Goal: Task Accomplishment & Management: Manage account settings

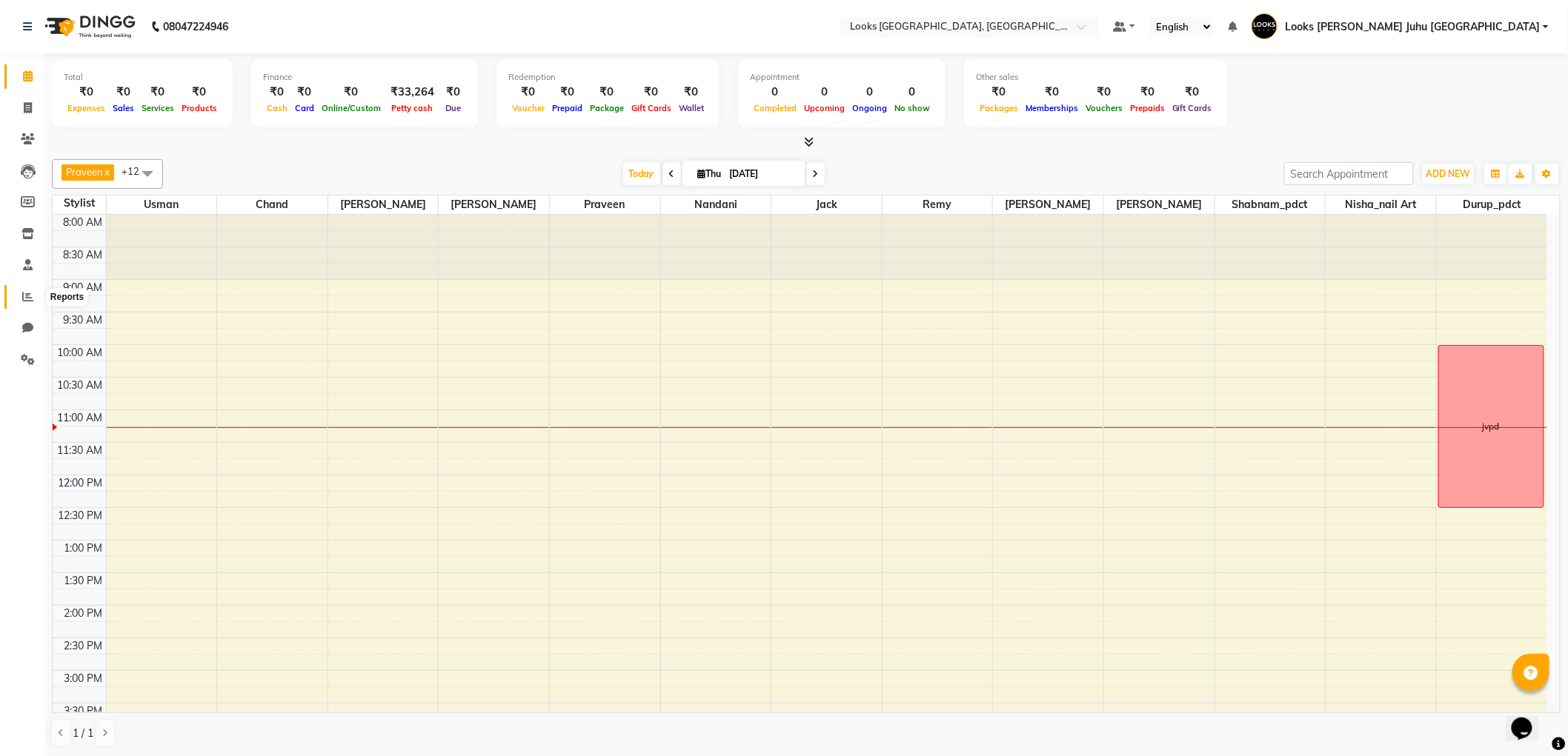
click at [27, 292] on icon at bounding box center [27, 297] width 11 height 11
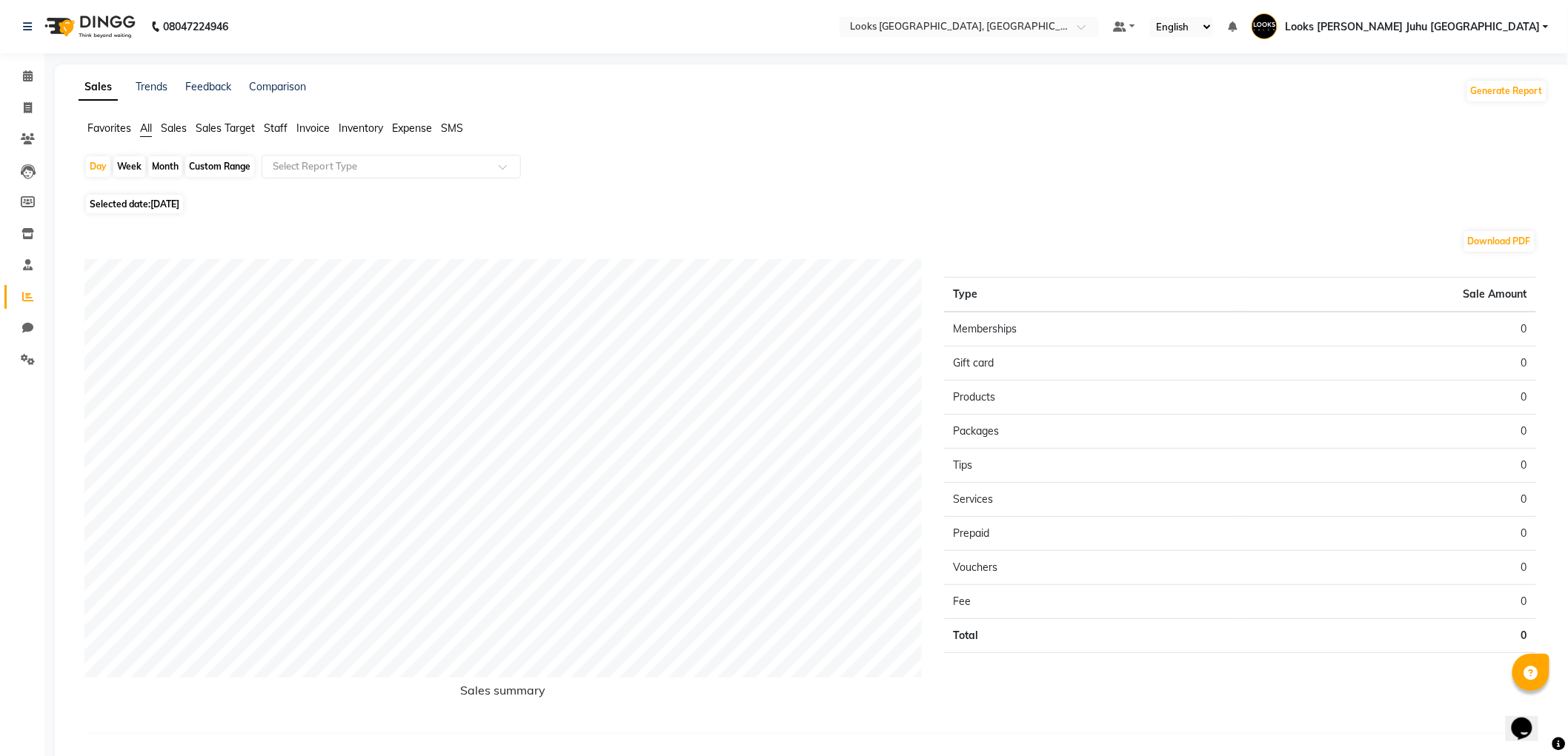
click at [270, 130] on span "Staff" at bounding box center [276, 129] width 24 height 14
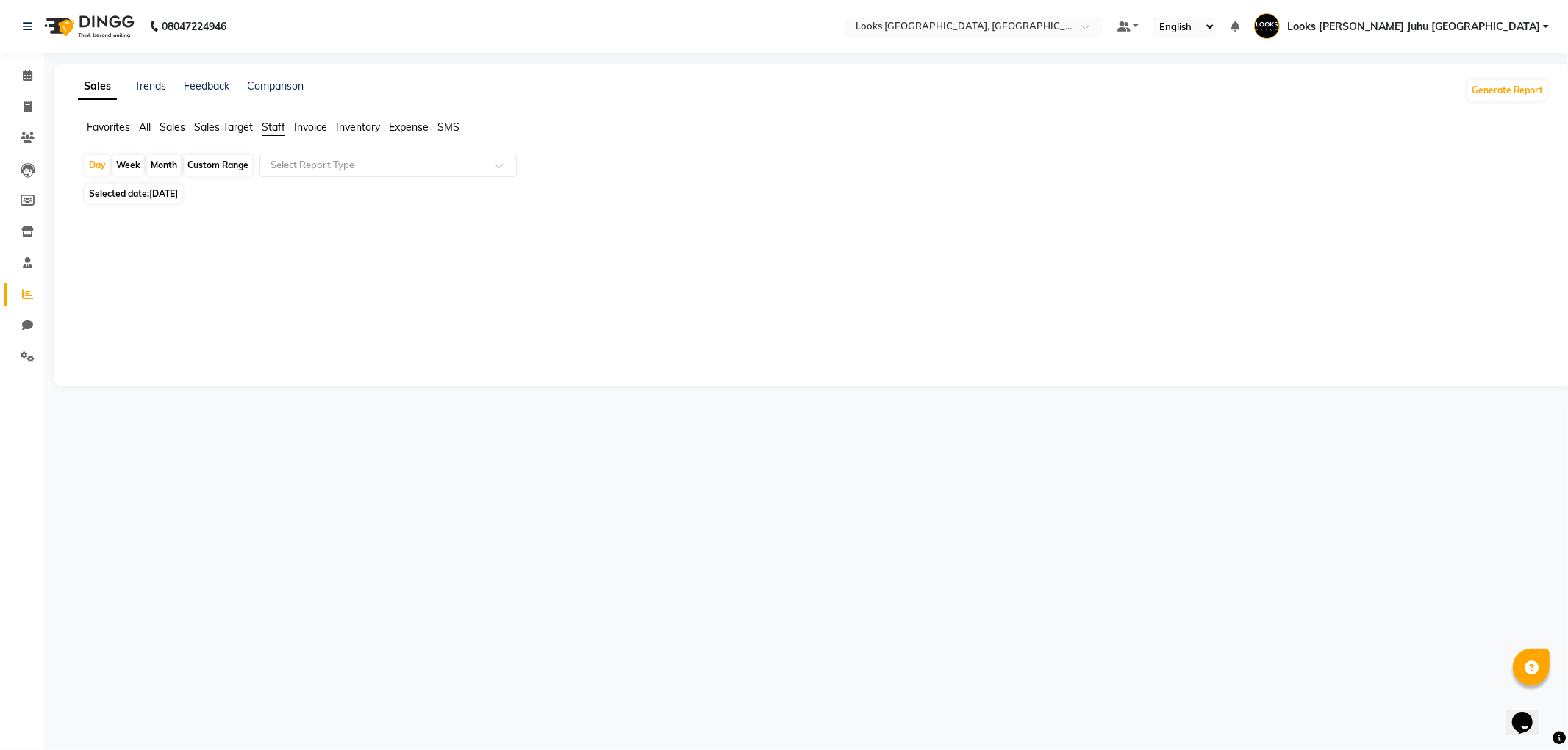
click at [172, 193] on span "[DATE]" at bounding box center [163, 193] width 28 height 11
select select "9"
select select "2025"
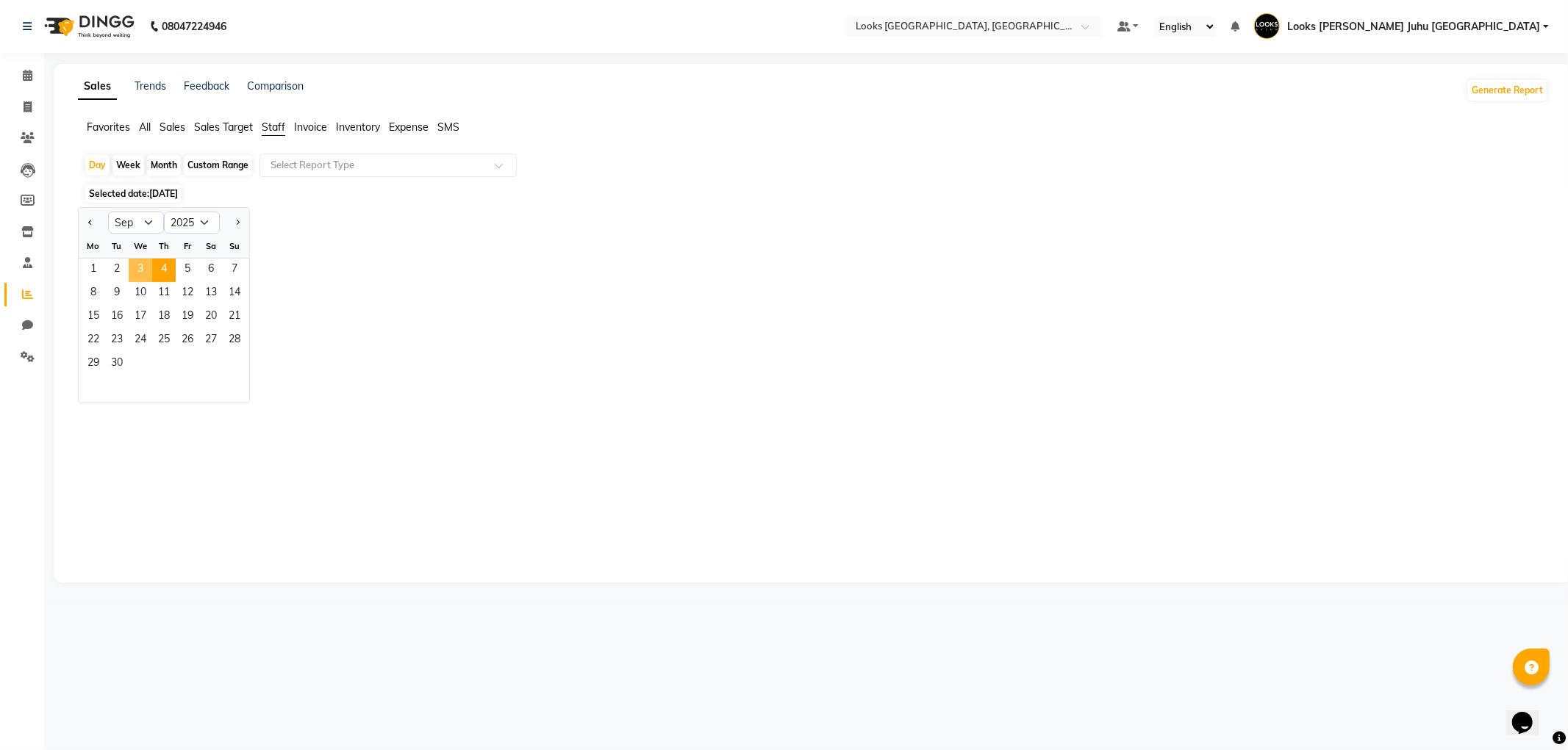
click at [136, 273] on span "3" at bounding box center [140, 271] width 23 height 23
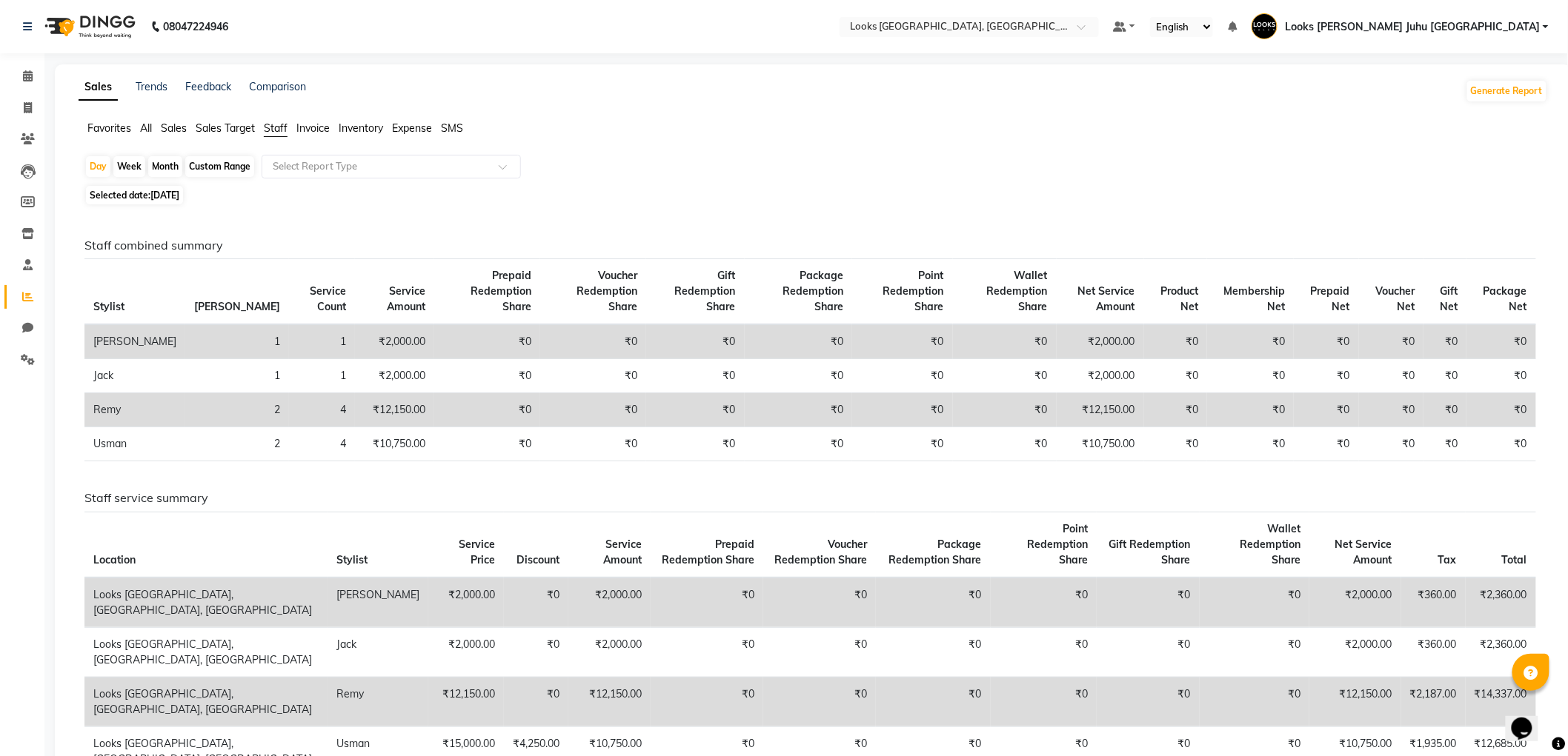
click at [161, 196] on span "03-09-2025" at bounding box center [164, 194] width 28 height 11
select select "9"
select select "2025"
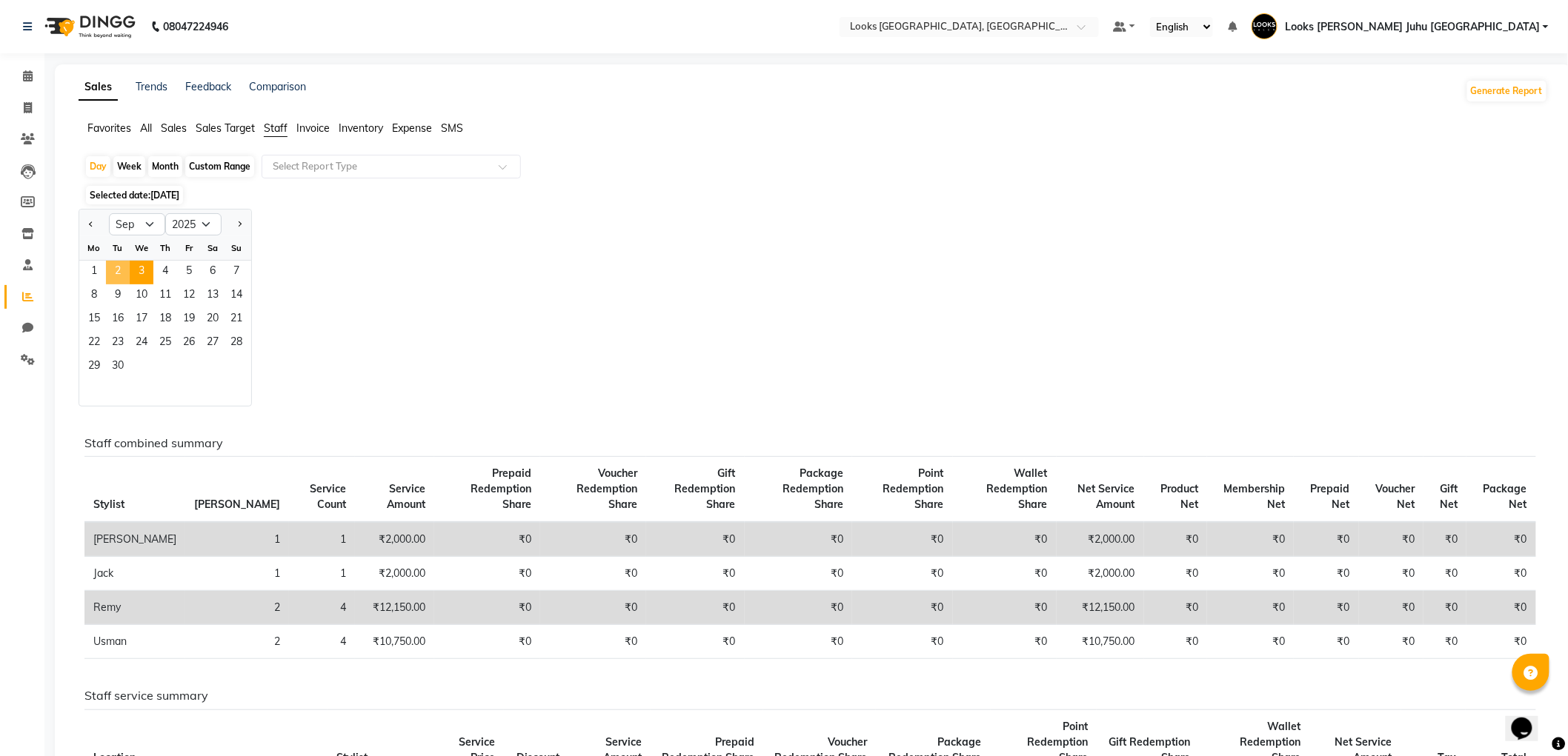
click at [113, 272] on span "2" at bounding box center [118, 273] width 24 height 24
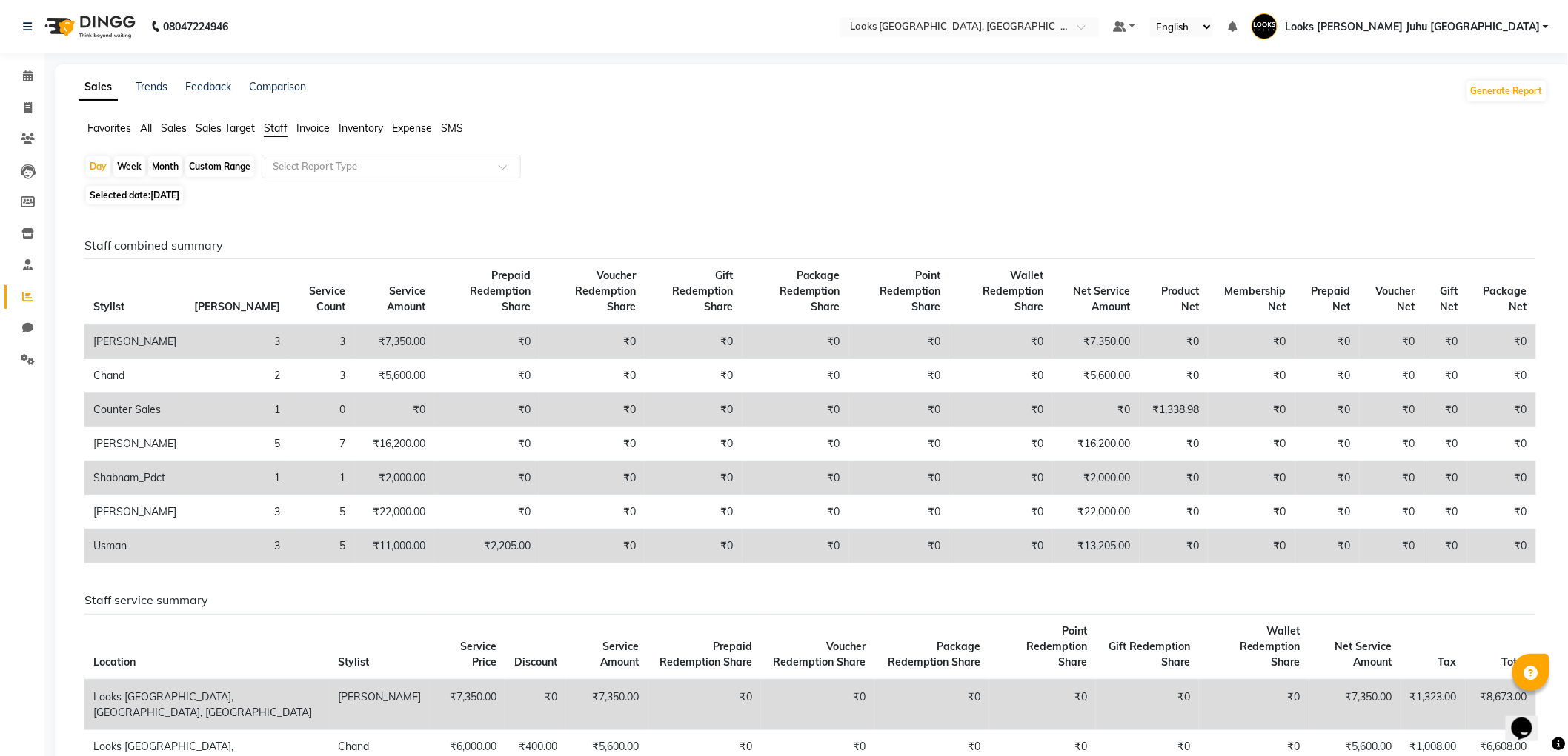
click at [135, 194] on span "Selected date: 02-09-2025" at bounding box center [135, 194] width 97 height 19
select select "9"
select select "2025"
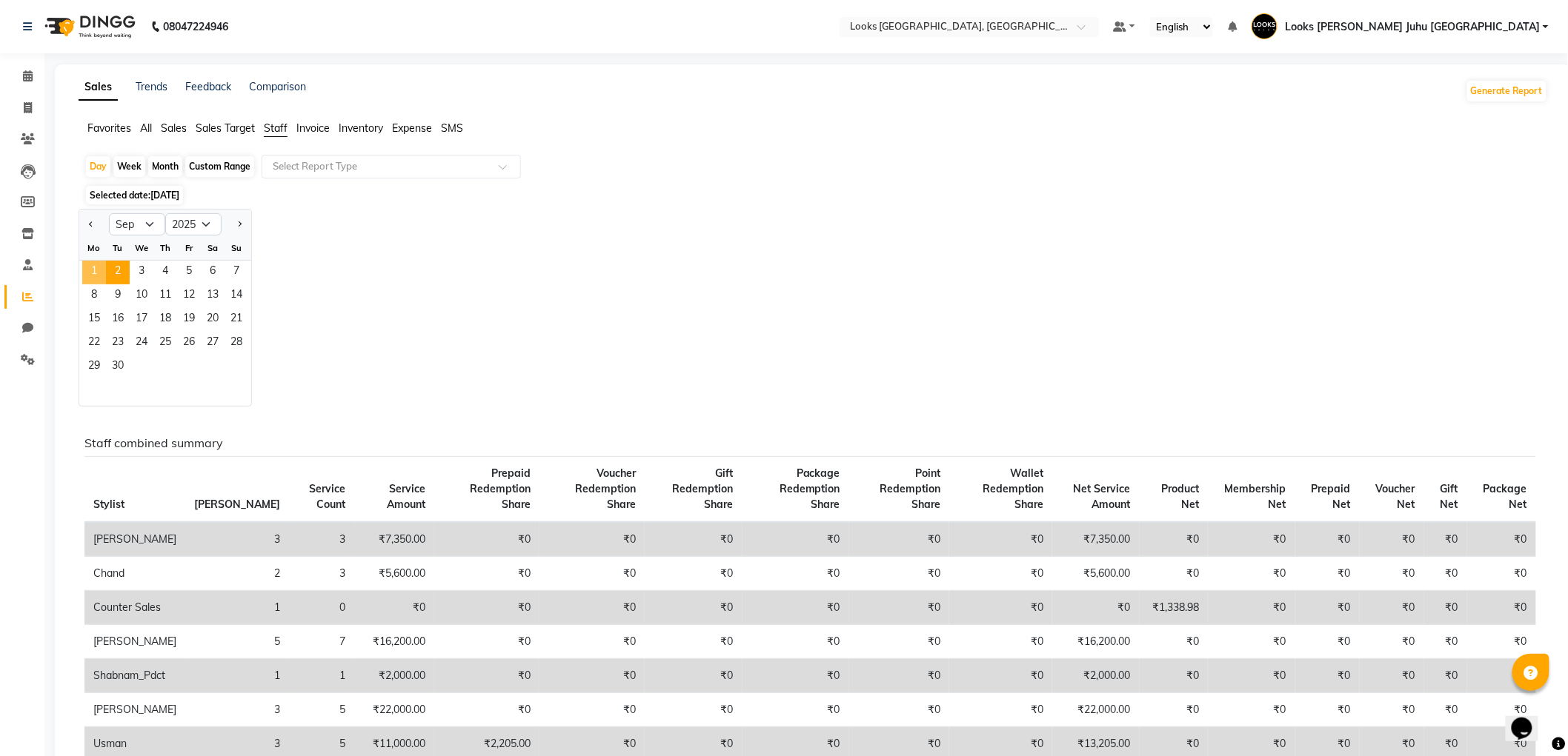
click at [92, 269] on span "1" at bounding box center [94, 273] width 24 height 24
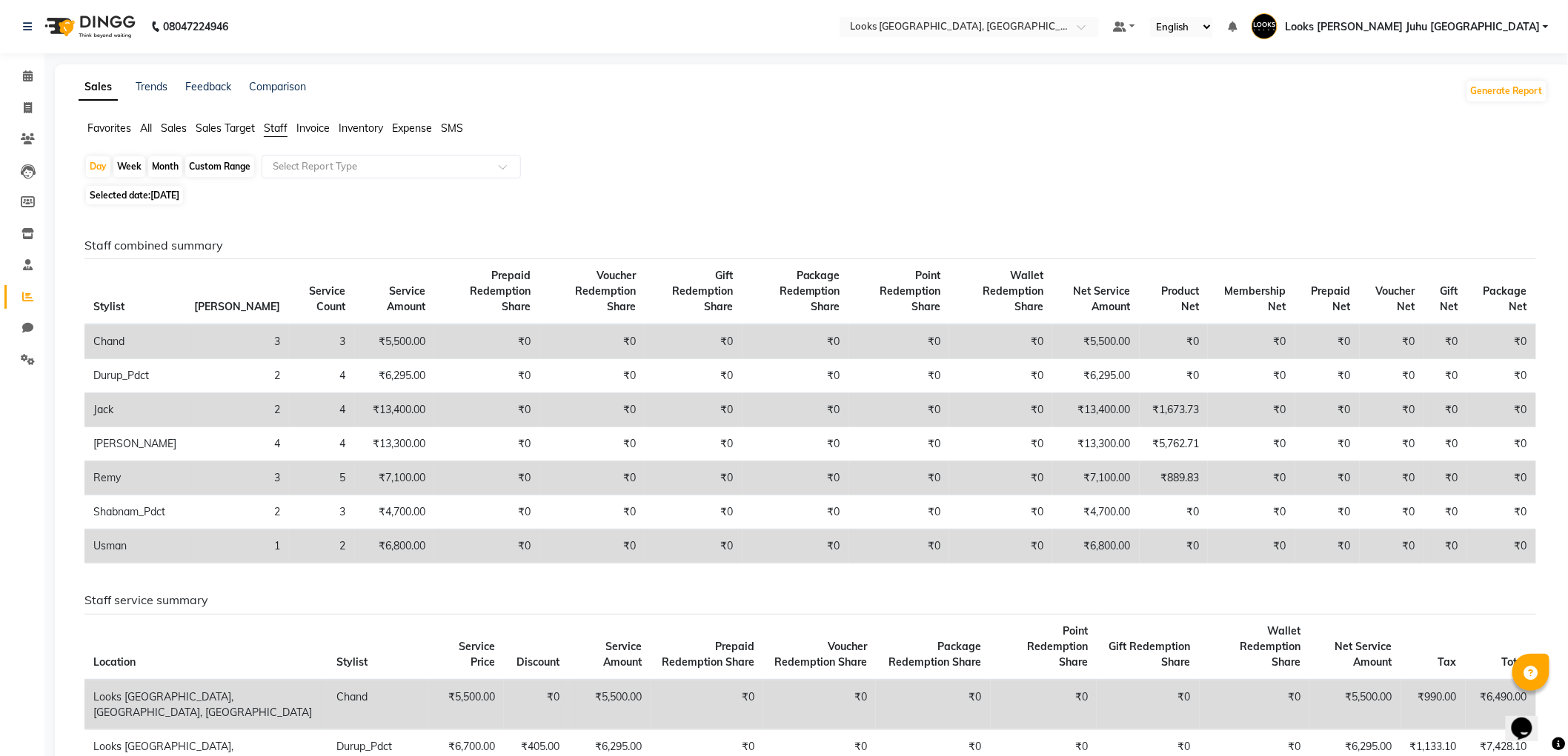
click at [157, 201] on span "Selected date: 01-09-2025" at bounding box center [135, 194] width 97 height 19
select select "9"
select select "2025"
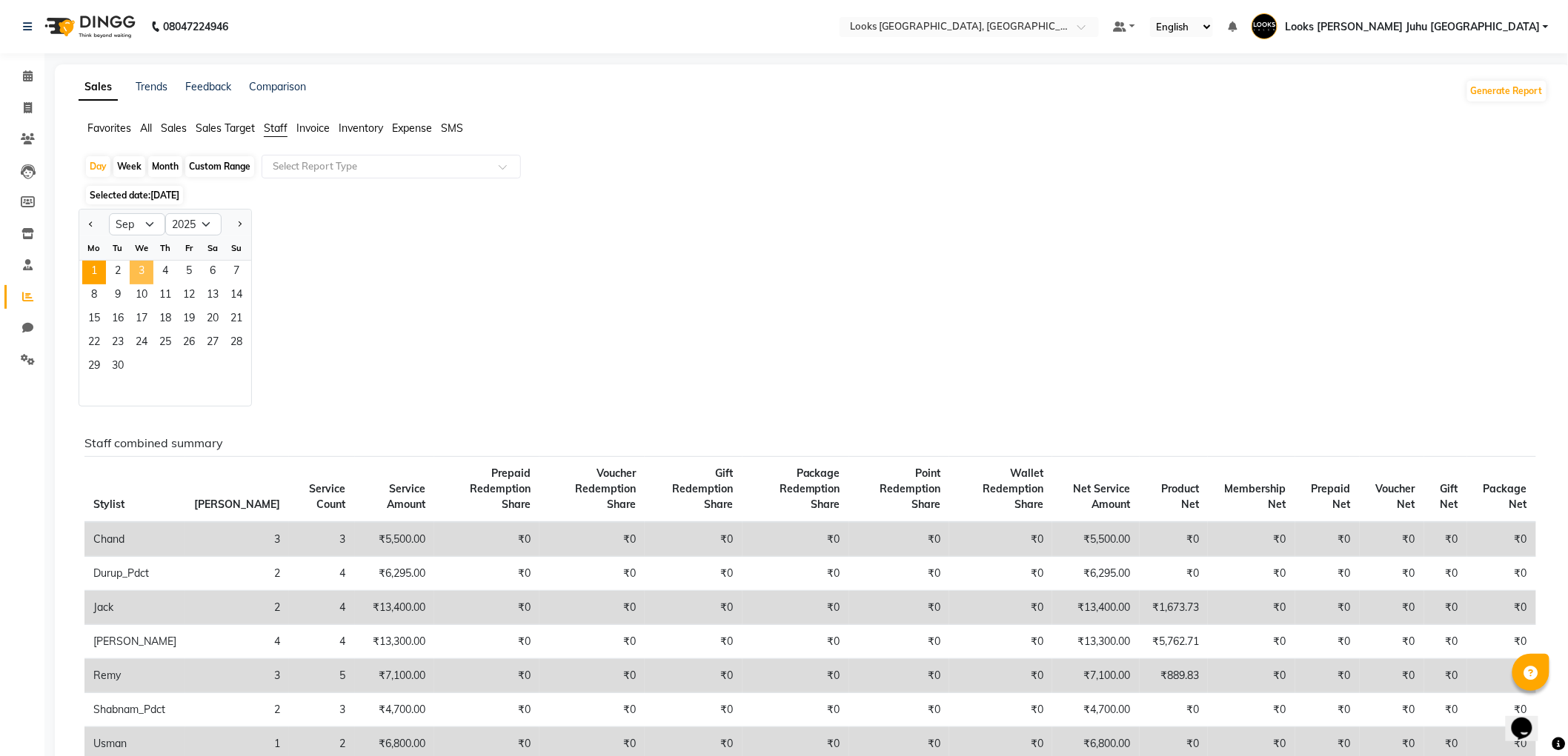
click at [135, 274] on span "3" at bounding box center [141, 273] width 24 height 24
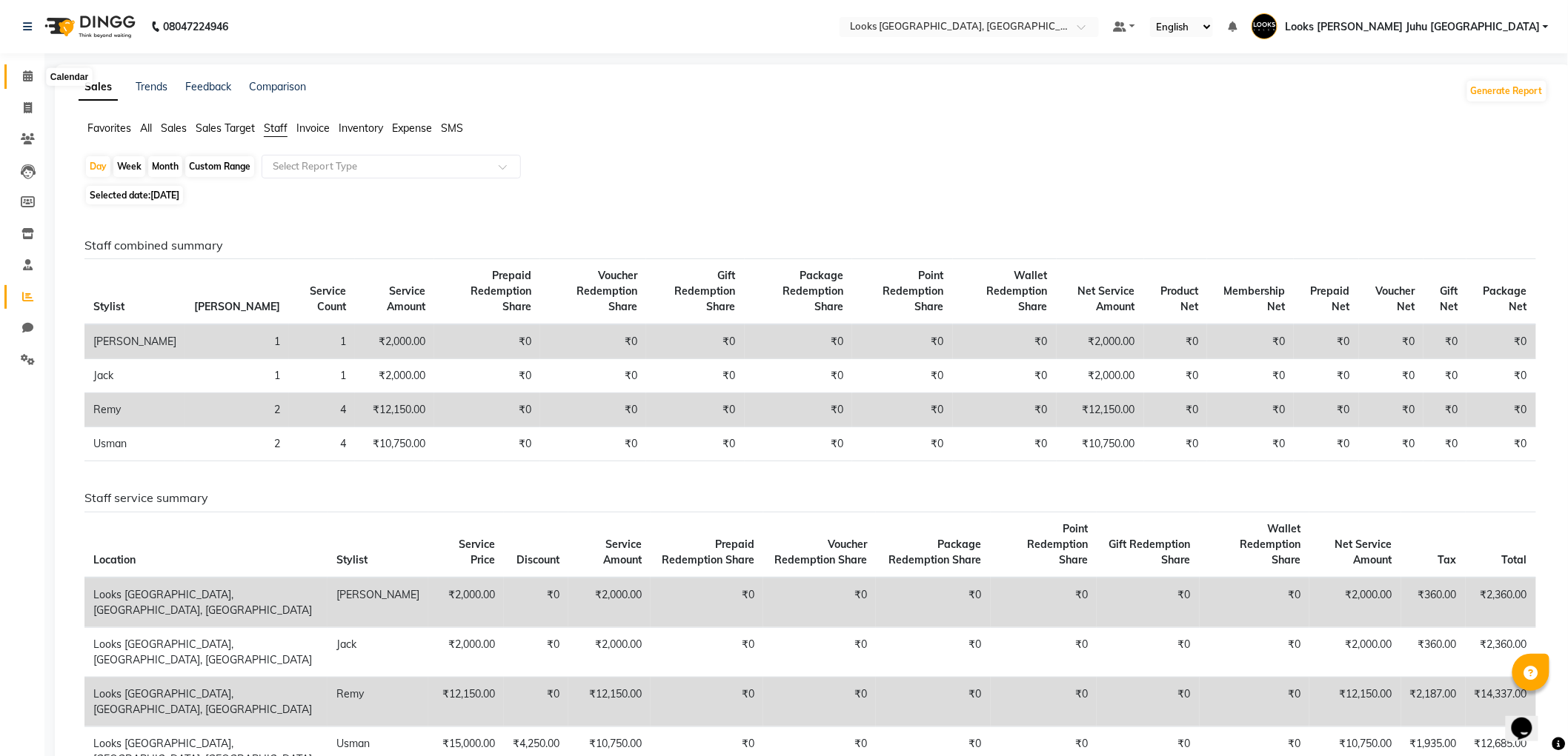
click at [23, 77] on icon at bounding box center [27, 76] width 10 height 11
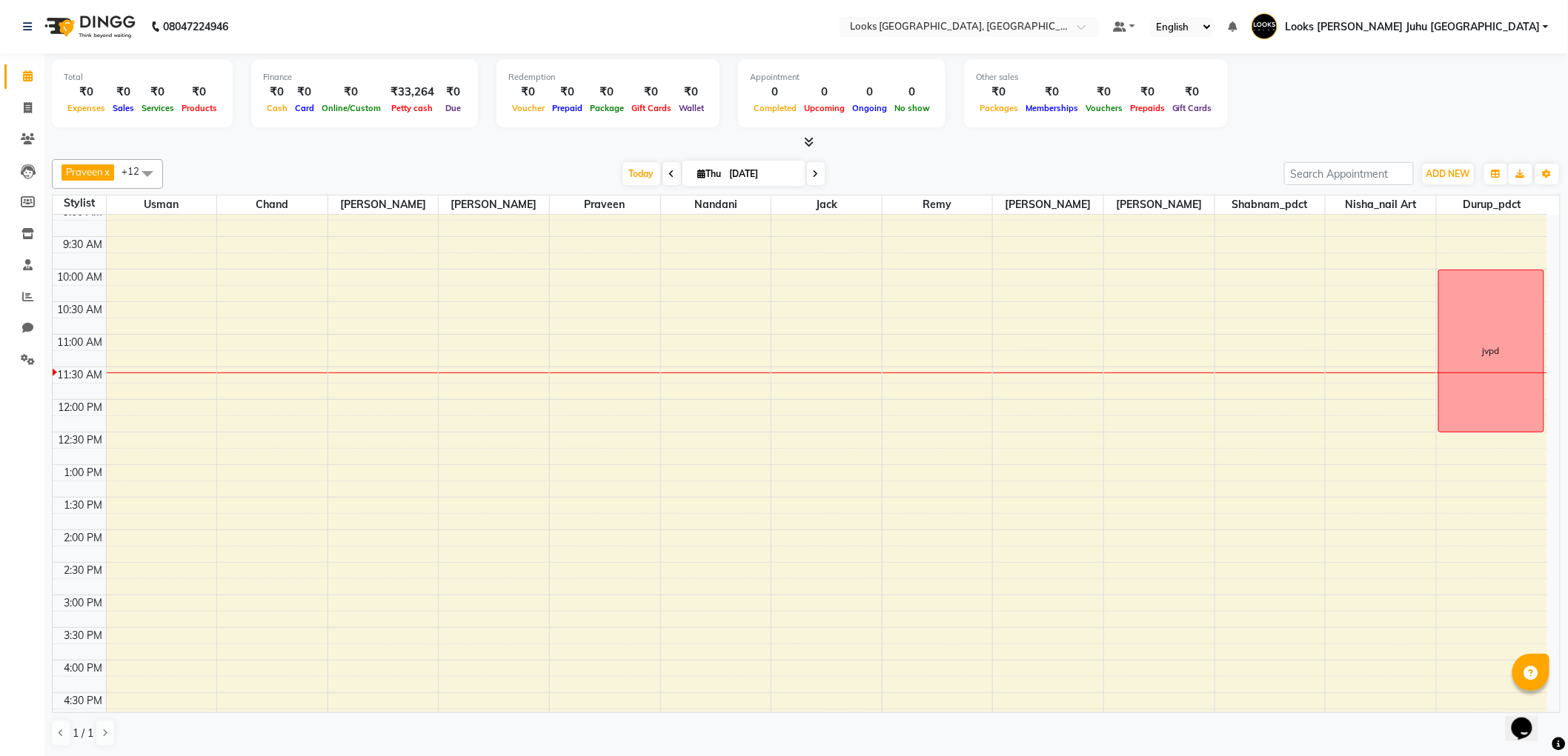
scroll to position [71, 0]
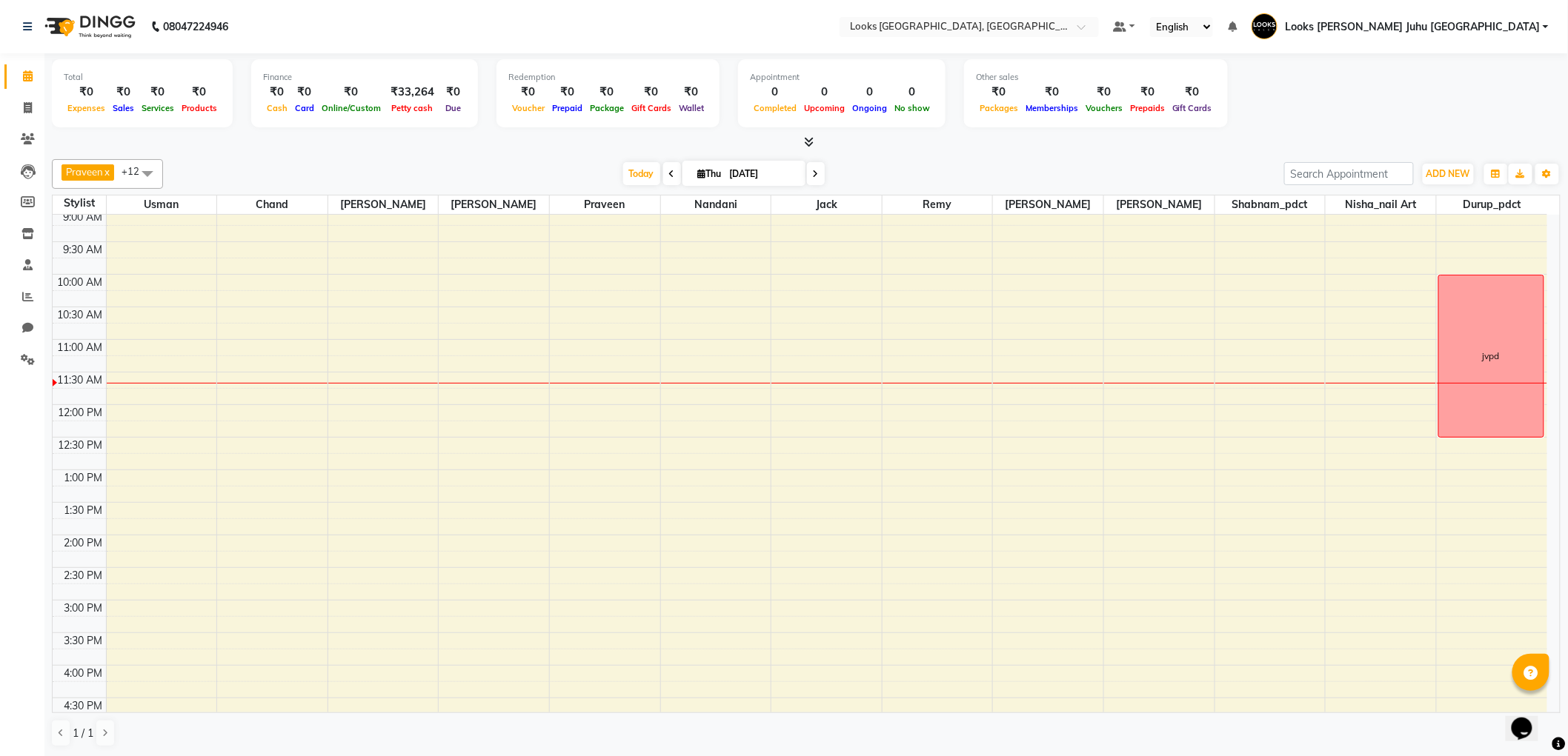
click at [1505, 111] on div "Total ₹0 Expenses ₹0 Sales ₹0 Services ₹0 Products Finance ₹0 Cash ₹0 Card ₹0 O…" at bounding box center [806, 95] width 1508 height 73
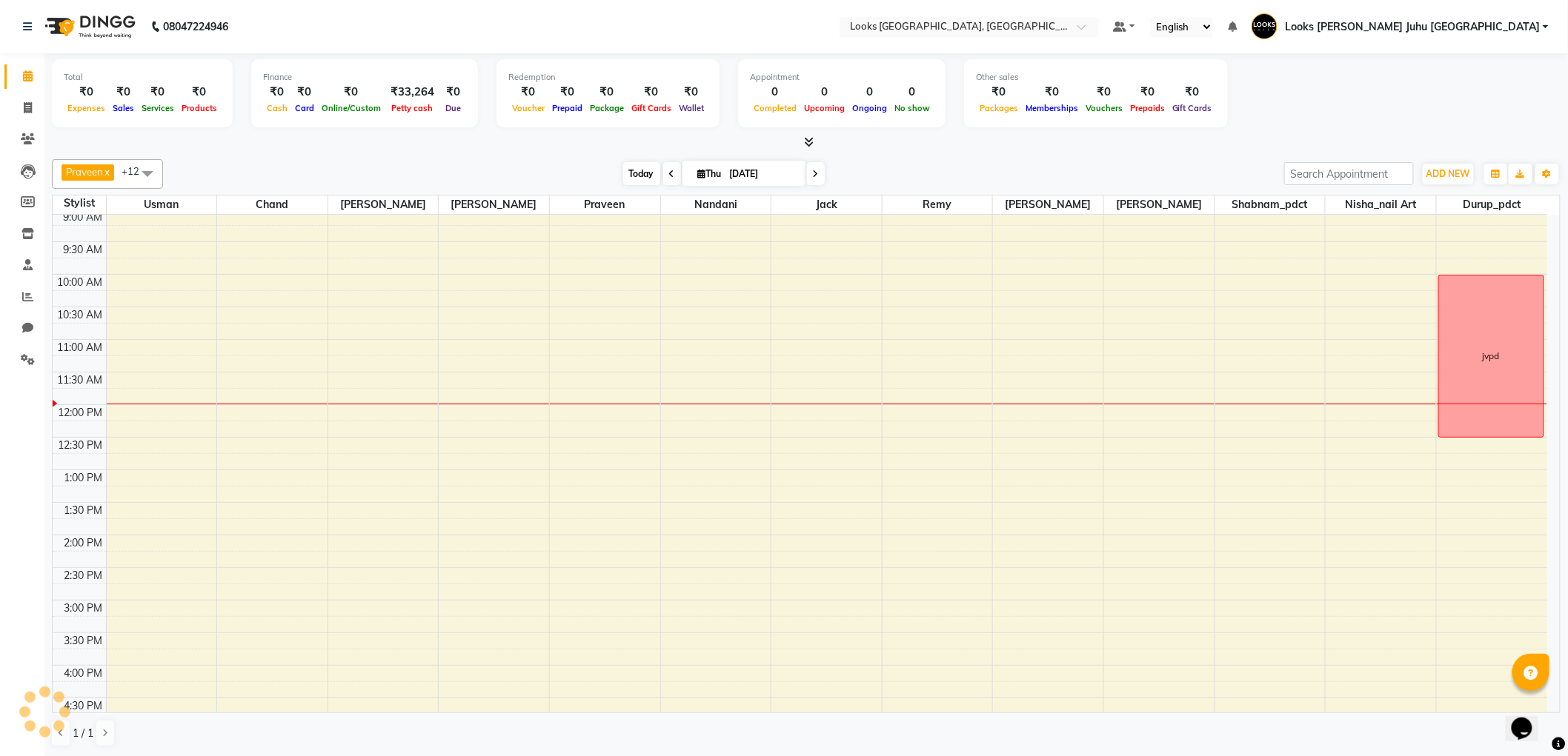
click at [623, 183] on span "Today" at bounding box center [642, 173] width 37 height 23
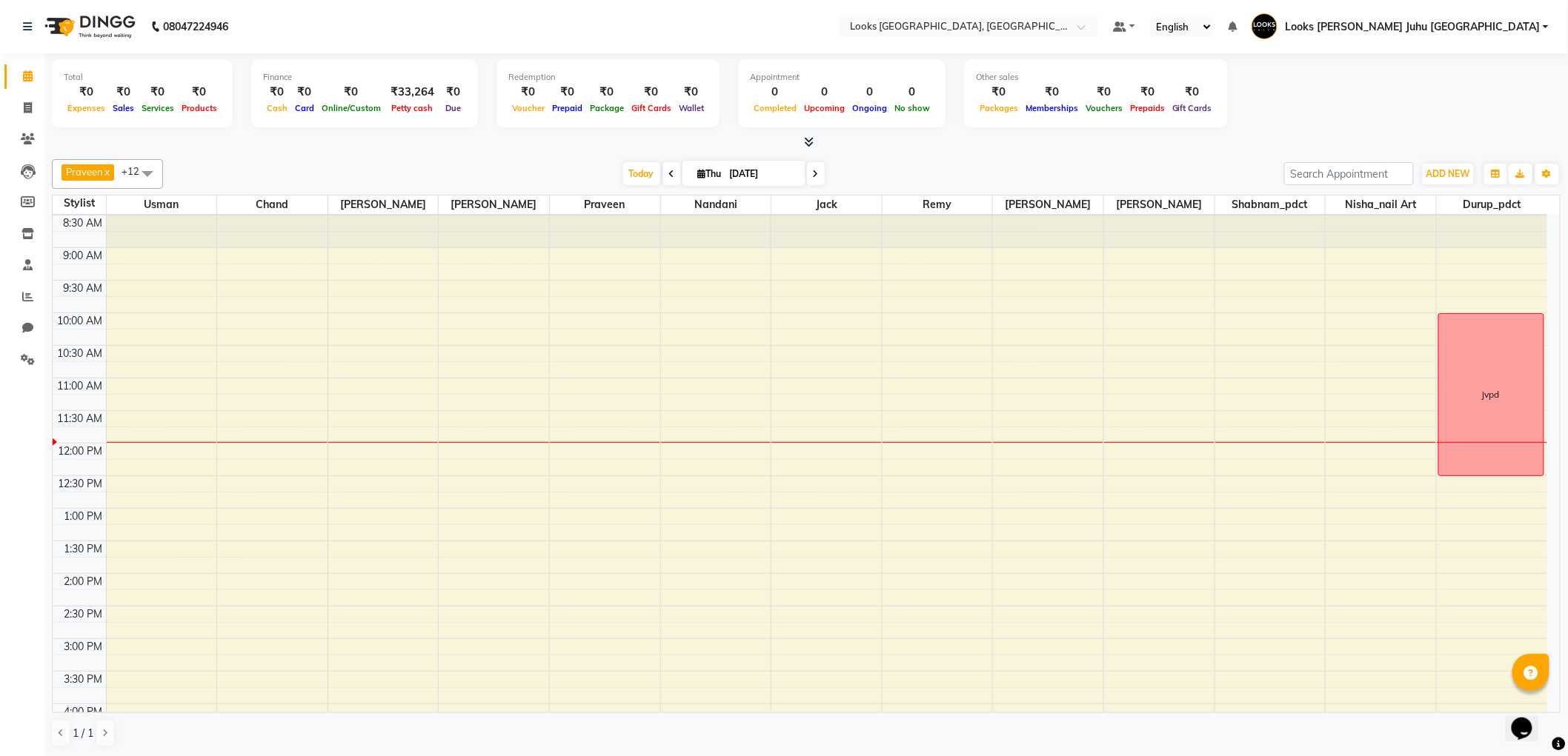
scroll to position [0, 0]
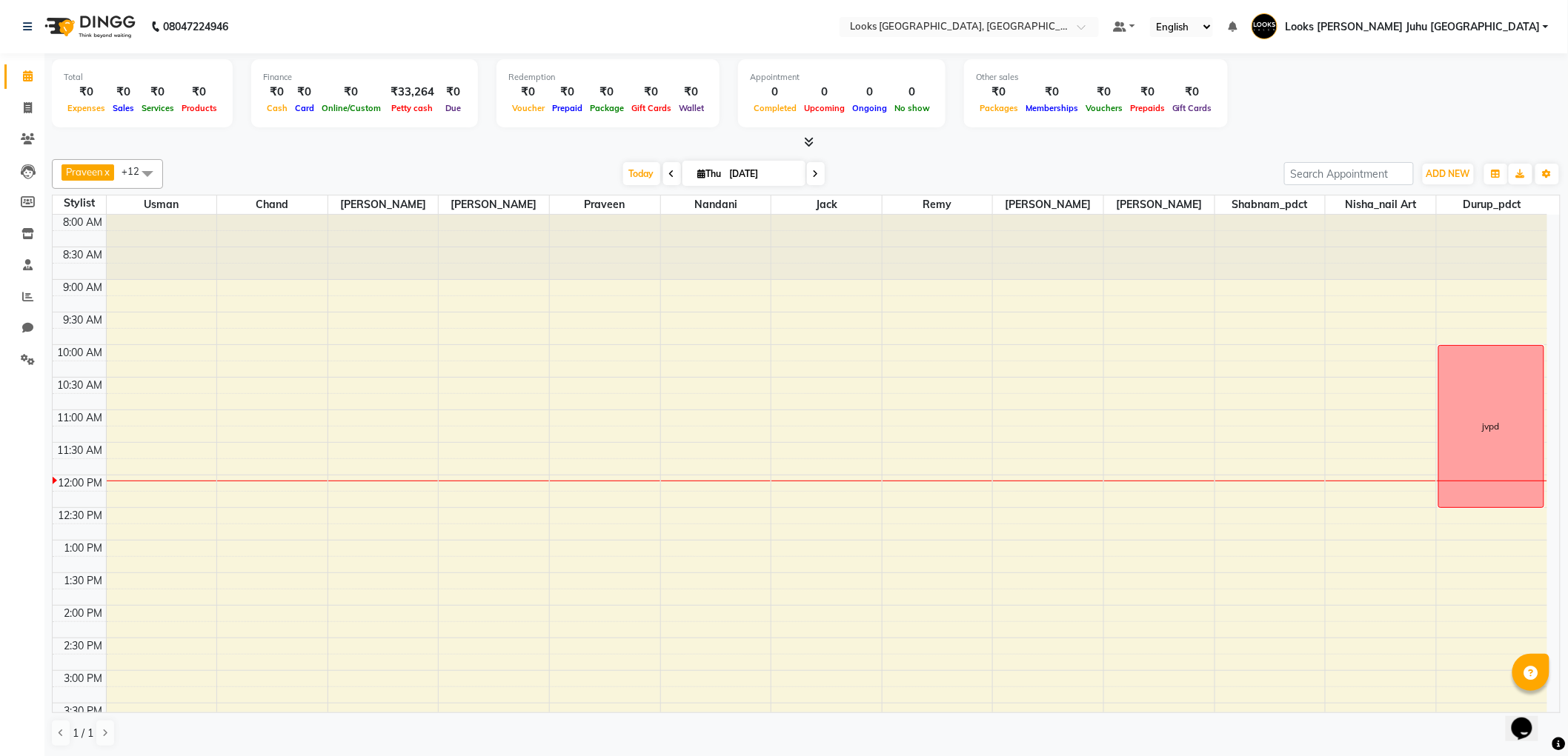
click at [1496, 77] on div "Total ₹0 Expenses ₹0 Sales ₹0 Services ₹0 Products Finance ₹0 Cash ₹0 Card ₹0 O…" at bounding box center [806, 95] width 1508 height 73
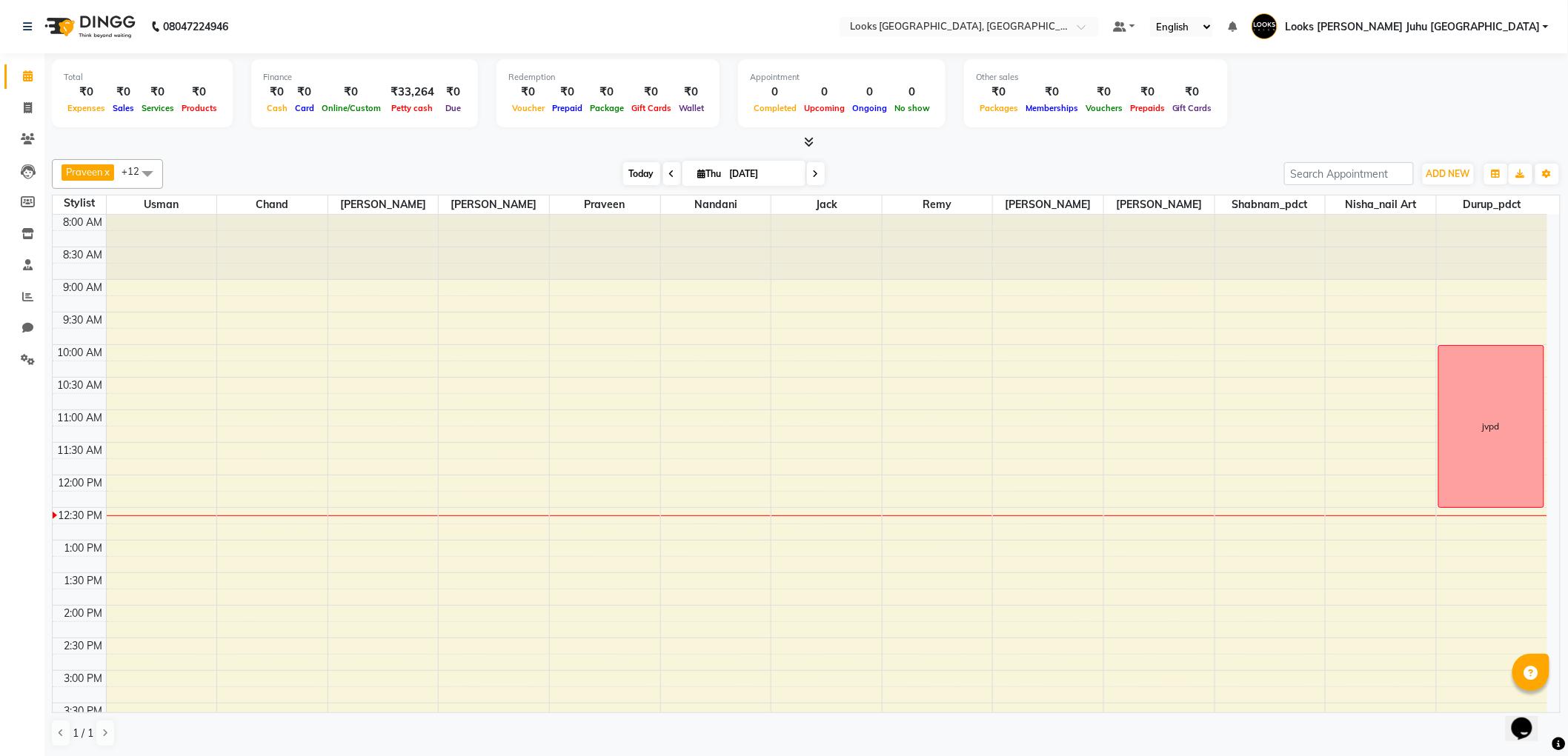
click at [642, 180] on span "Today" at bounding box center [642, 173] width 37 height 23
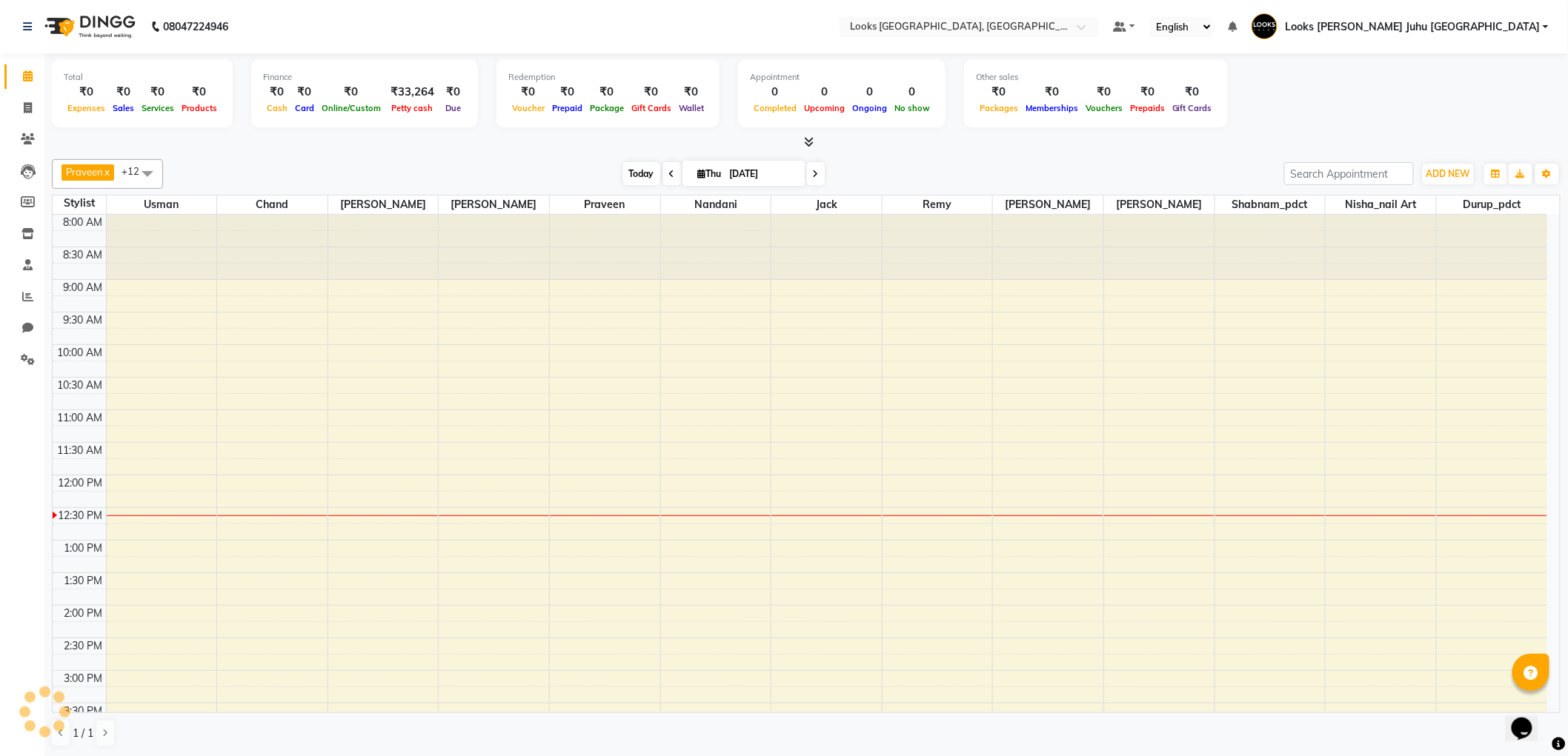
scroll to position [263, 0]
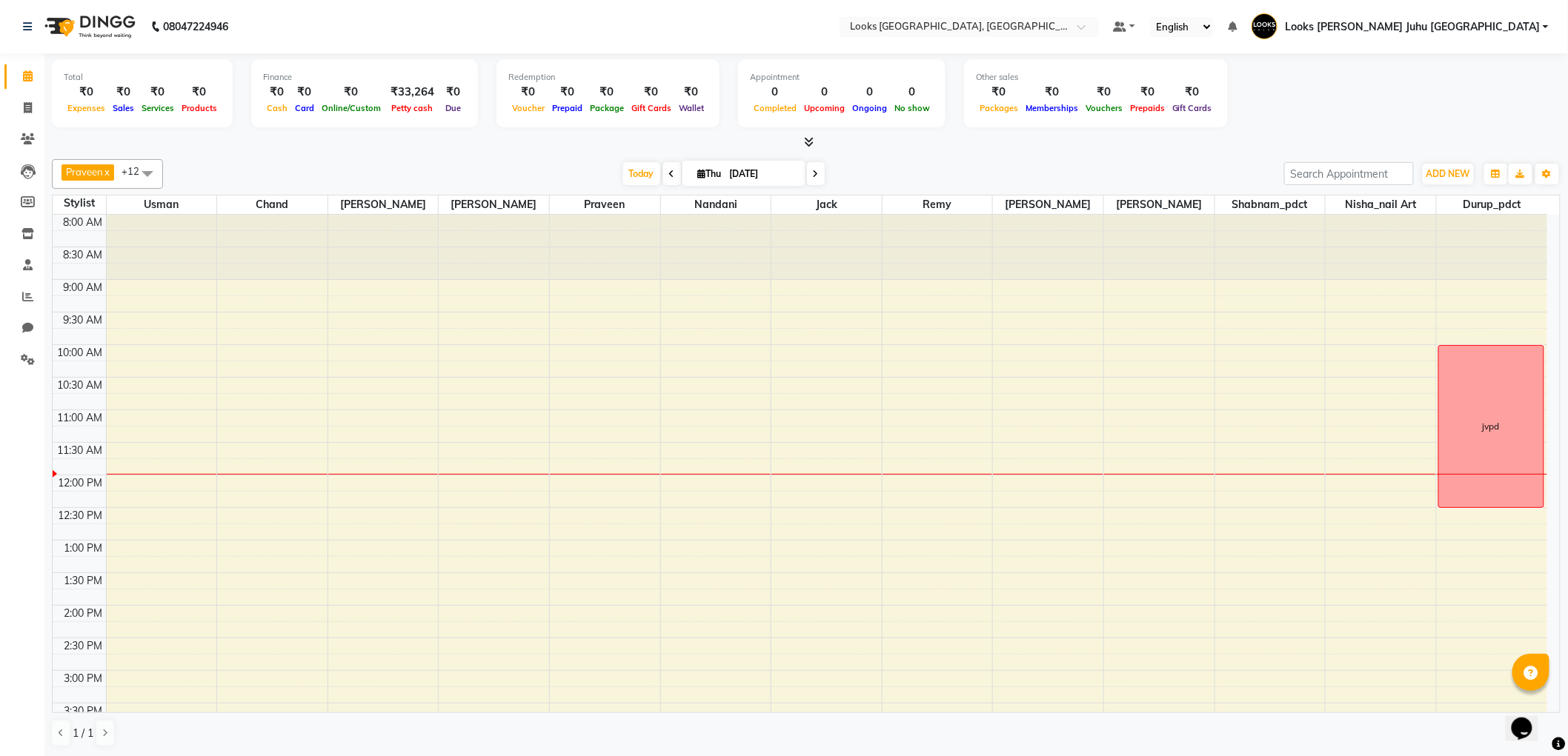
click at [623, 186] on div "Praveen x Remy x Sohail x Usman x chand x BHAGAYSHREE x Durup_pdct x Nisha_nail…" at bounding box center [806, 174] width 1508 height 29
click at [630, 172] on span "Today" at bounding box center [642, 173] width 37 height 23
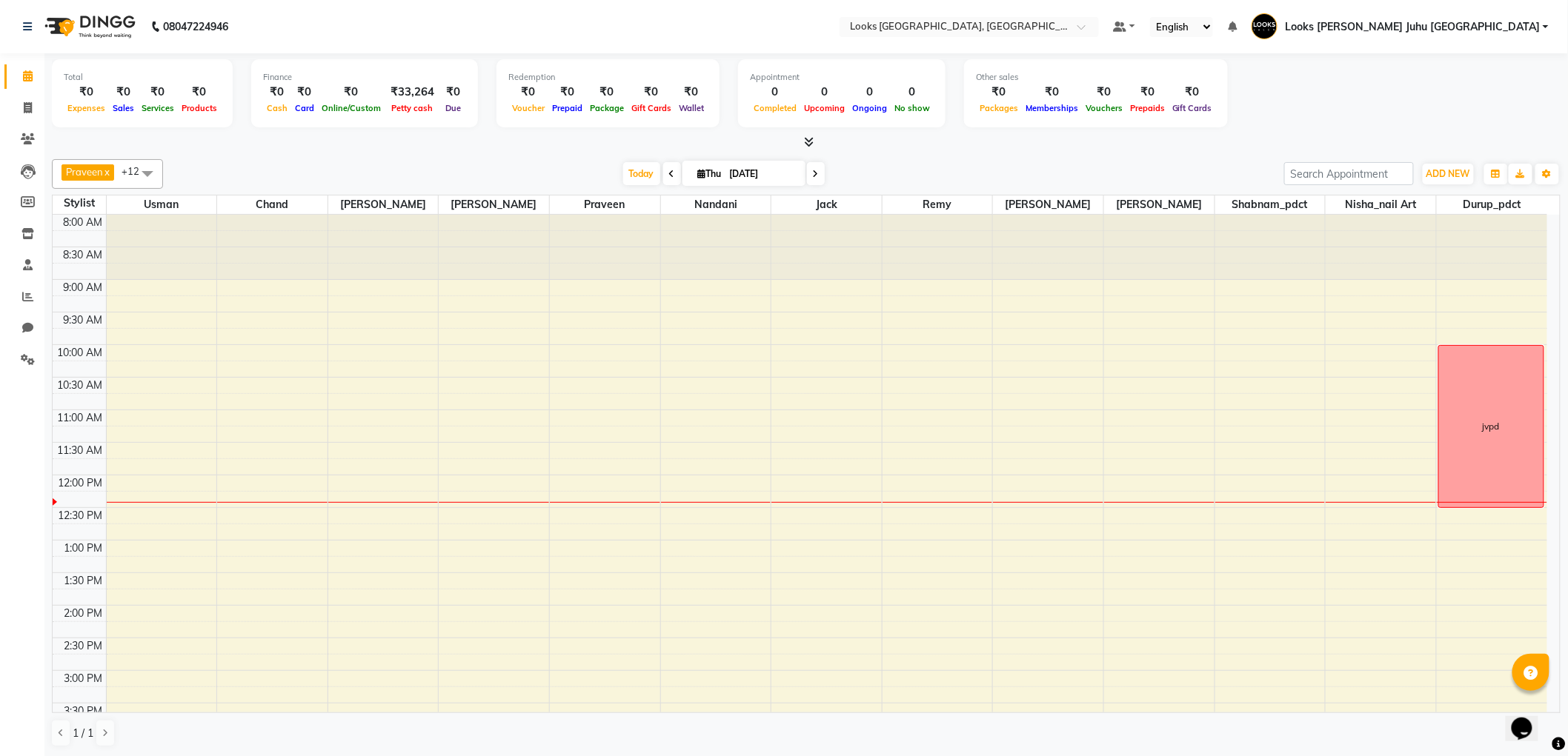
click at [40, 357] on li "Settings" at bounding box center [22, 360] width 44 height 31
click at [34, 360] on span at bounding box center [27, 359] width 26 height 17
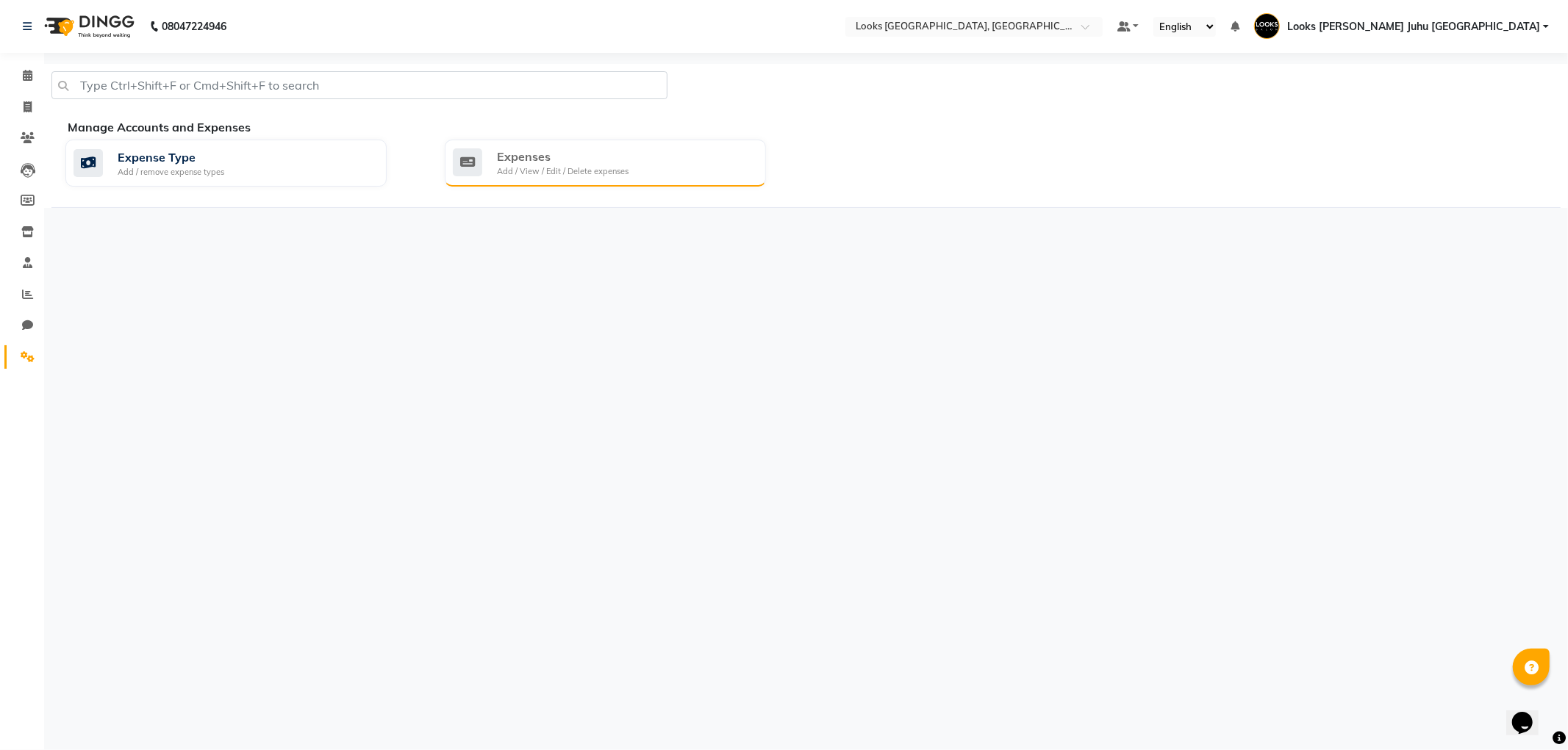
click at [627, 175] on div "Add / View / Edit / Delete expenses" at bounding box center [562, 171] width 132 height 13
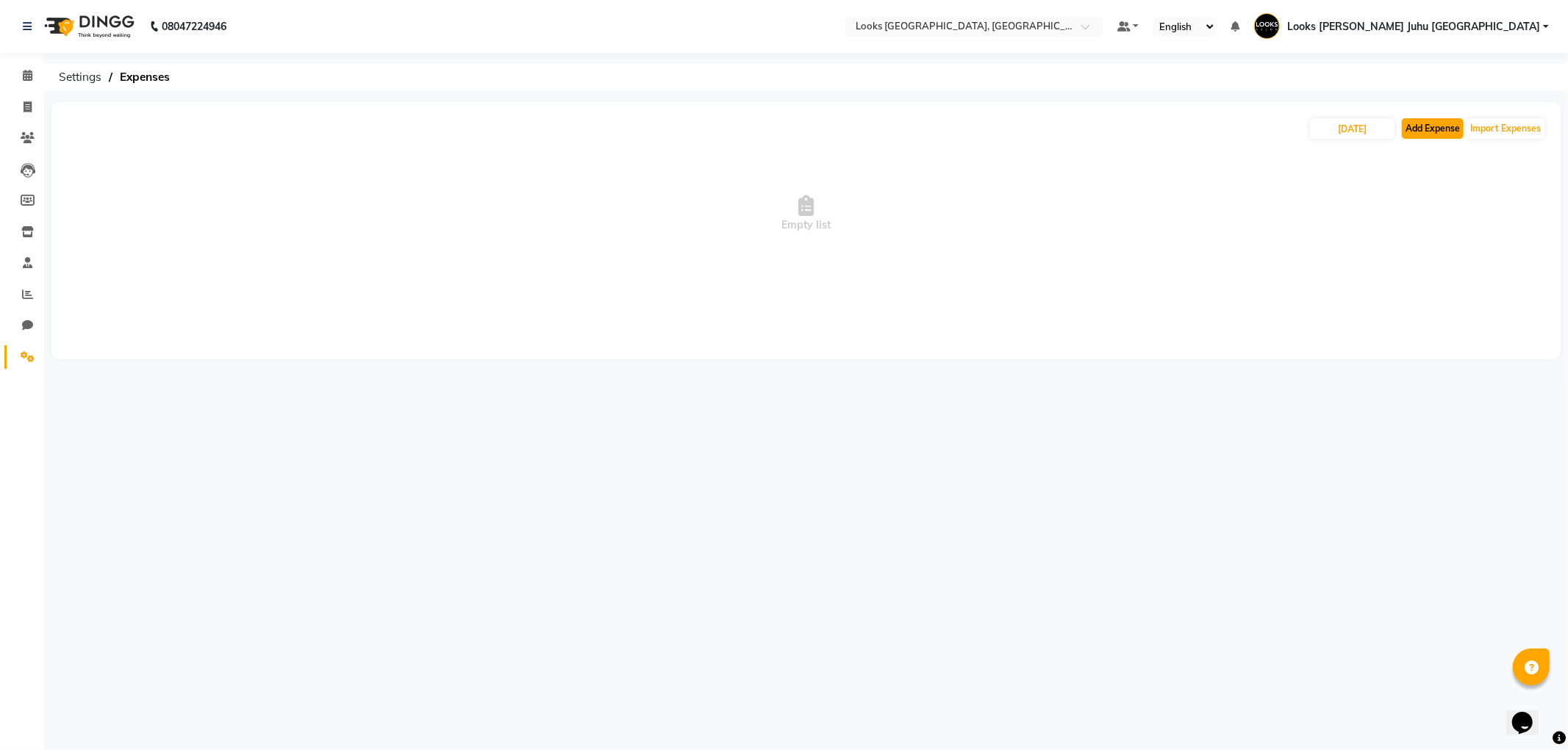
click at [1431, 132] on button "Add Expense" at bounding box center [1433, 128] width 61 height 20
select select "1"
select select "3134"
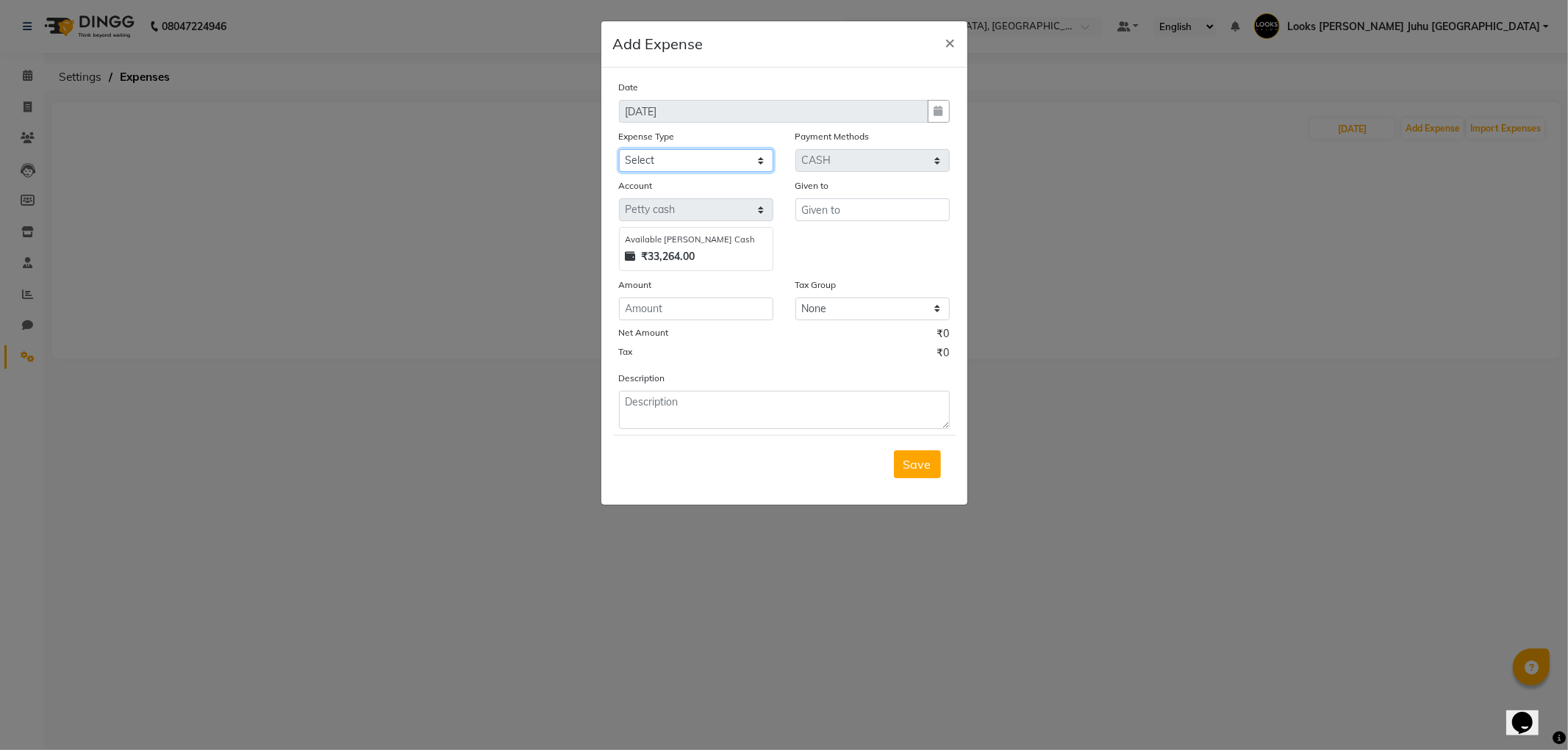
click at [721, 155] on select "Select Bank Deposit Blinkit Cash Handover CLIENT Client ordered food Client Ref…" at bounding box center [696, 160] width 154 height 22
select select "23704"
click at [619, 149] on select "Select Bank Deposit Blinkit Cash Handover CLIENT Client ordered food Client Ref…" at bounding box center [696, 160] width 154 height 22
click at [849, 213] on input "text" at bounding box center [872, 209] width 154 height 22
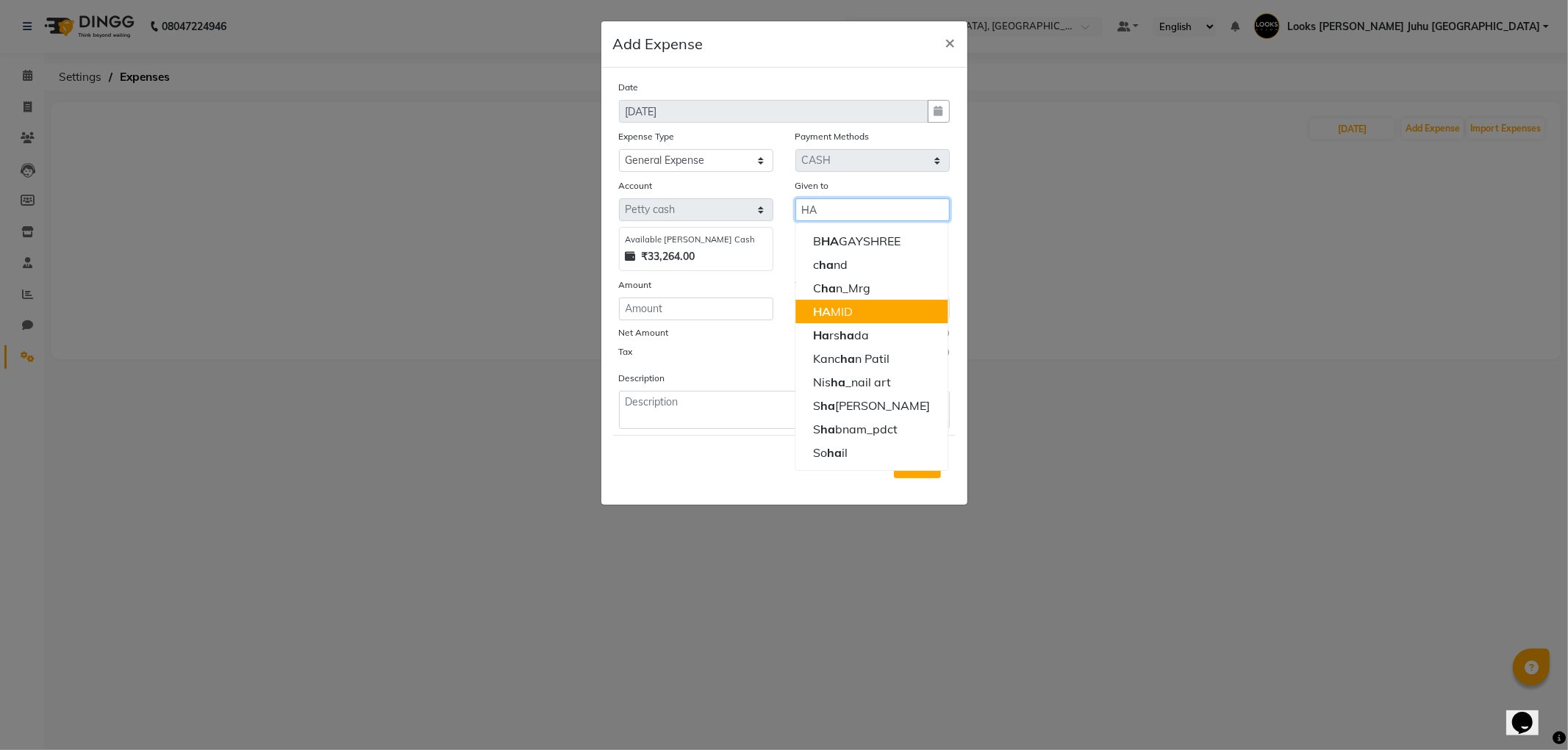
click at [825, 303] on button "HA MID" at bounding box center [871, 312] width 152 height 23
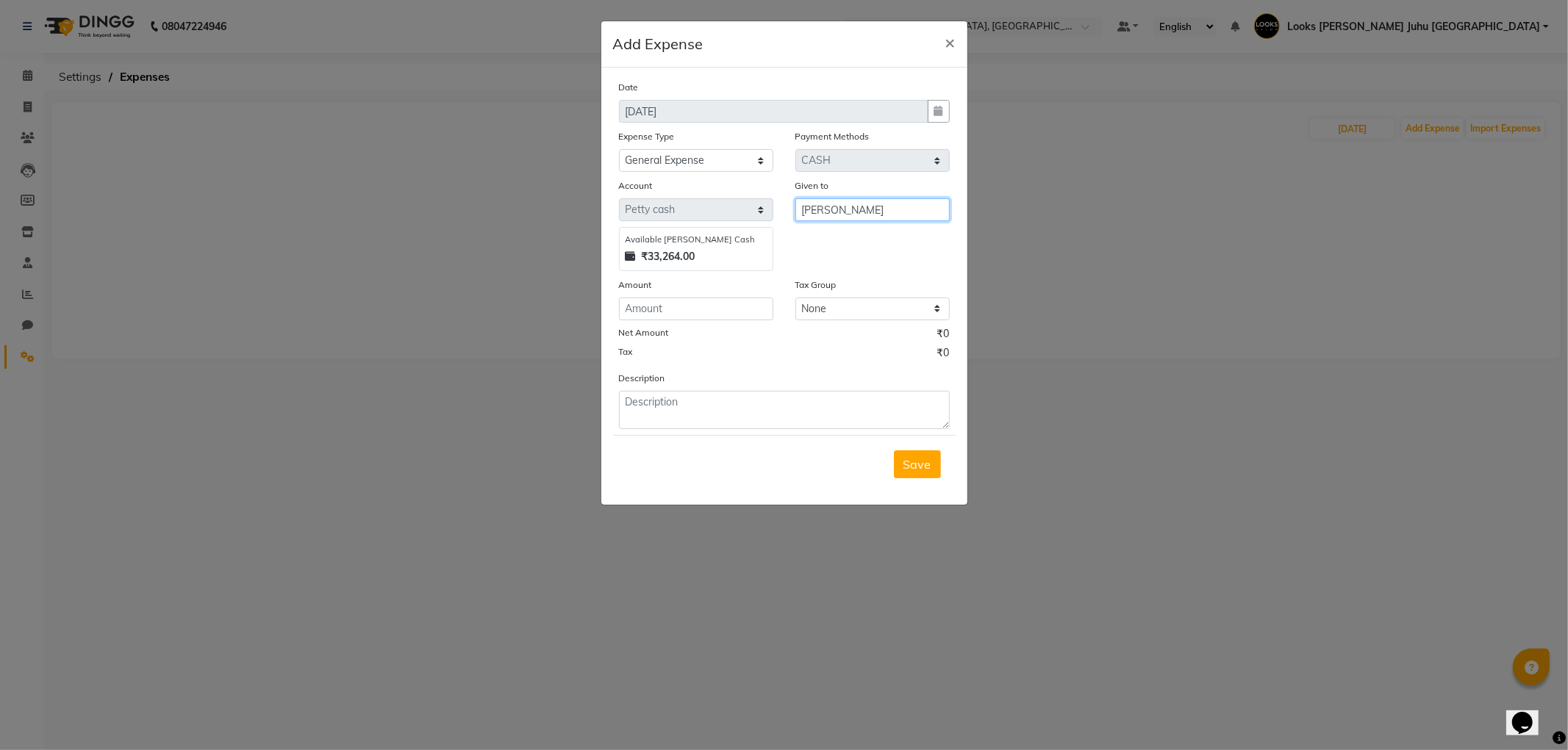
type input "[PERSON_NAME]"
click at [704, 303] on input "number" at bounding box center [696, 309] width 154 height 22
type input "1000"
click at [667, 412] on textarea at bounding box center [784, 409] width 331 height 38
type textarea "AUGUST KKC WINNER"
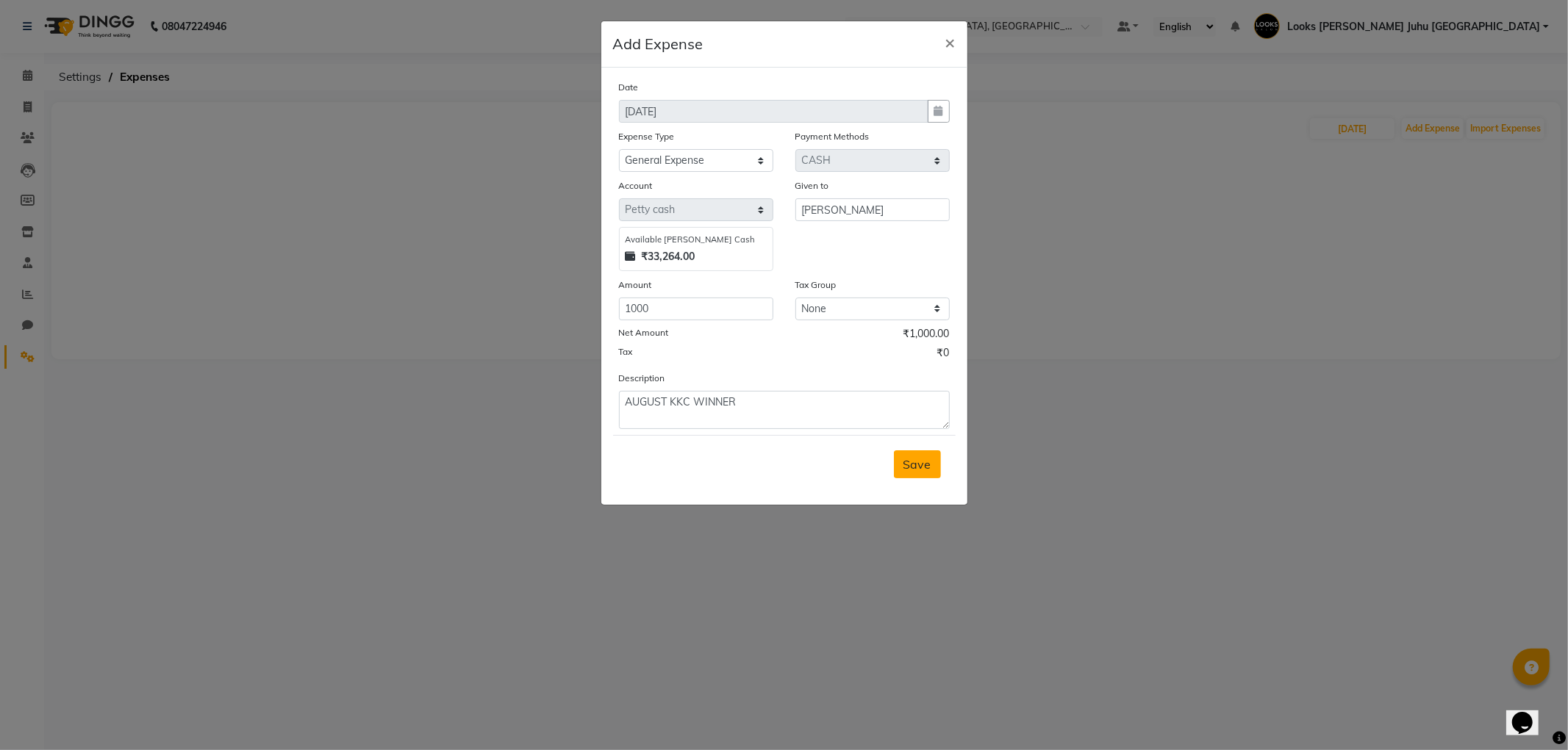
click at [932, 457] on button "Save" at bounding box center [917, 465] width 47 height 28
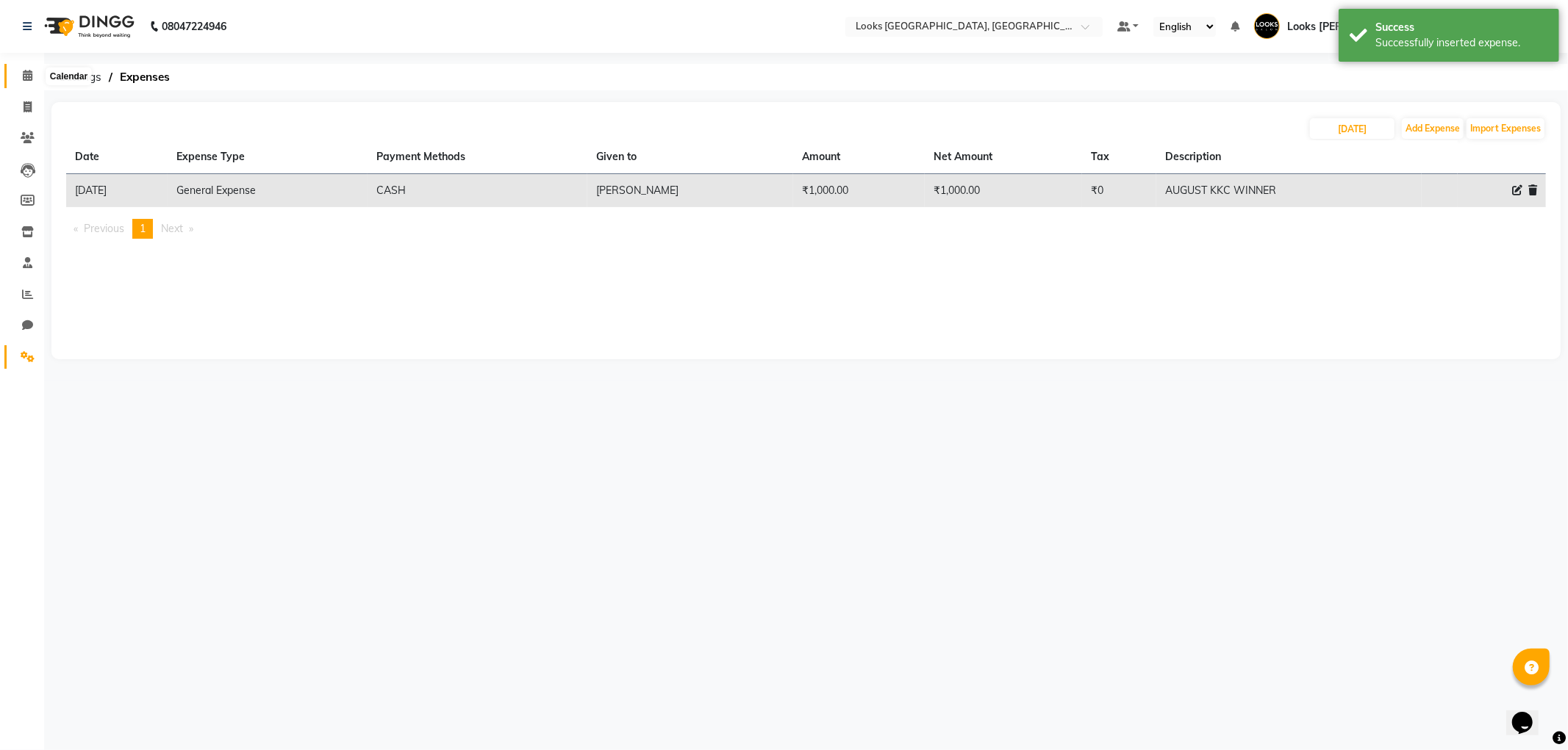
click at [34, 67] on span at bounding box center [27, 75] width 25 height 17
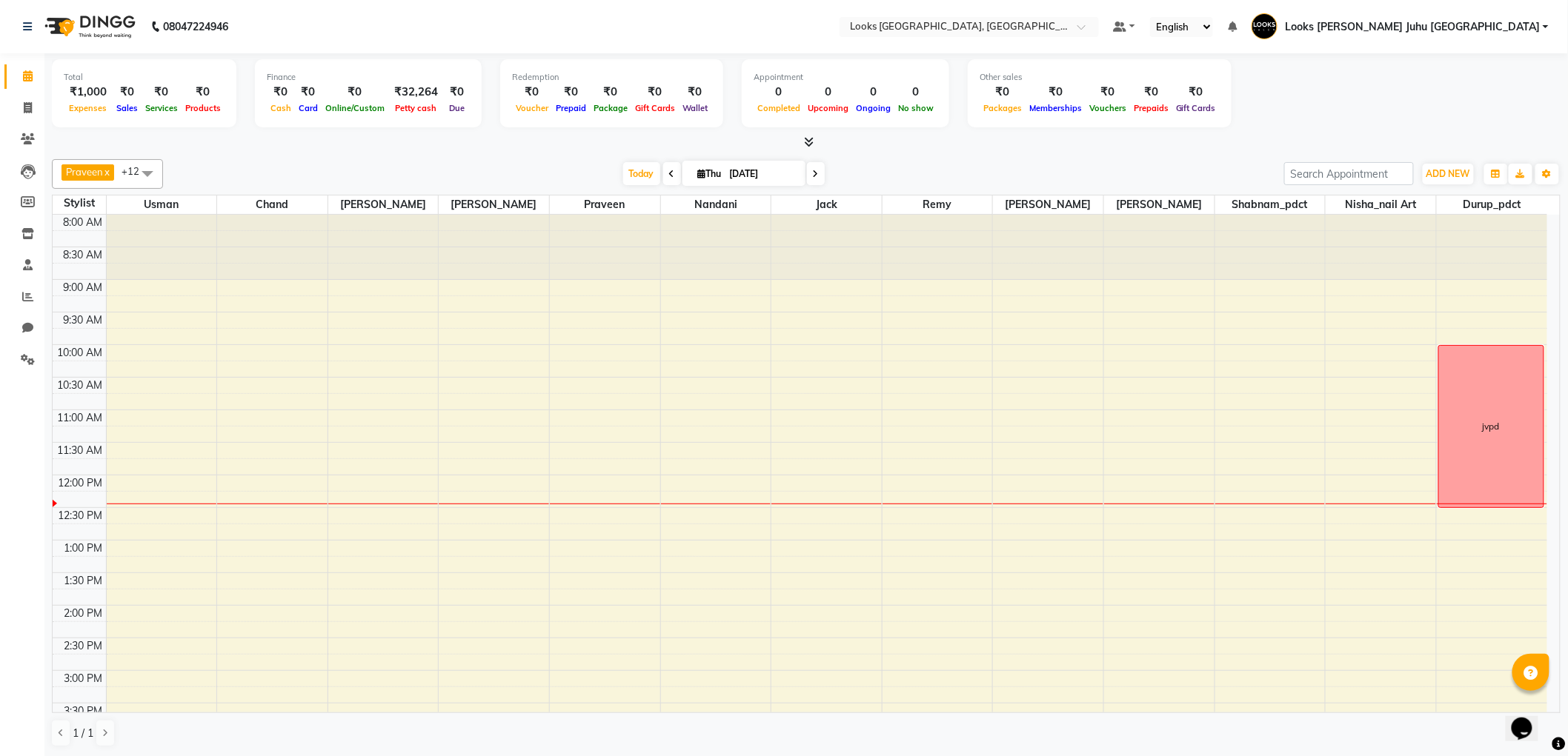
click at [856, 398] on div "8:00 AM 8:30 AM 9:00 AM 9:30 AM 10:00 AM 10:30 AM 11:00 AM 11:30 AM 12:00 PM 12…" at bounding box center [800, 703] width 1494 height 977
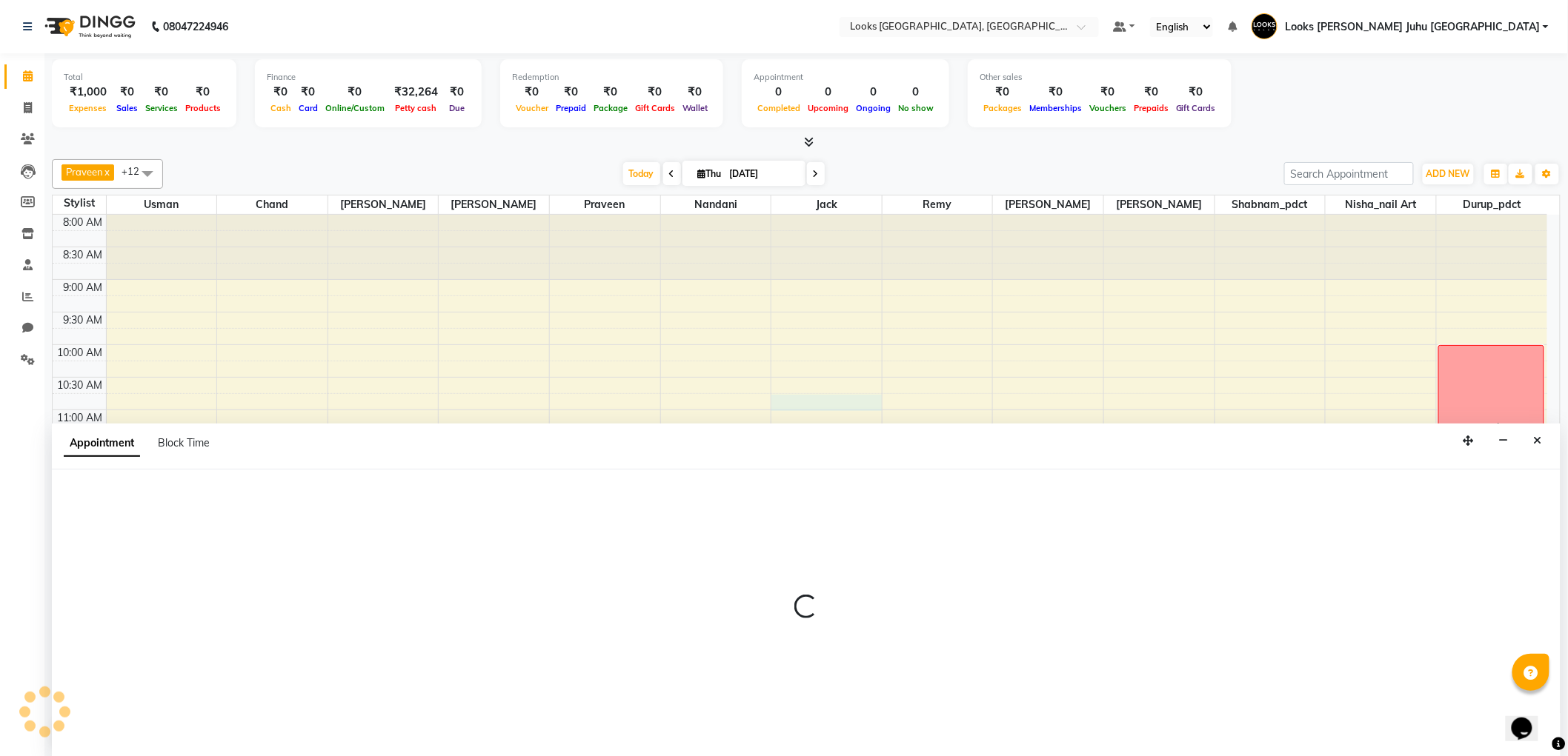
select select "23387"
select select "tentative"
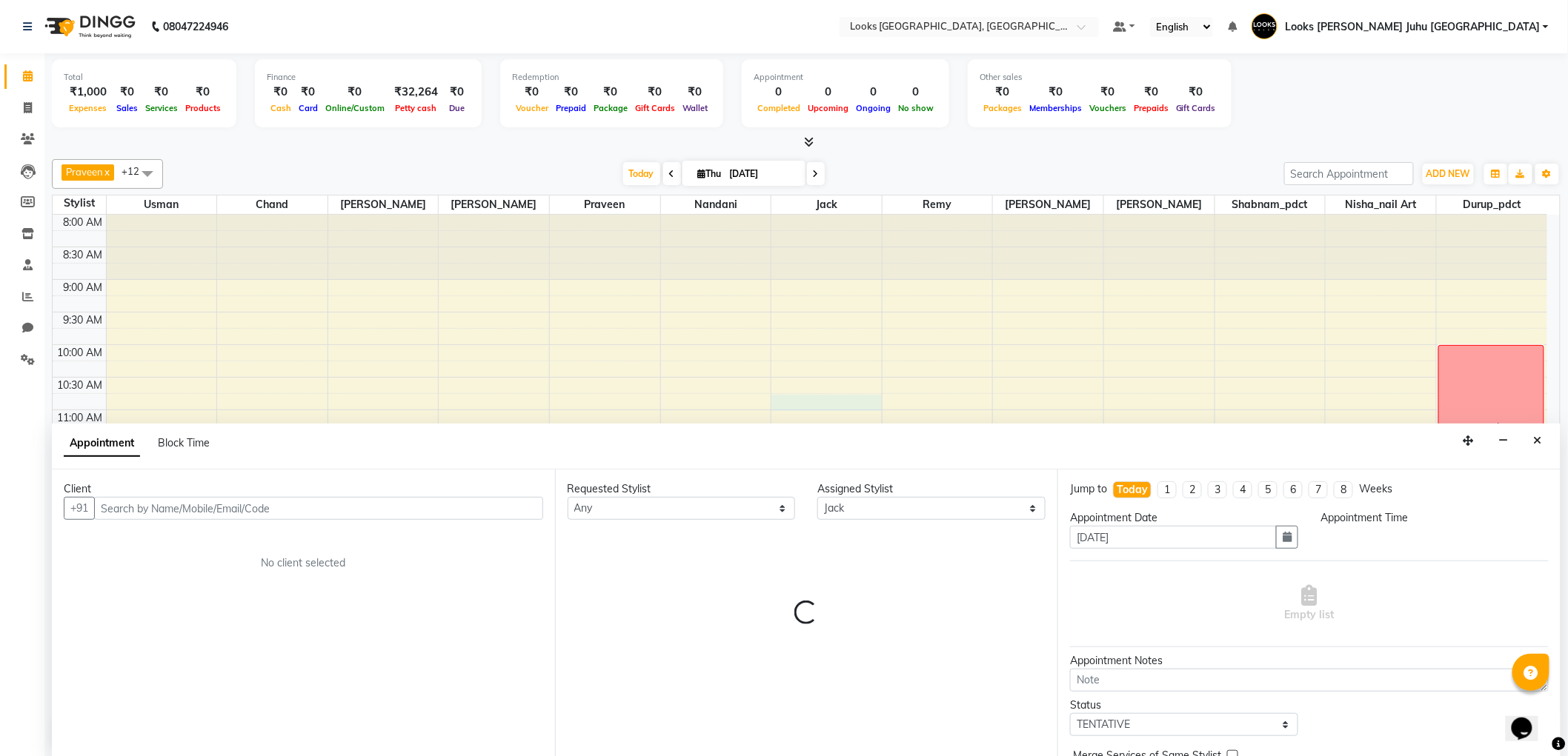
select select "645"
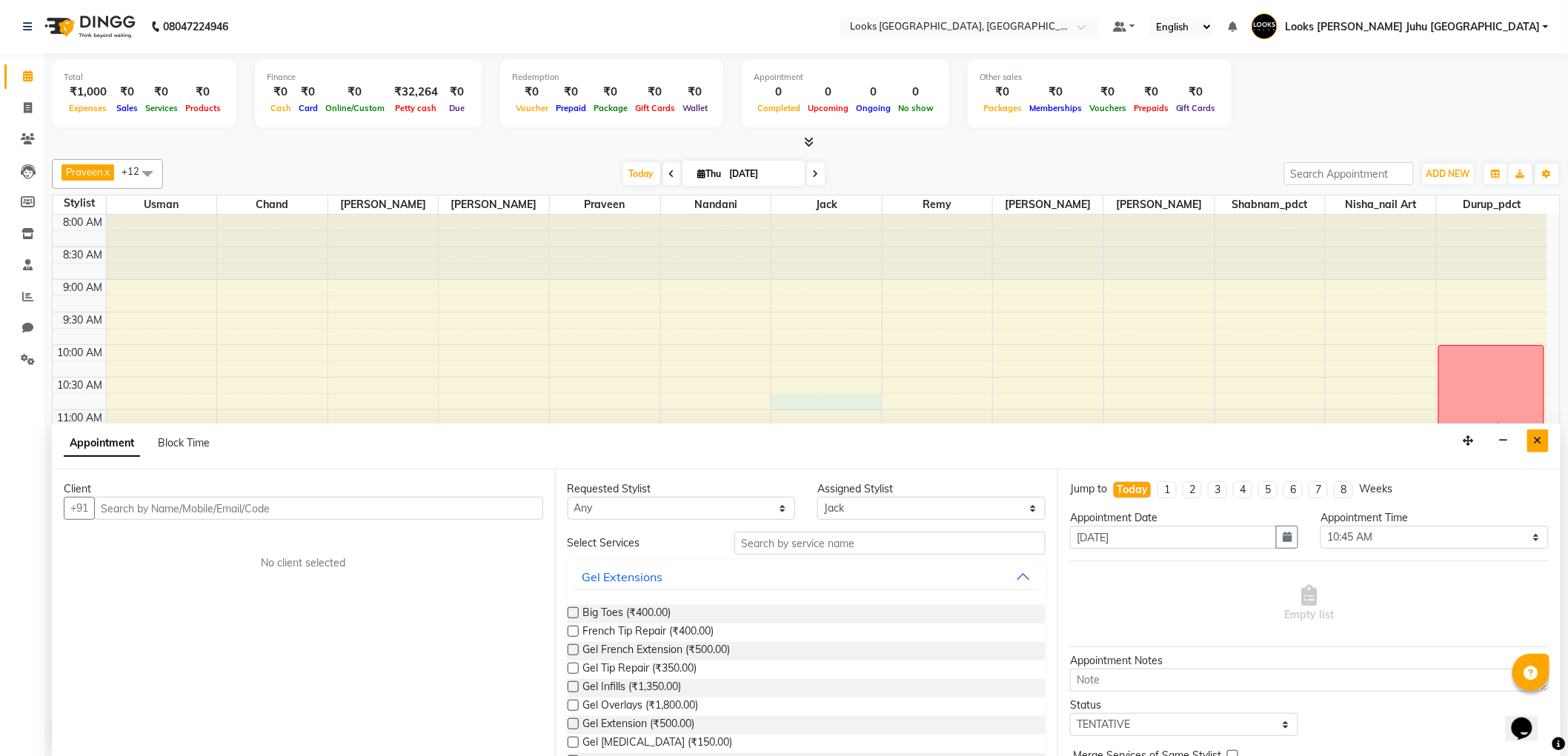
click at [1536, 442] on icon "Close" at bounding box center [1538, 441] width 8 height 11
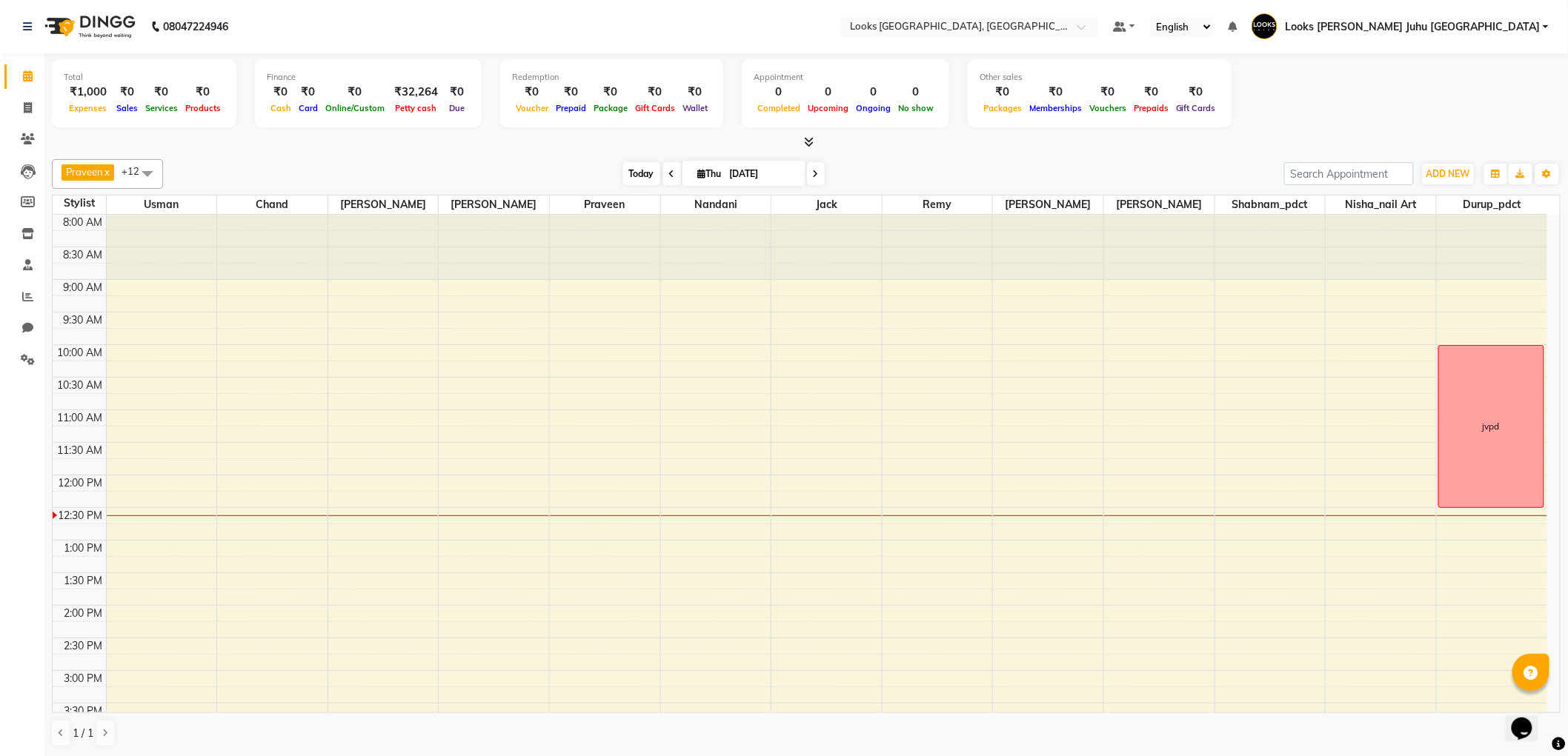
click at [628, 182] on span "Today" at bounding box center [642, 173] width 37 height 23
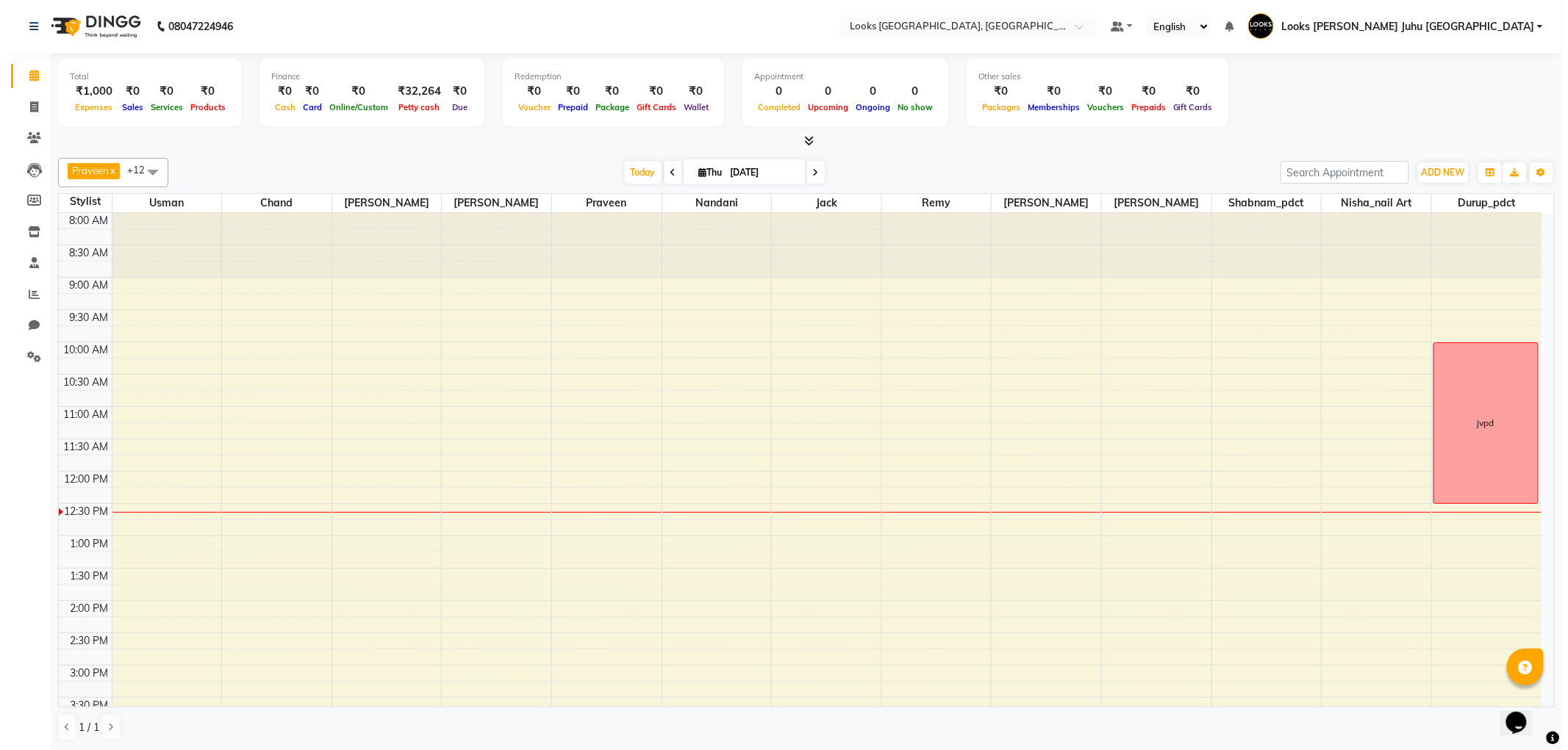
scroll to position [261, 0]
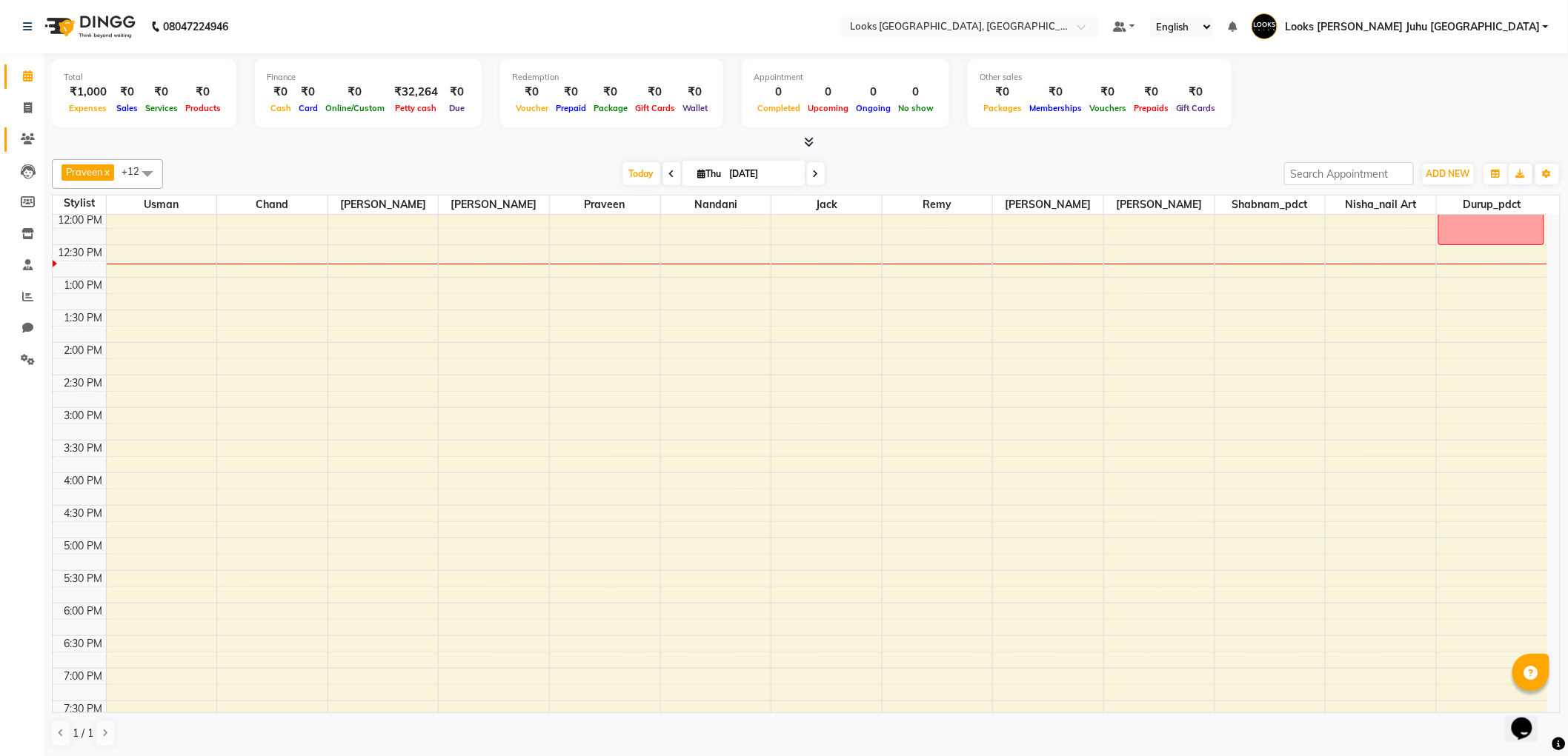
click at [34, 139] on span at bounding box center [27, 139] width 26 height 17
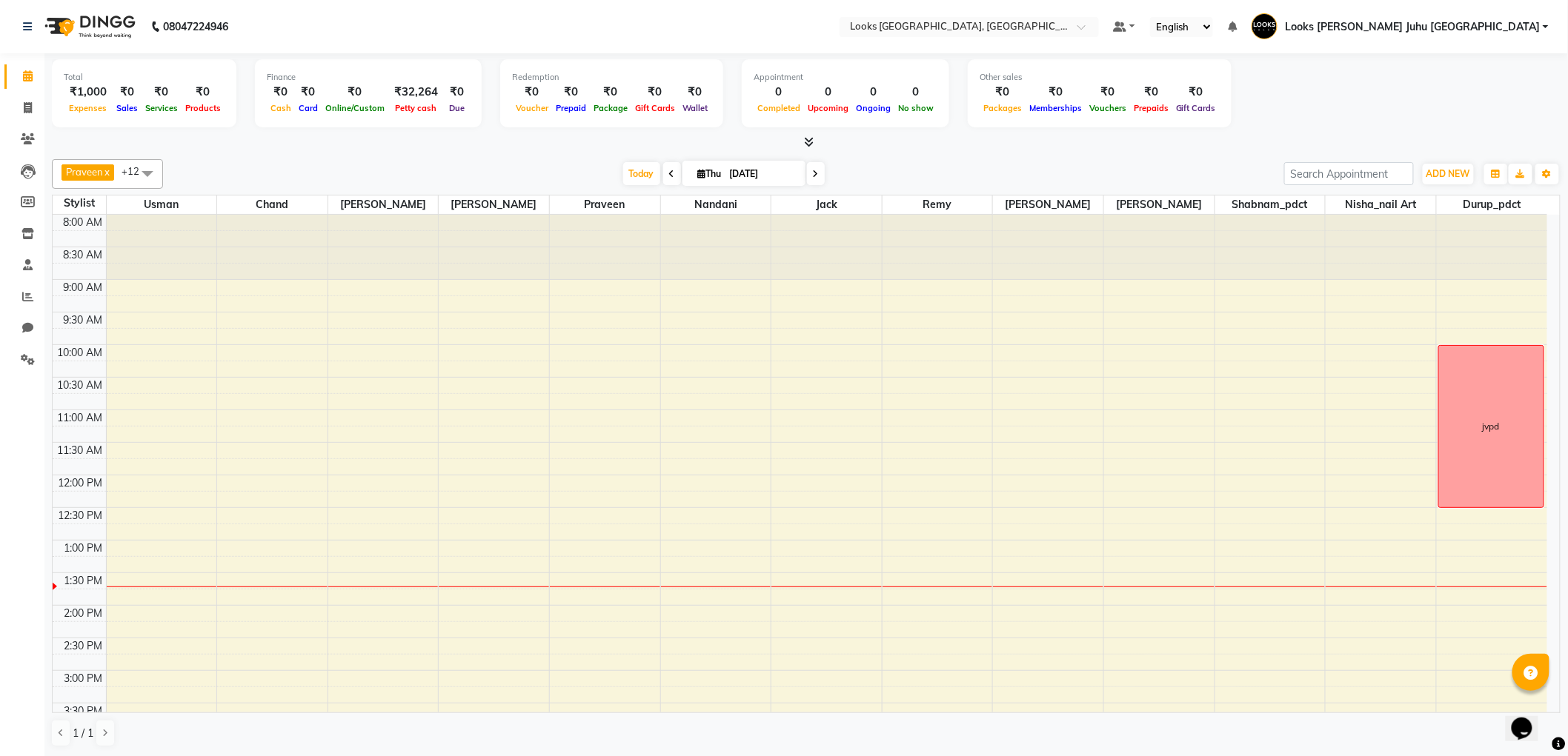
click at [1070, 165] on div "[DATE] [DATE]" at bounding box center [724, 174] width 1107 height 23
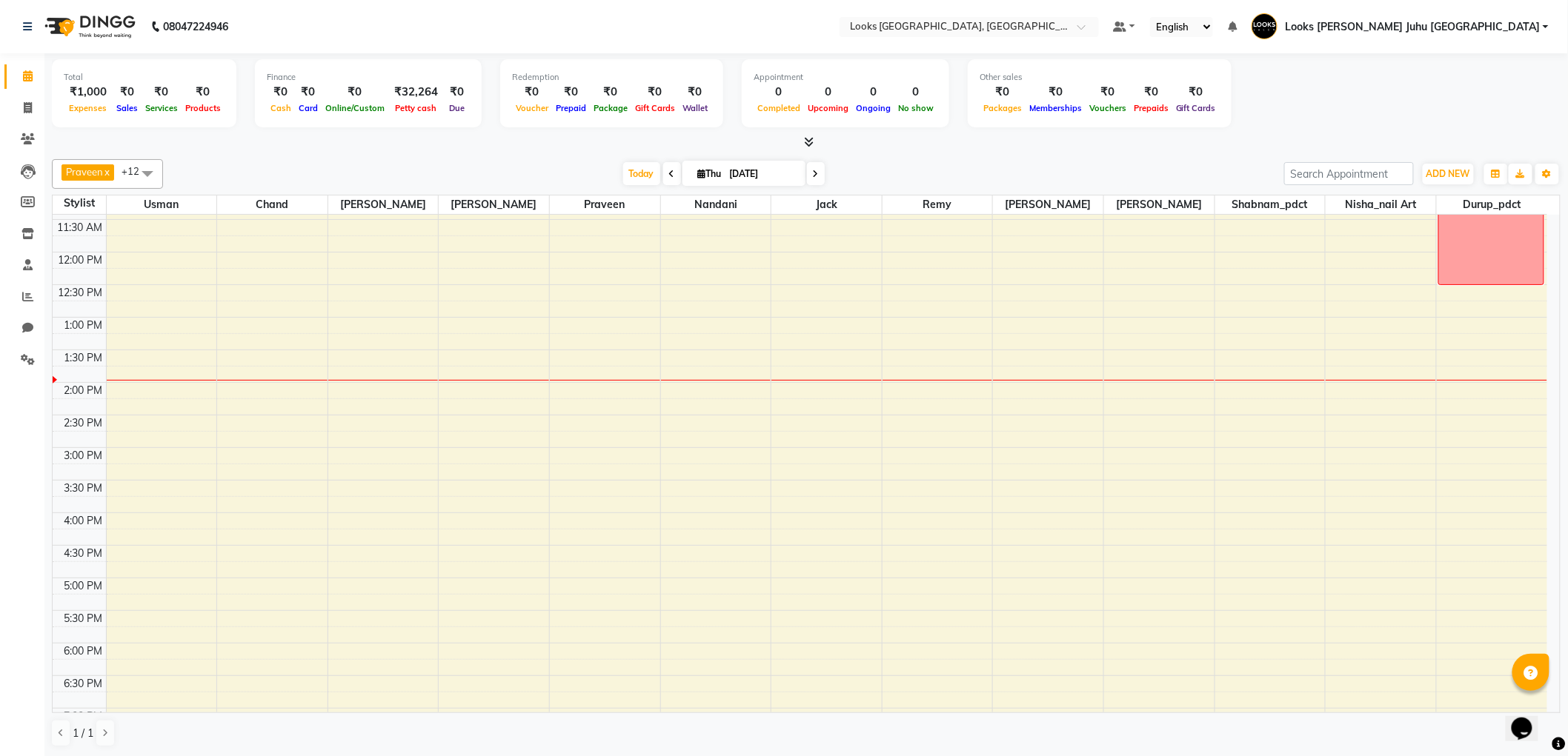
scroll to position [301, 0]
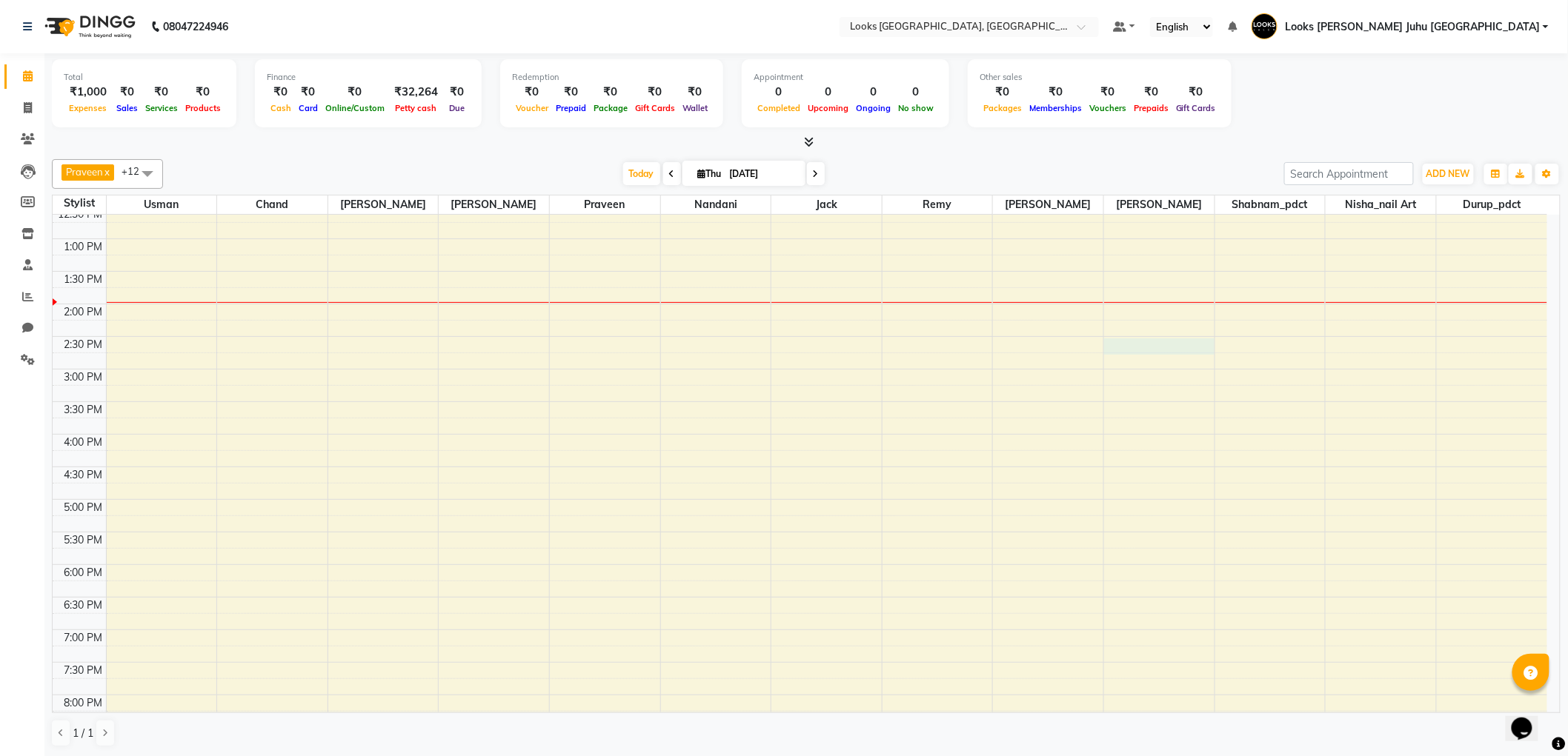
click at [1152, 352] on div "8:00 AM 8:30 AM 9:00 AM 9:30 AM 10:00 AM 10:30 AM 11:00 AM 11:30 AM 12:00 PM 12…" at bounding box center [800, 402] width 1494 height 977
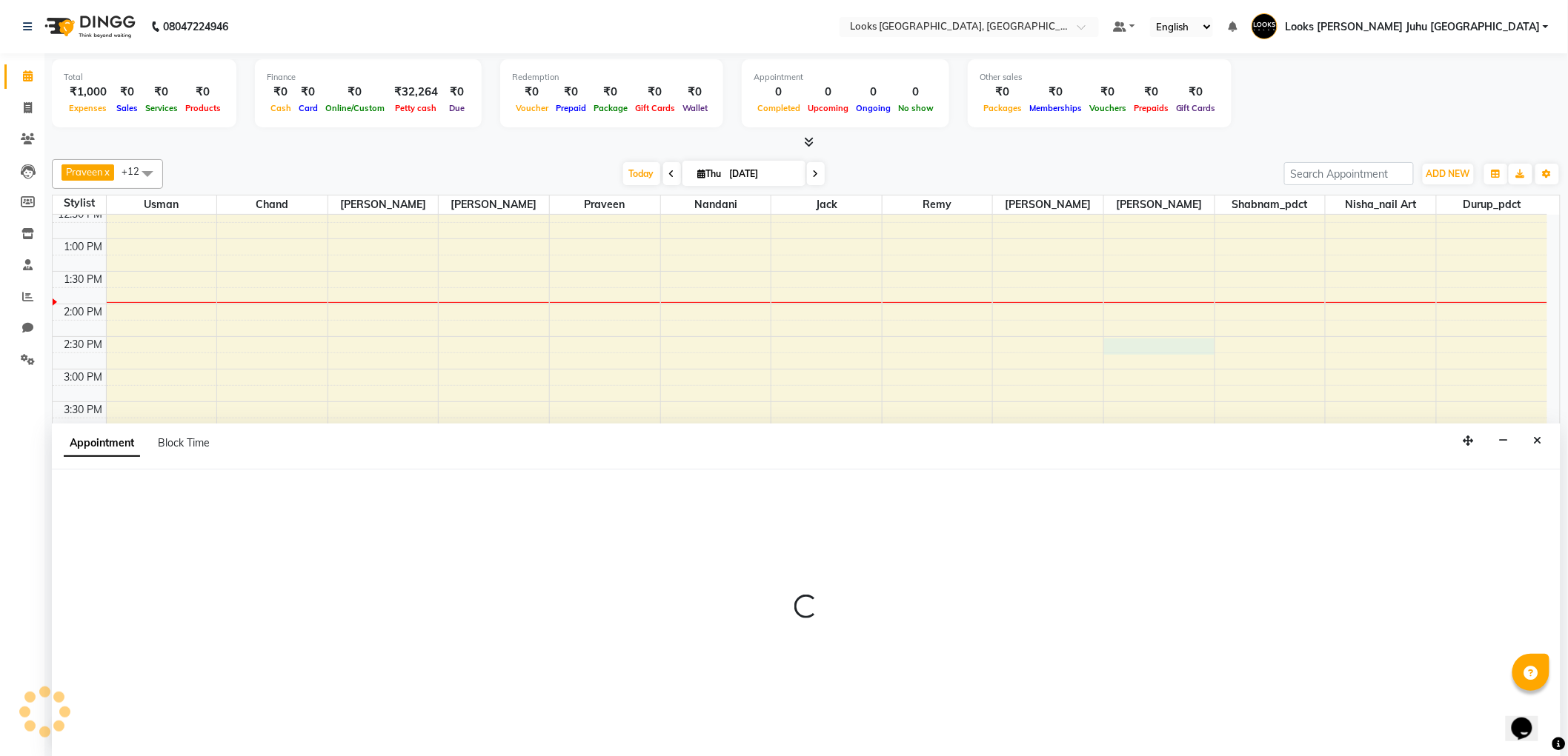
select select "23855"
select select "tentative"
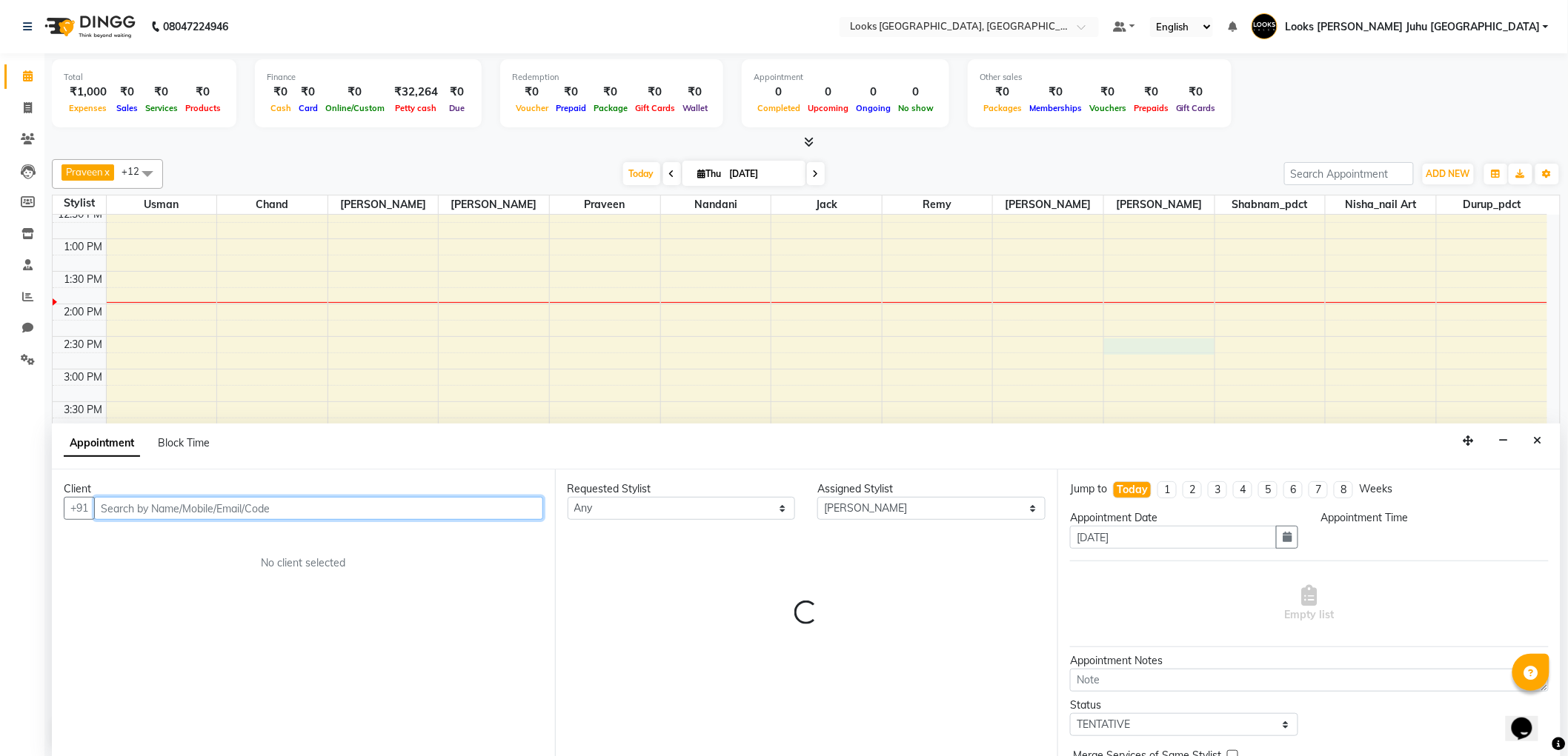
select select "870"
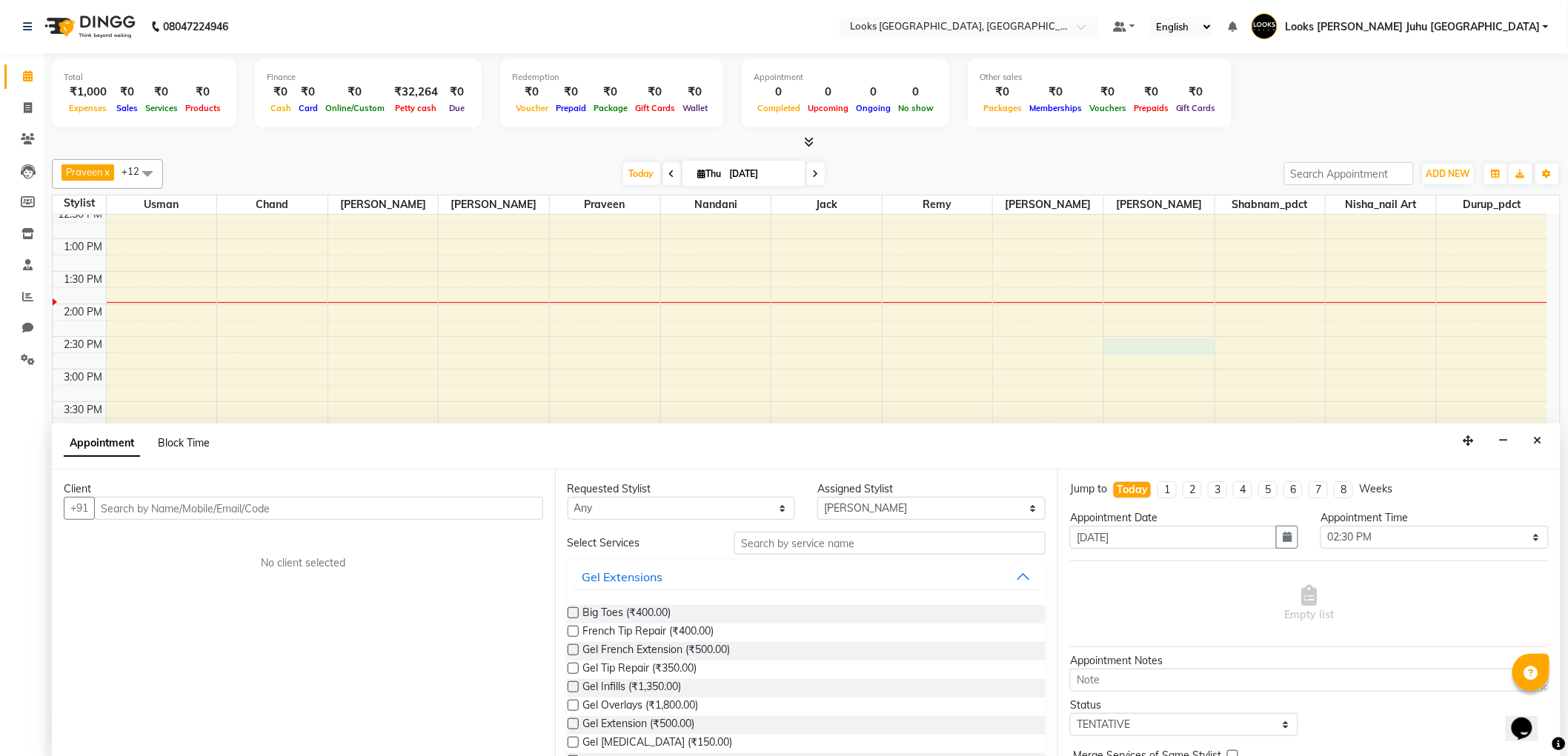
click at [189, 443] on span "Block Time" at bounding box center [184, 443] width 52 height 14
select select "23855"
select select "870"
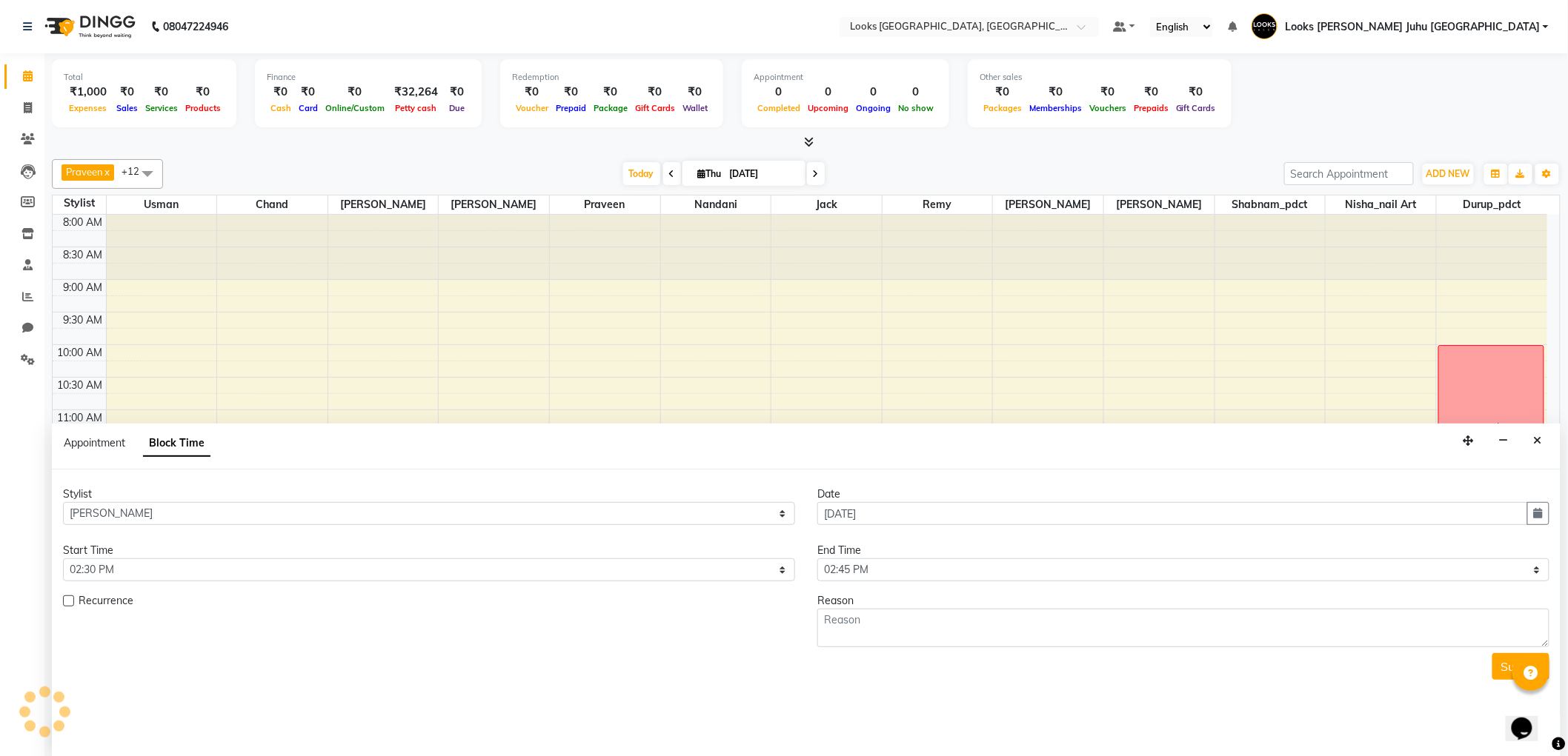
scroll to position [328, 0]
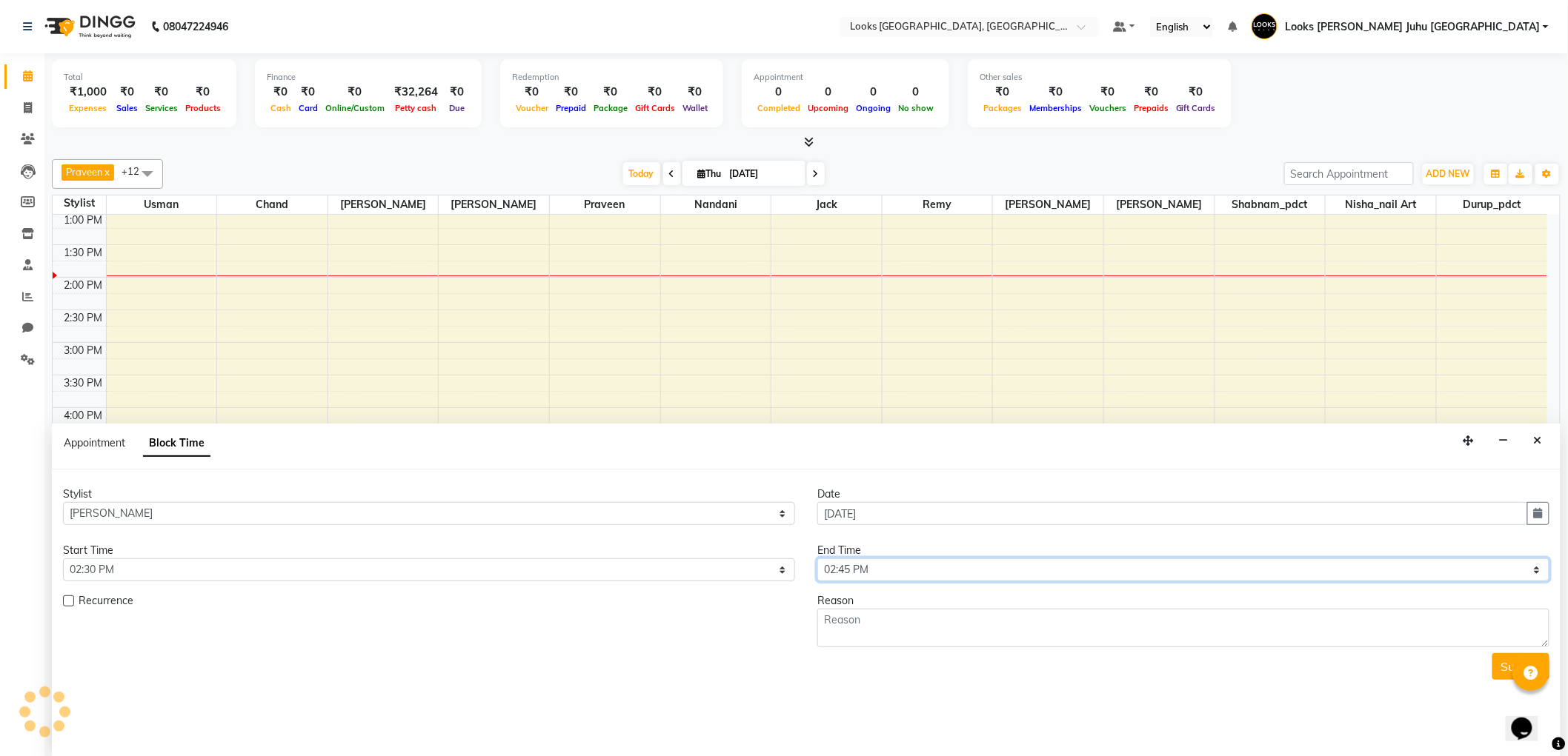
click at [892, 574] on select "Select 09:00 AM 09:15 AM 09:30 AM 09:45 AM 10:00 AM 10:15 AM 10:30 AM 10:45 AM …" at bounding box center [1182, 569] width 731 height 23
select select "900"
click at [817, 559] on select "Select 09:00 AM 09:15 AM 09:30 AM 09:45 AM 10:00 AM 10:15 AM 10:30 AM 10:45 AM …" at bounding box center [1182, 569] width 731 height 23
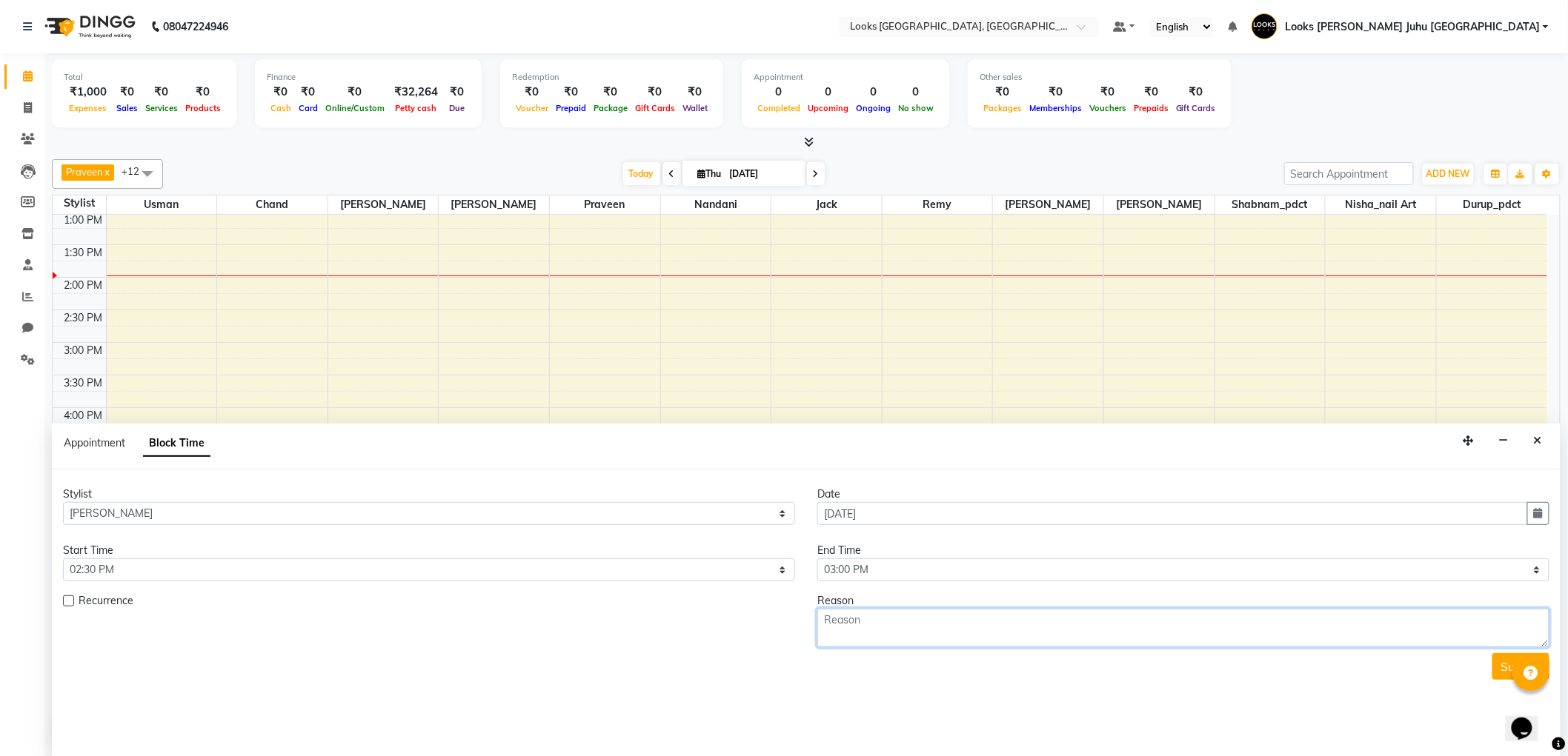
click at [922, 626] on textarea at bounding box center [1182, 627] width 731 height 38
type textarea "CFM"
click at [1498, 675] on button "Submit" at bounding box center [1521, 666] width 57 height 27
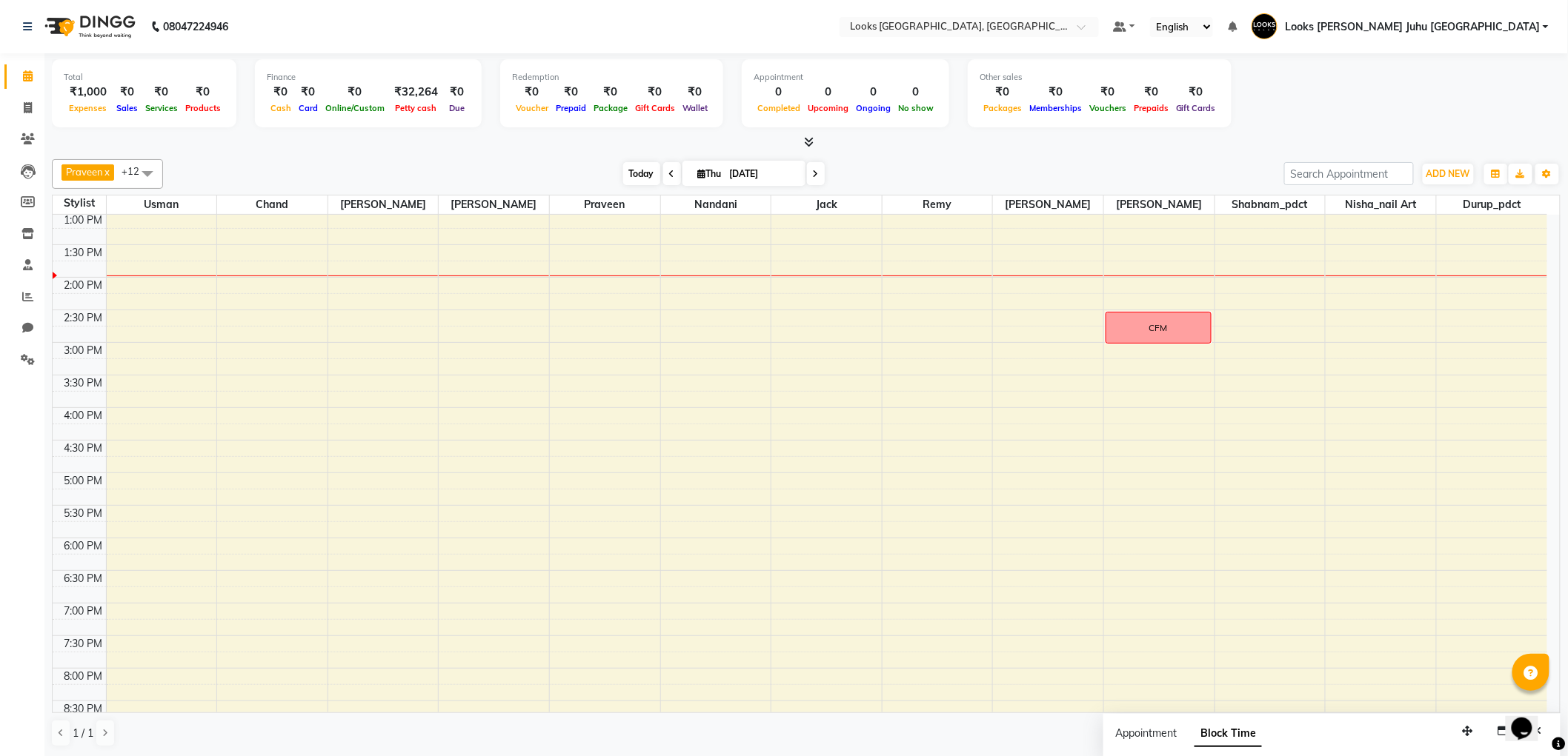
click at [633, 167] on span "Today" at bounding box center [642, 173] width 37 height 23
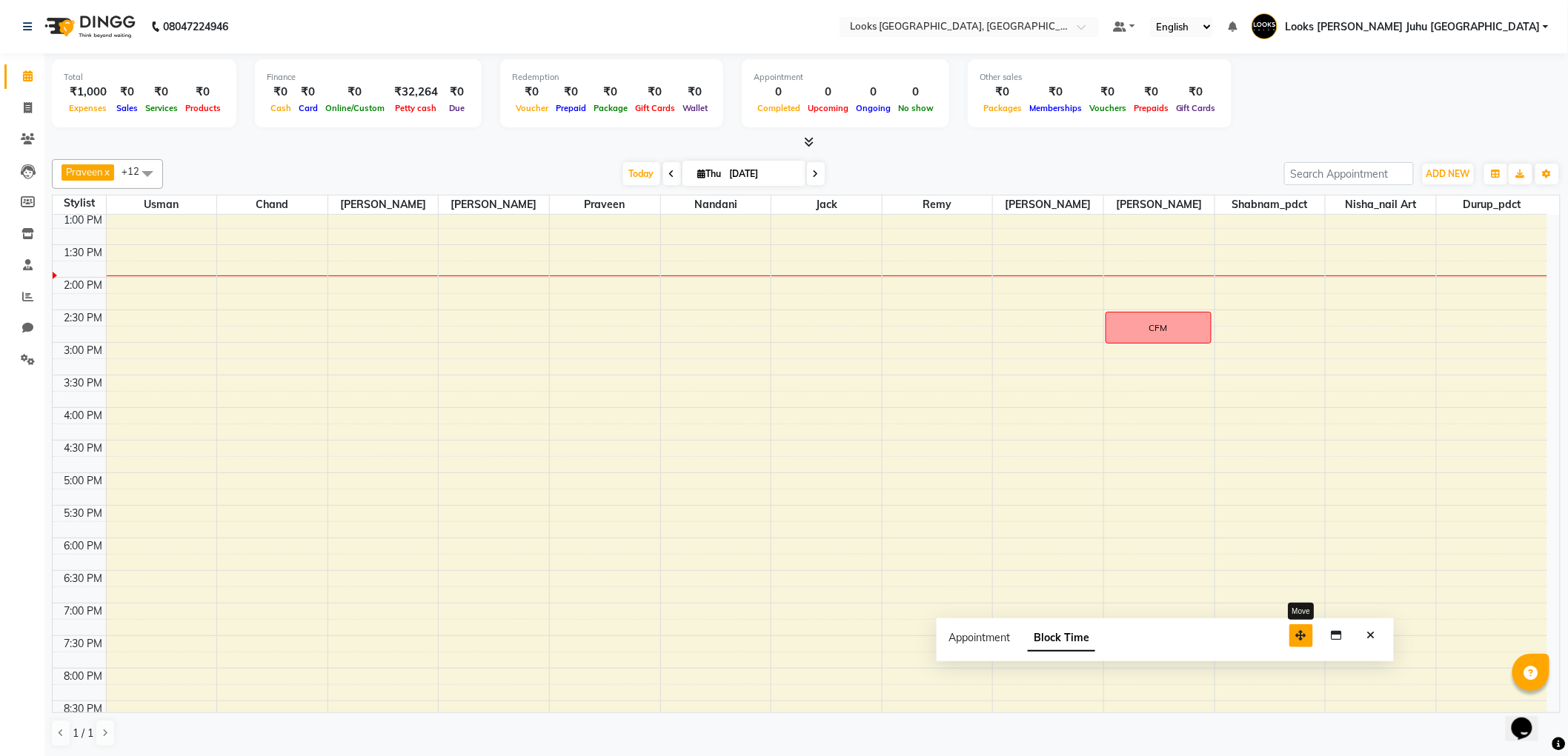
drag, startPoint x: 1469, startPoint y: 730, endPoint x: 1269, endPoint y: 626, distance: 225.4
click at [1296, 630] on icon "button" at bounding box center [1301, 635] width 11 height 11
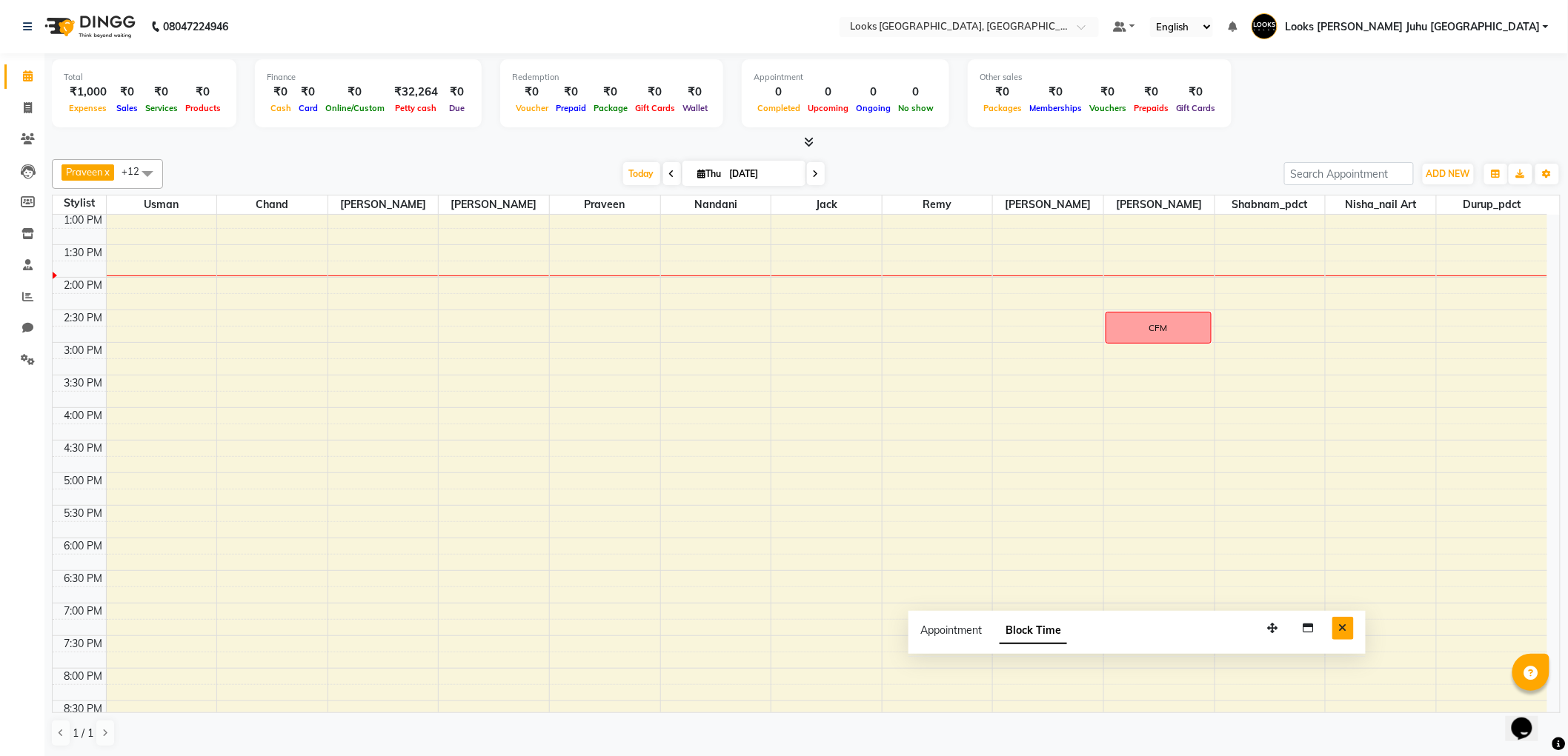
click at [1341, 623] on icon "Close" at bounding box center [1342, 628] width 8 height 11
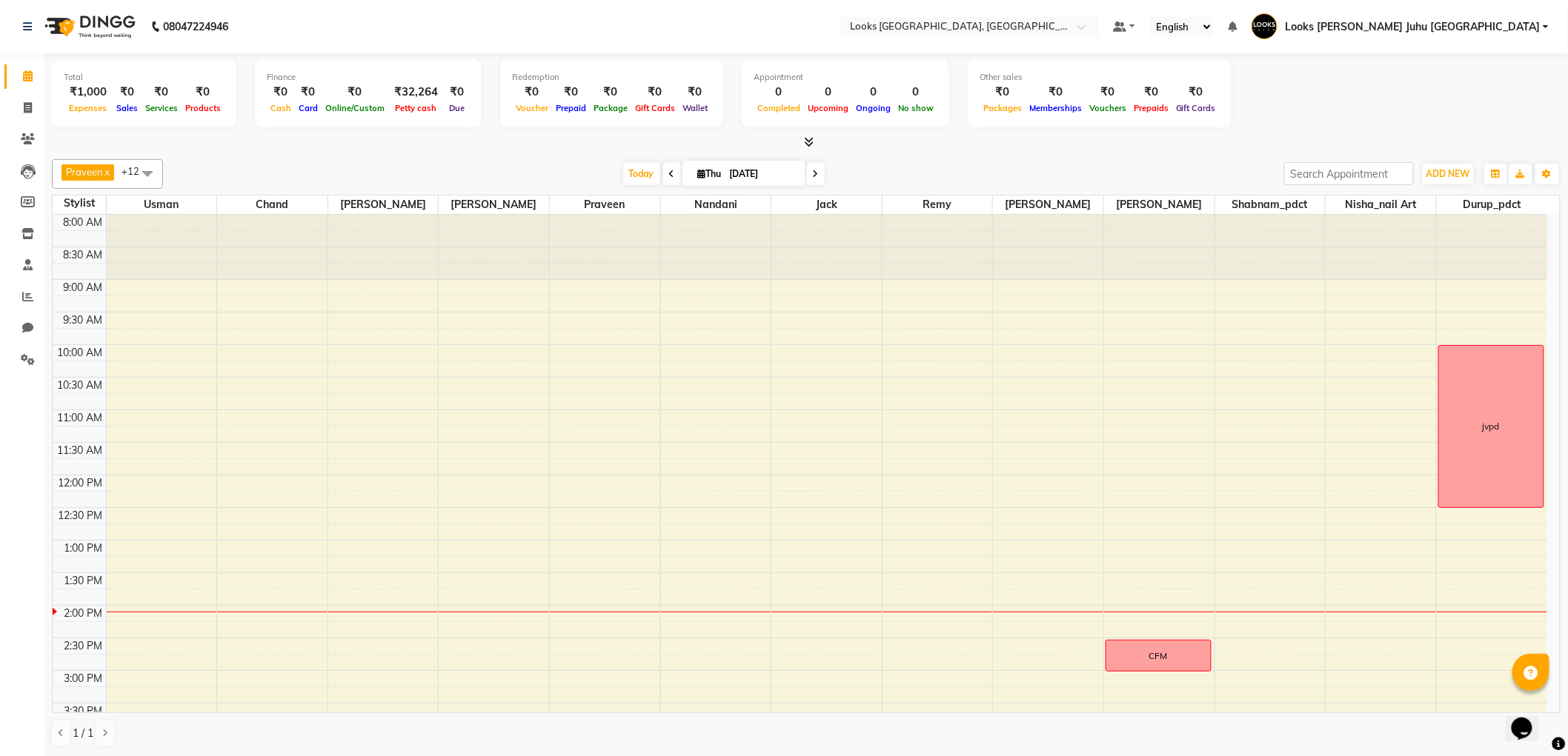
click at [1001, 171] on div "Today Thu 04-09-2025" at bounding box center [724, 174] width 1107 height 23
drag, startPoint x: 101, startPoint y: 95, endPoint x: 218, endPoint y: 80, distance: 118.0
click at [218, 80] on div "Total ₹1,000 Expenses ₹0 Sales ₹0 Services ₹0 Products" at bounding box center [144, 92] width 185 height 68
click at [966, 165] on div "Today Thu 04-09-2025" at bounding box center [724, 174] width 1107 height 23
click at [1462, 168] on span "ADD NEW" at bounding box center [1447, 173] width 44 height 11
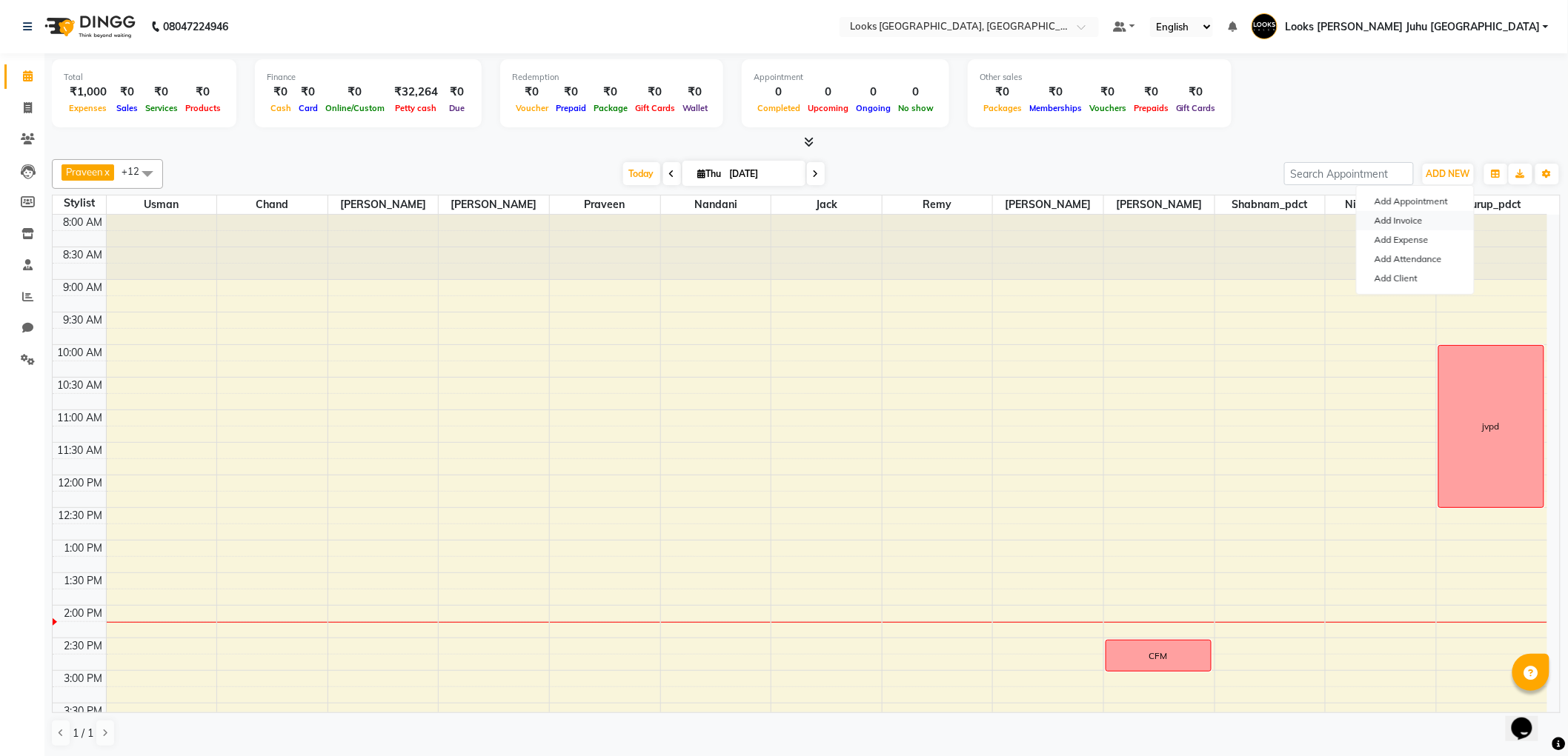
click at [1403, 216] on link "Add Invoice" at bounding box center [1415, 221] width 117 height 20
select select "service"
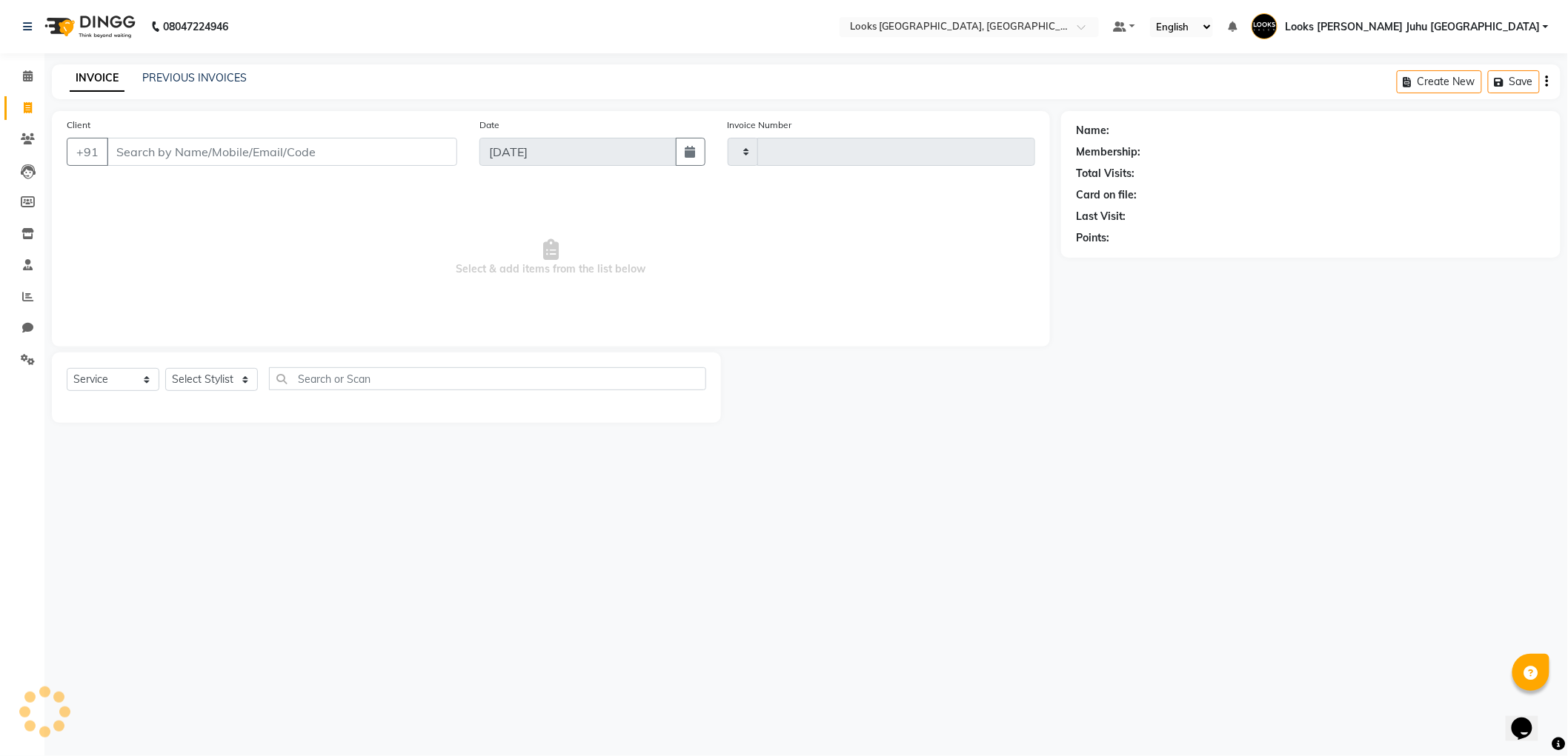
type input "1931"
select select "8270"
type input "1"
type input "1178800000"
click at [226, 382] on select "Select Stylist Adil BHAGAYSHREE chand Chan_Mrg Counter Sales Deena Gohil DEEPAK…" at bounding box center [244, 379] width 160 height 23
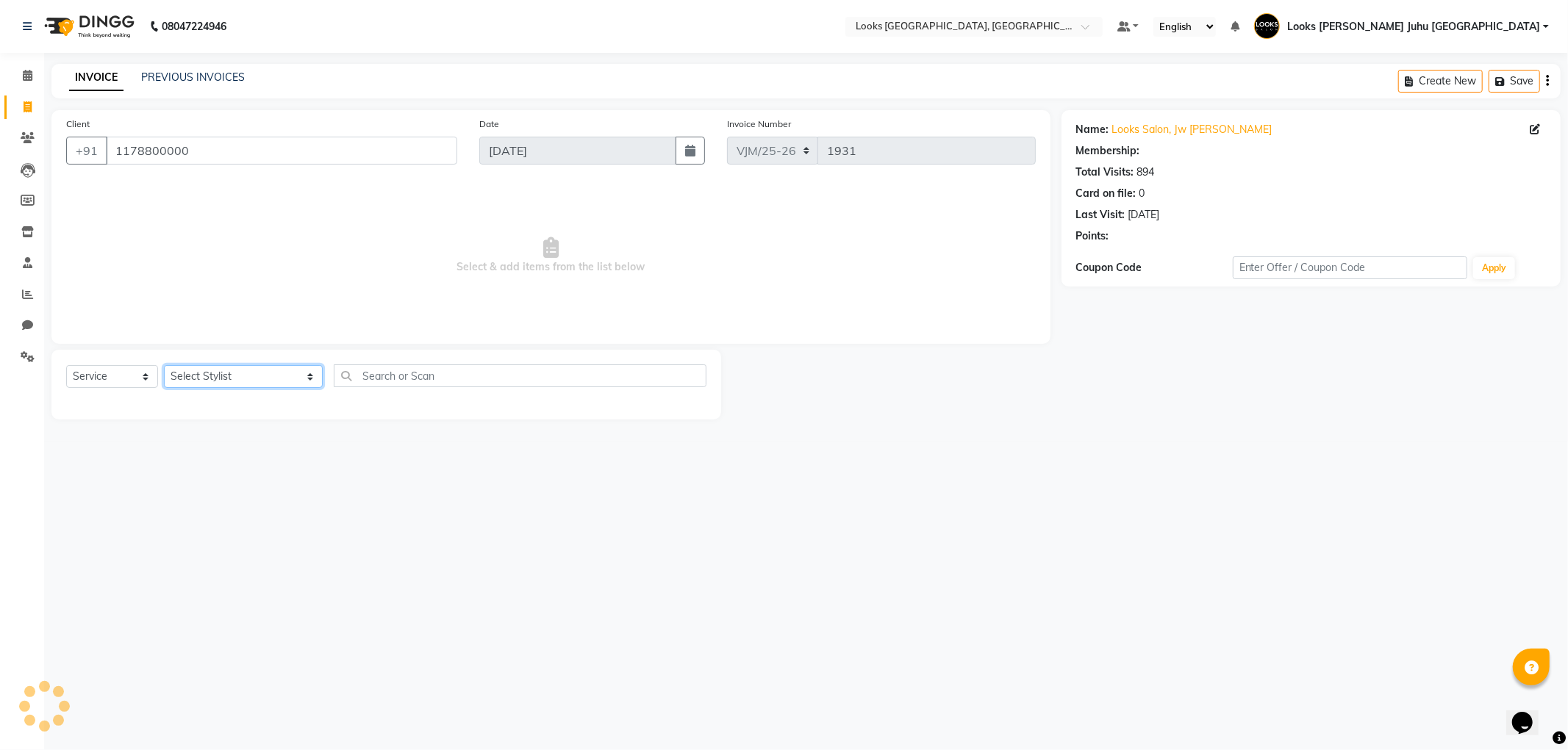
select select "1: Object"
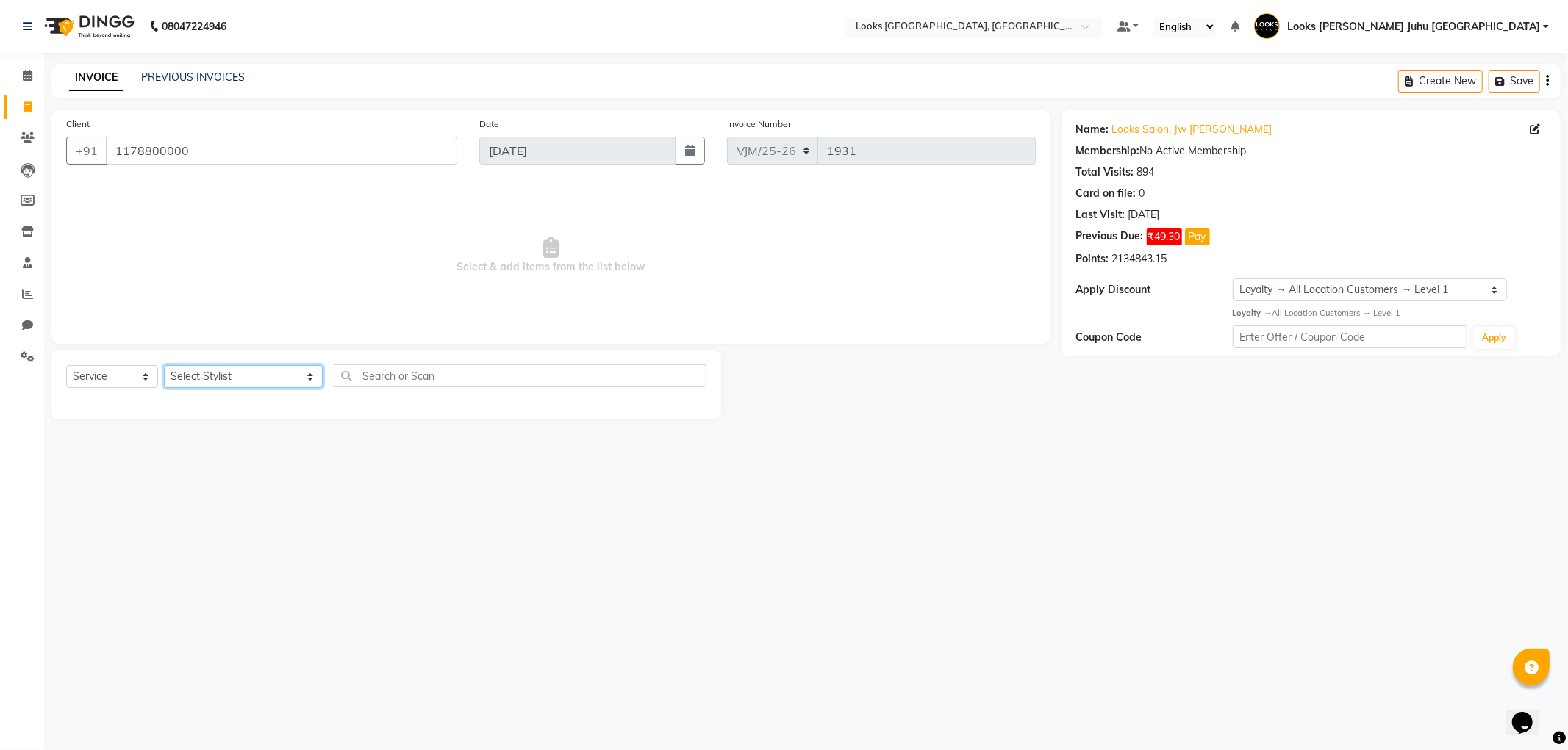
select select "65706"
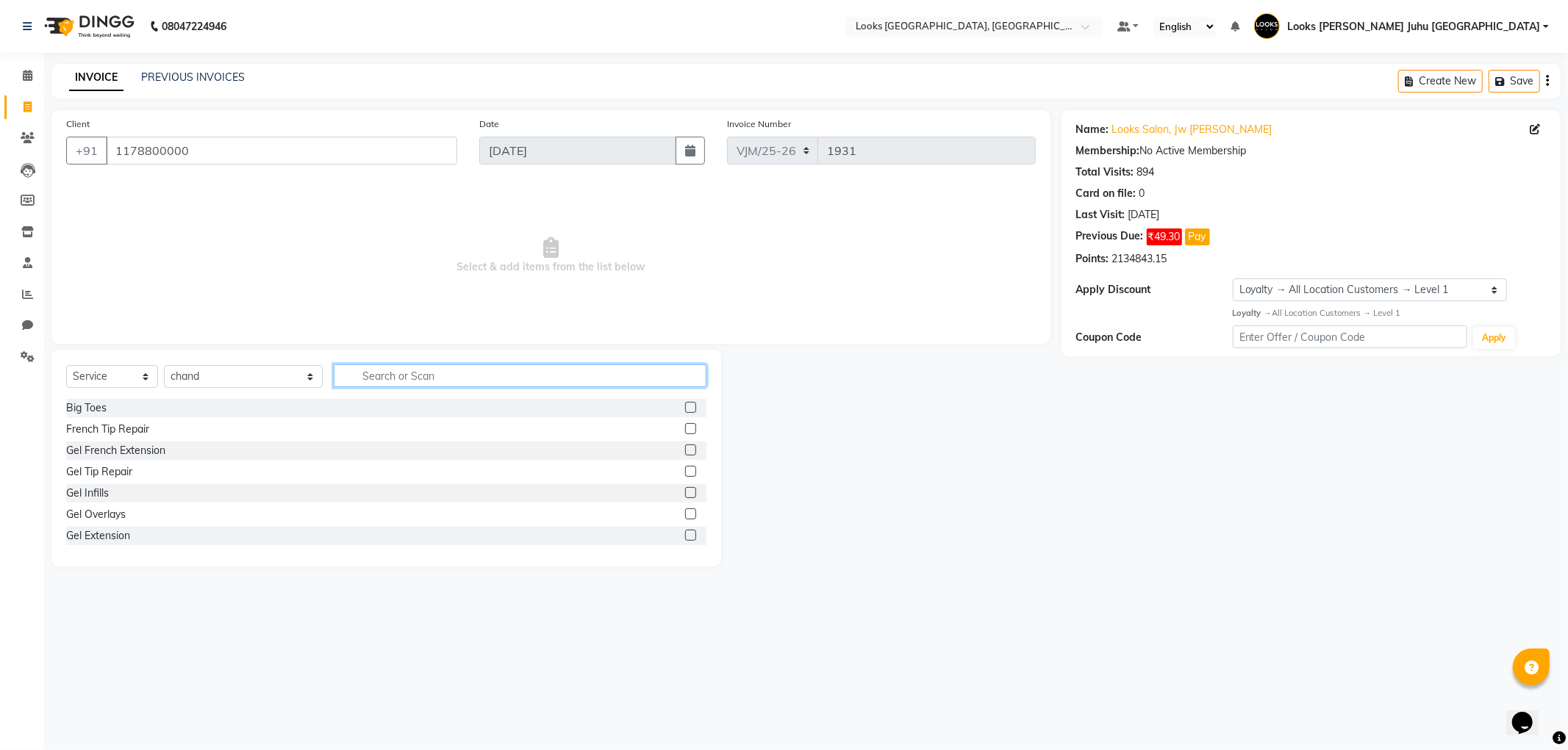
click at [430, 375] on input "text" at bounding box center [520, 375] width 372 height 22
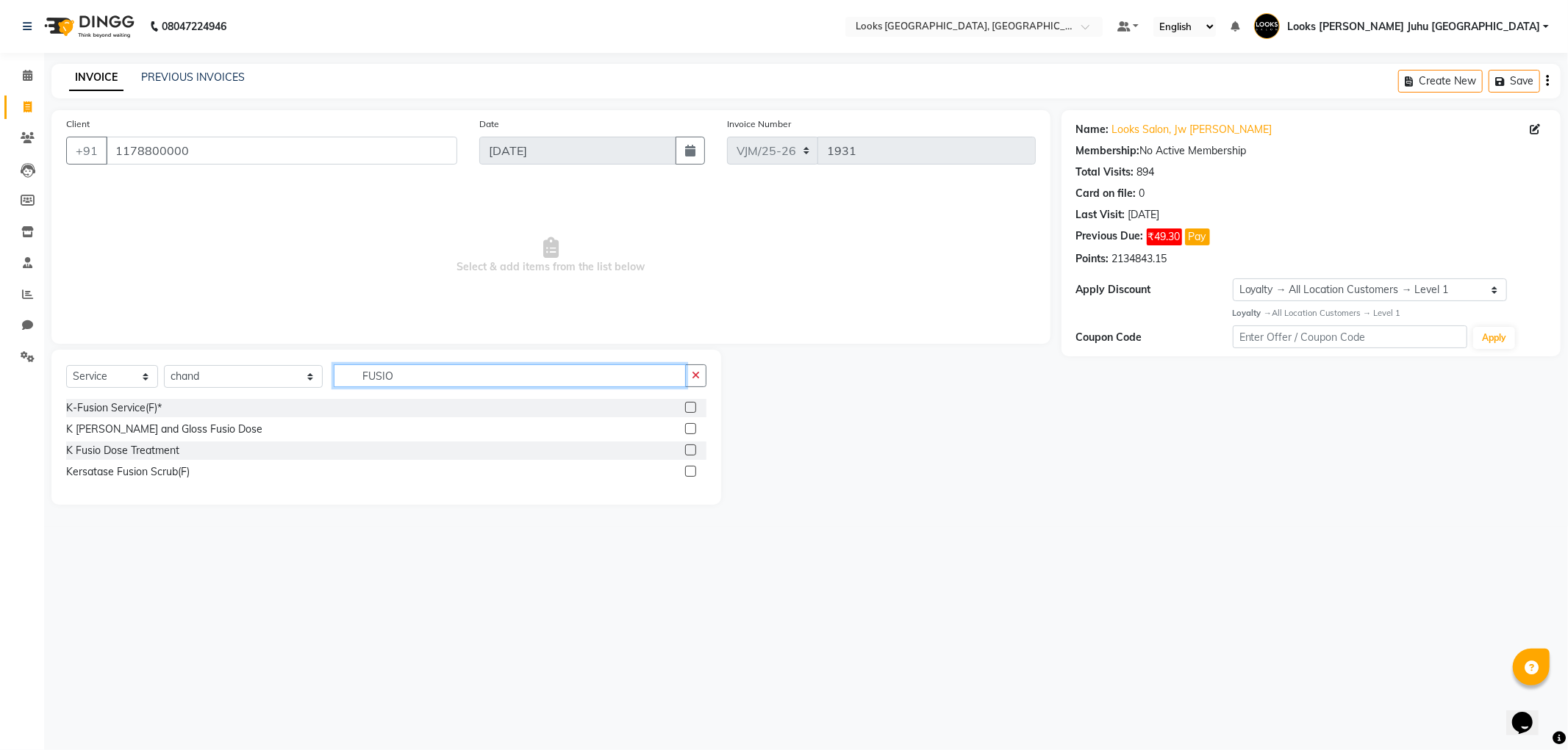
type input "FUSIO"
click at [164, 457] on div "K Fusio Dose Treatment" at bounding box center [123, 451] width 113 height 16
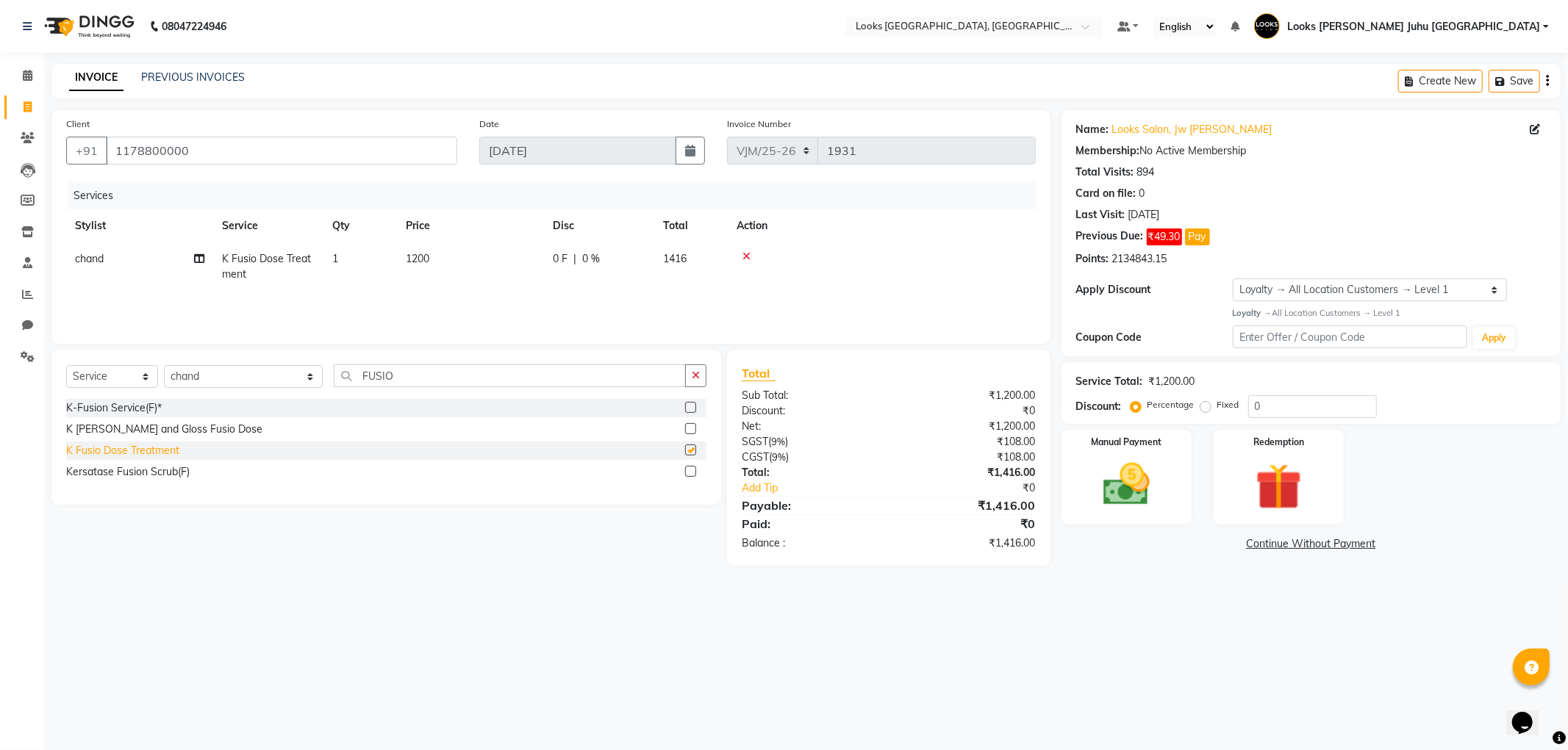
checkbox input "false"
click at [452, 268] on td "1200" at bounding box center [470, 267] width 147 height 49
select select "65706"
click at [535, 268] on input "1200" at bounding box center [539, 262] width 130 height 22
type input "1"
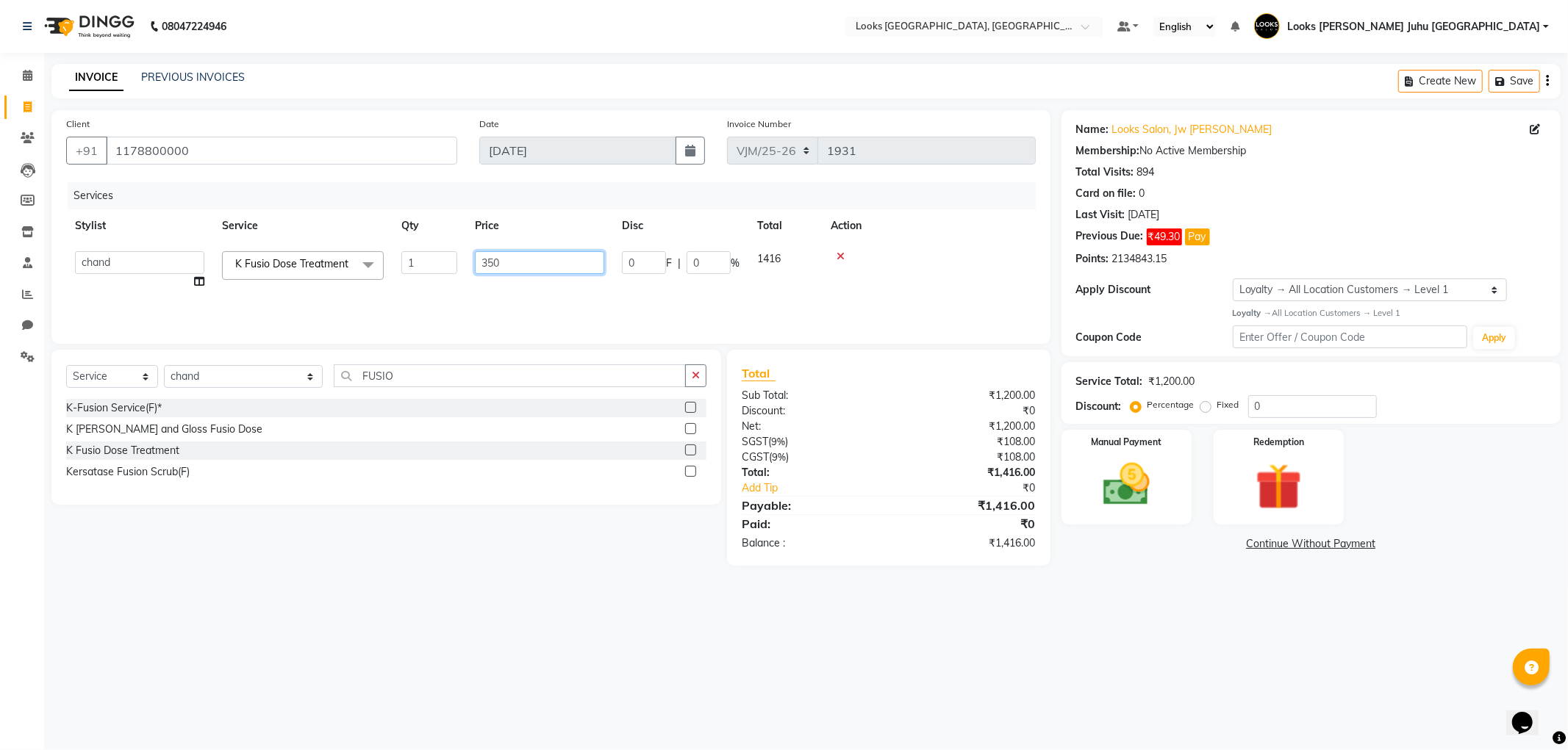
type input "3500"
click at [531, 630] on div "08047224946 Select Location × Looks Juhu Marriott, Mumbai, Mumbai Default Panel…" at bounding box center [784, 375] width 1568 height 750
click at [1136, 490] on img at bounding box center [1127, 484] width 79 height 56
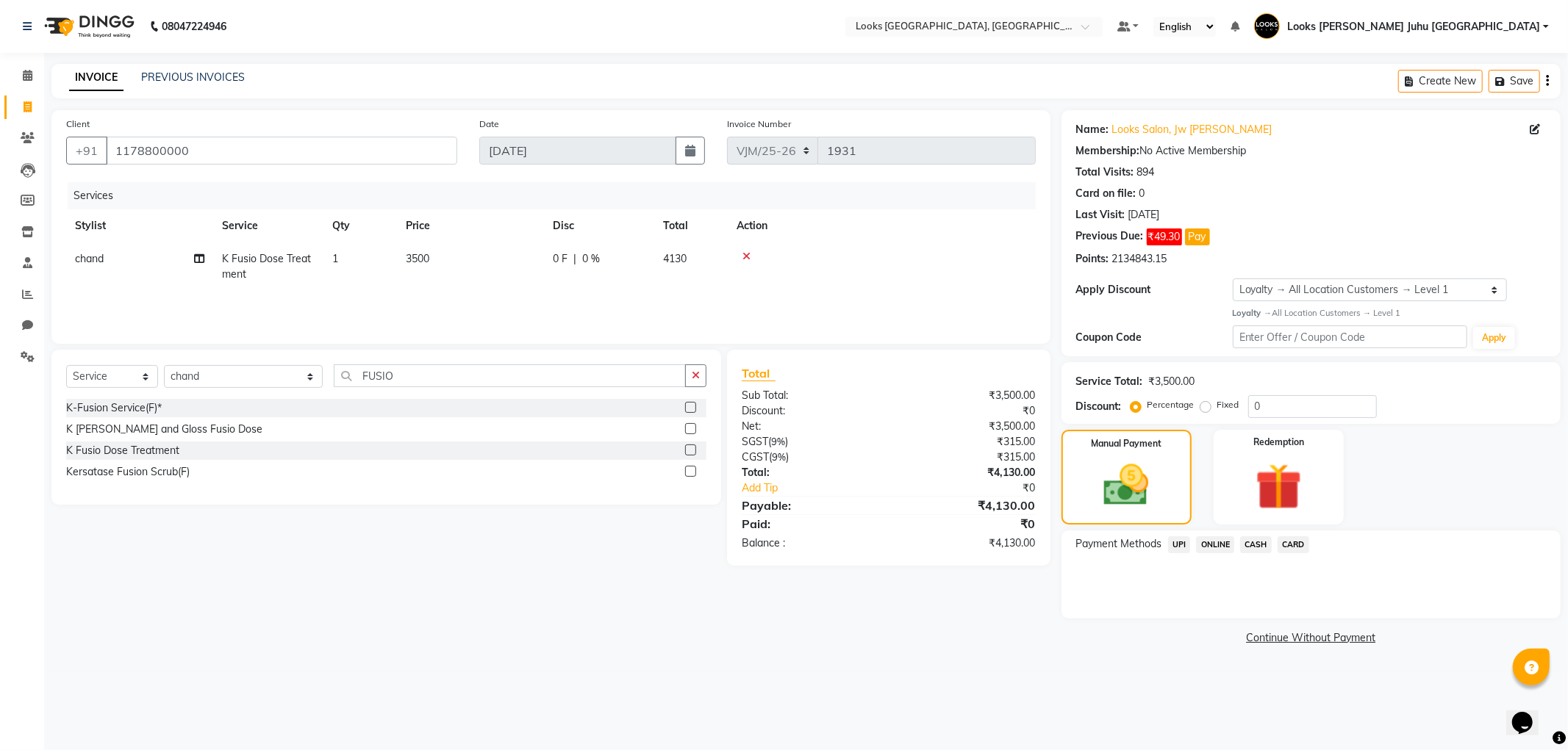
click at [1179, 544] on span "UPI" at bounding box center [1179, 544] width 22 height 17
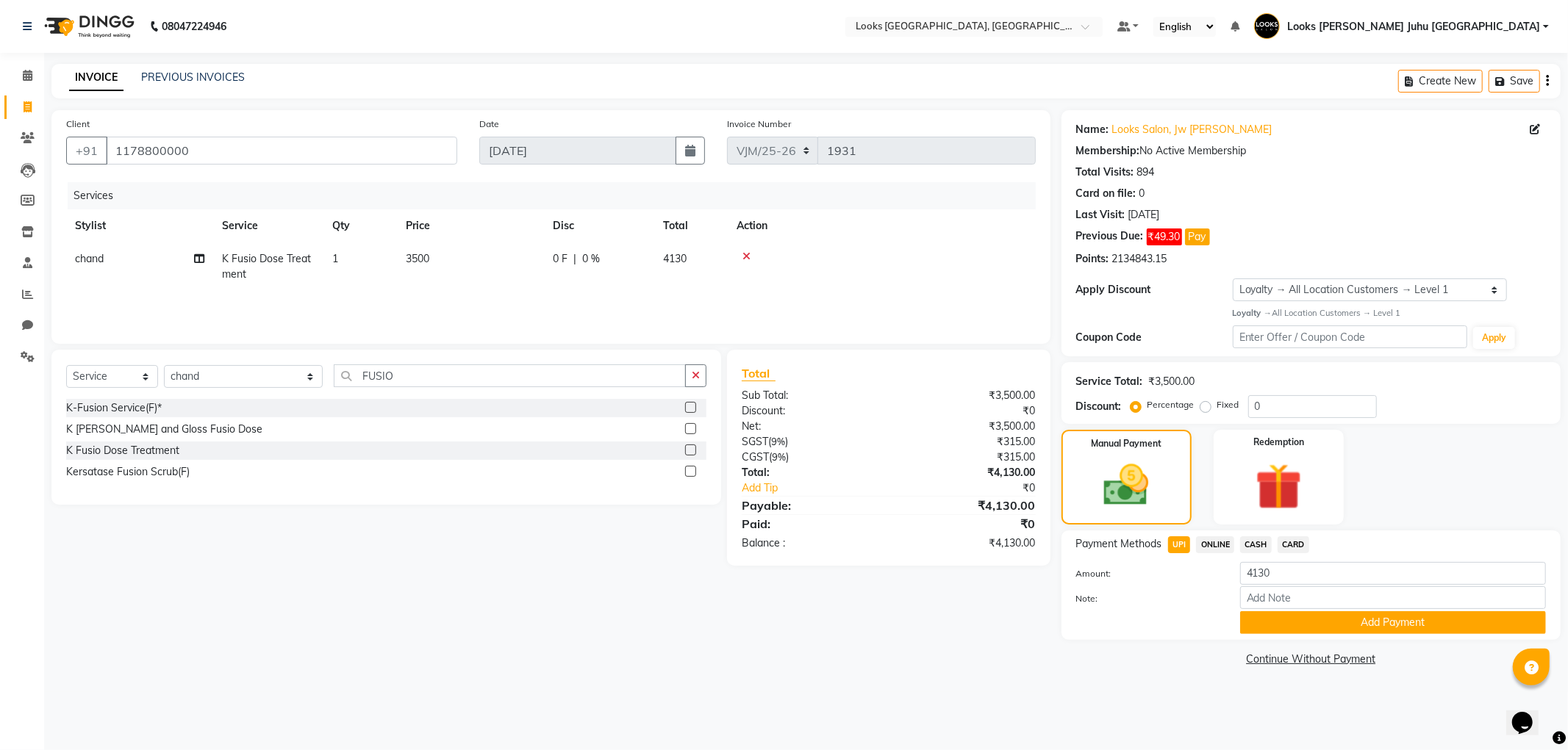
click at [305, 278] on td "K Fusio Dose Treatment" at bounding box center [268, 267] width 110 height 49
select select "65706"
click at [344, 272] on span "K Fusio Dose Treatment x" at bounding box center [295, 264] width 128 height 16
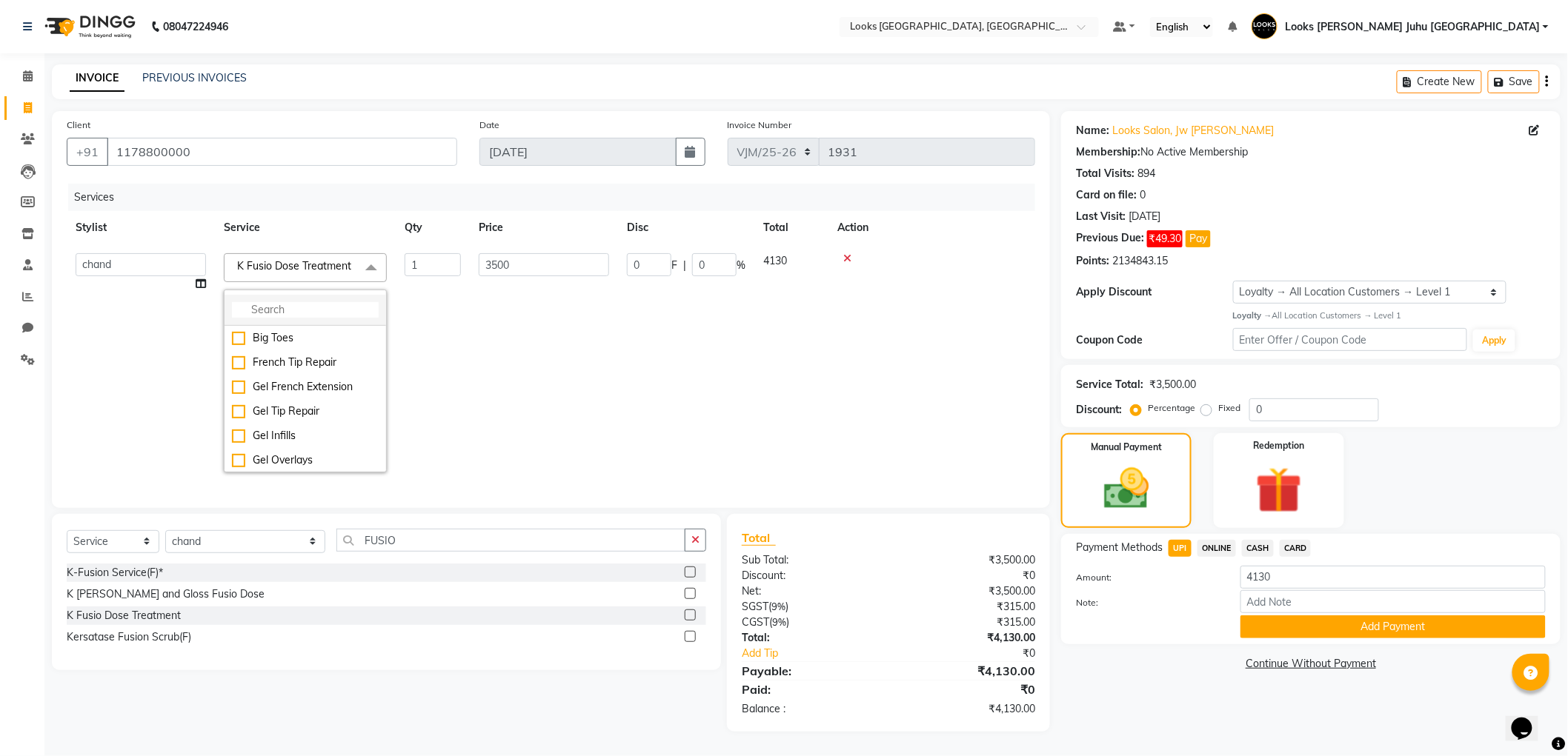
click at [314, 318] on input "multiselect-search" at bounding box center [304, 310] width 146 height 16
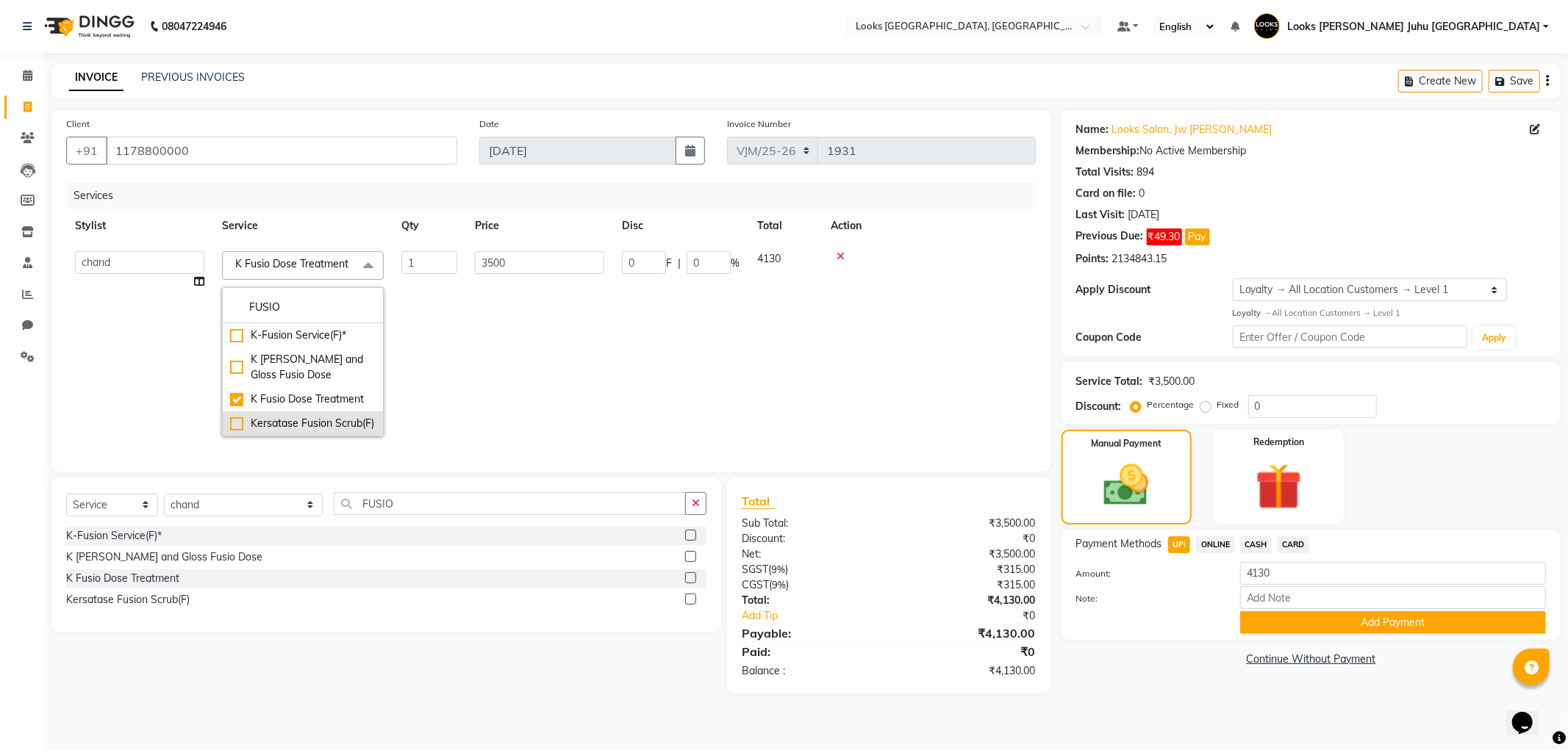
type input "FUSIO"
click at [342, 431] on div "Kersatase Fusion Scrub(F)" at bounding box center [302, 424] width 145 height 16
checkbox input "false"
checkbox input "true"
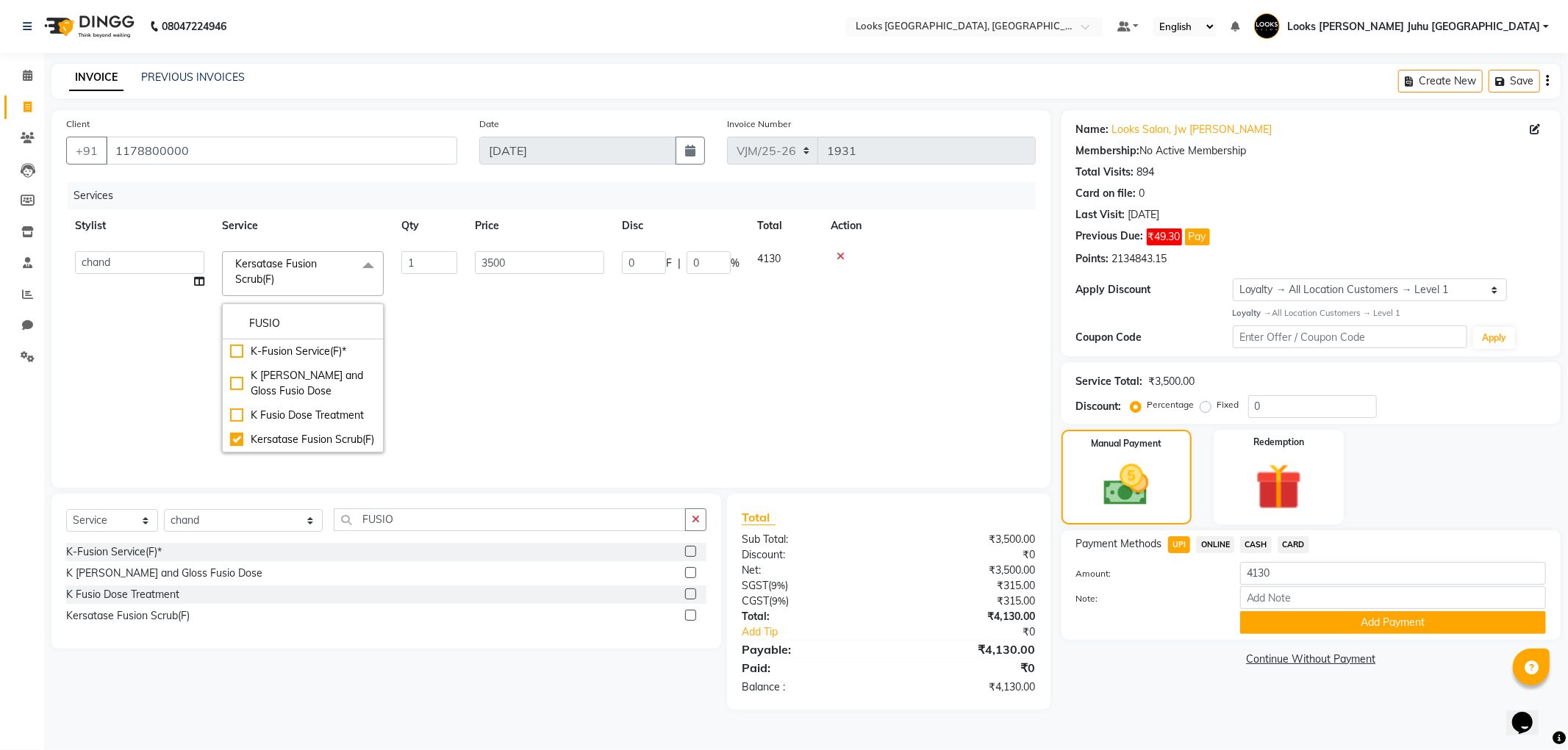
click at [541, 395] on td "3500" at bounding box center [539, 352] width 147 height 219
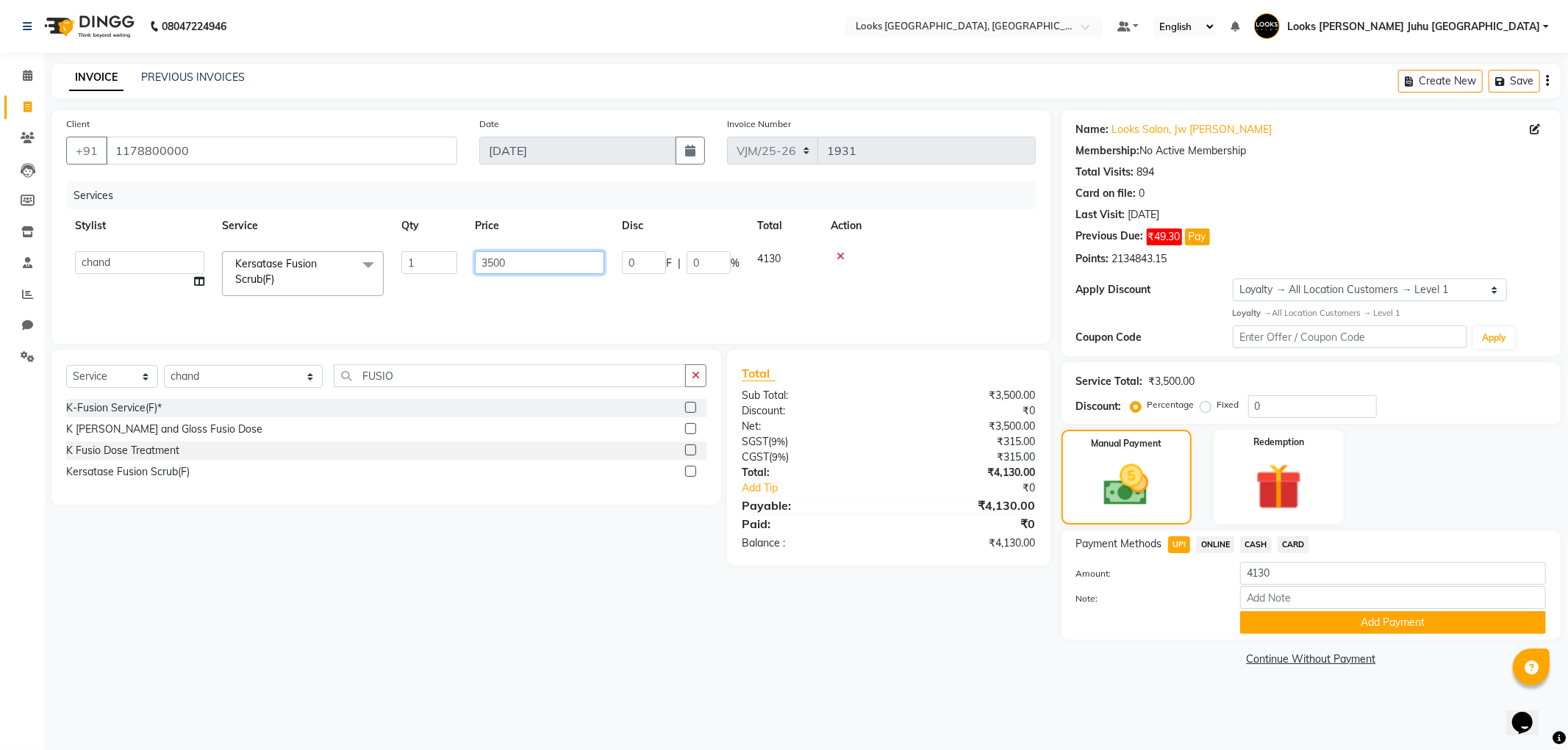
click at [527, 267] on input "3500" at bounding box center [539, 262] width 130 height 22
click at [595, 679] on main "INVOICE PREVIOUS INVOICES Create New Save Client +91 1178800000 Date 04-09-2025…" at bounding box center [806, 378] width 1524 height 628
click at [1326, 627] on button "Add Payment" at bounding box center [1394, 622] width 306 height 22
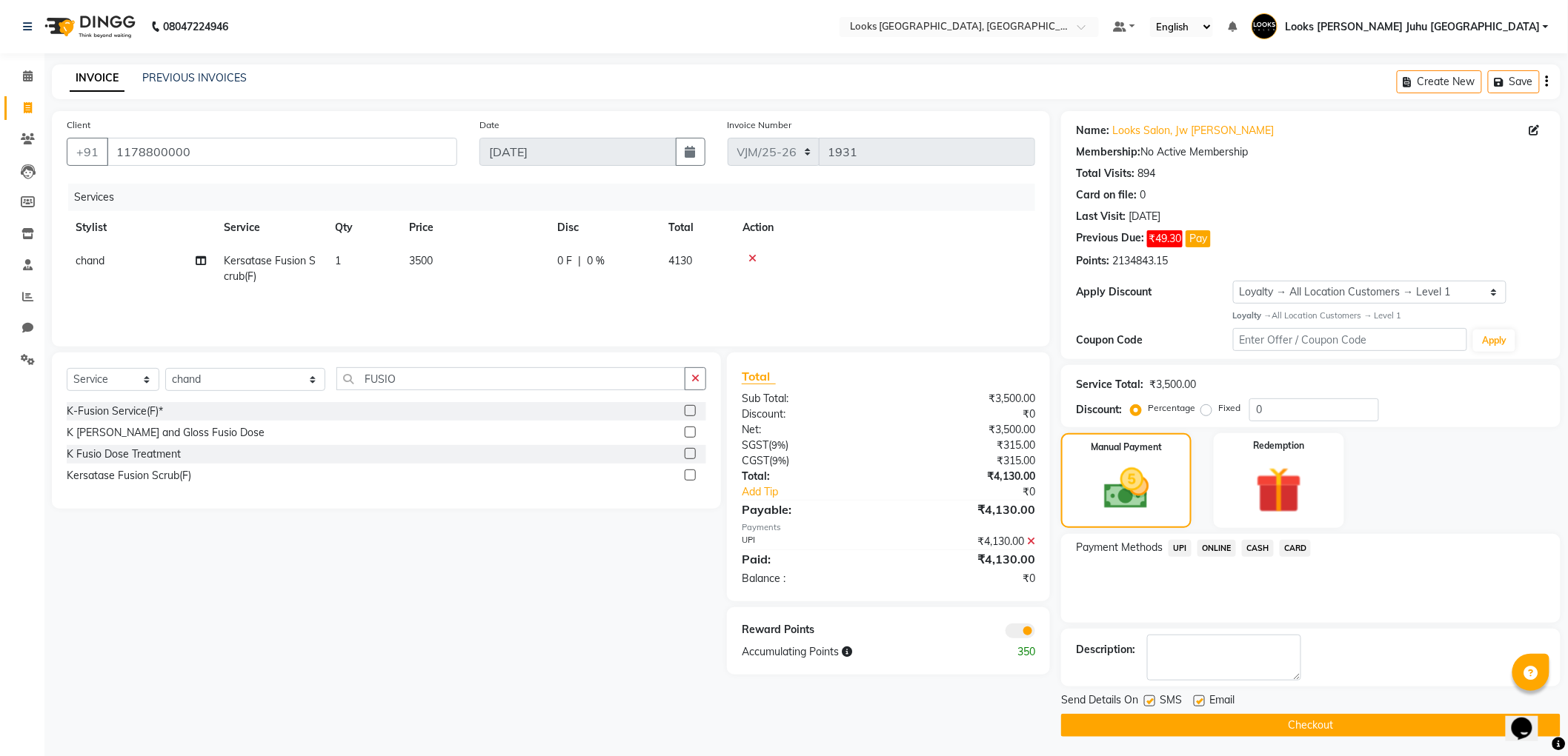
click at [1277, 733] on button "Checkout" at bounding box center [1310, 725] width 500 height 23
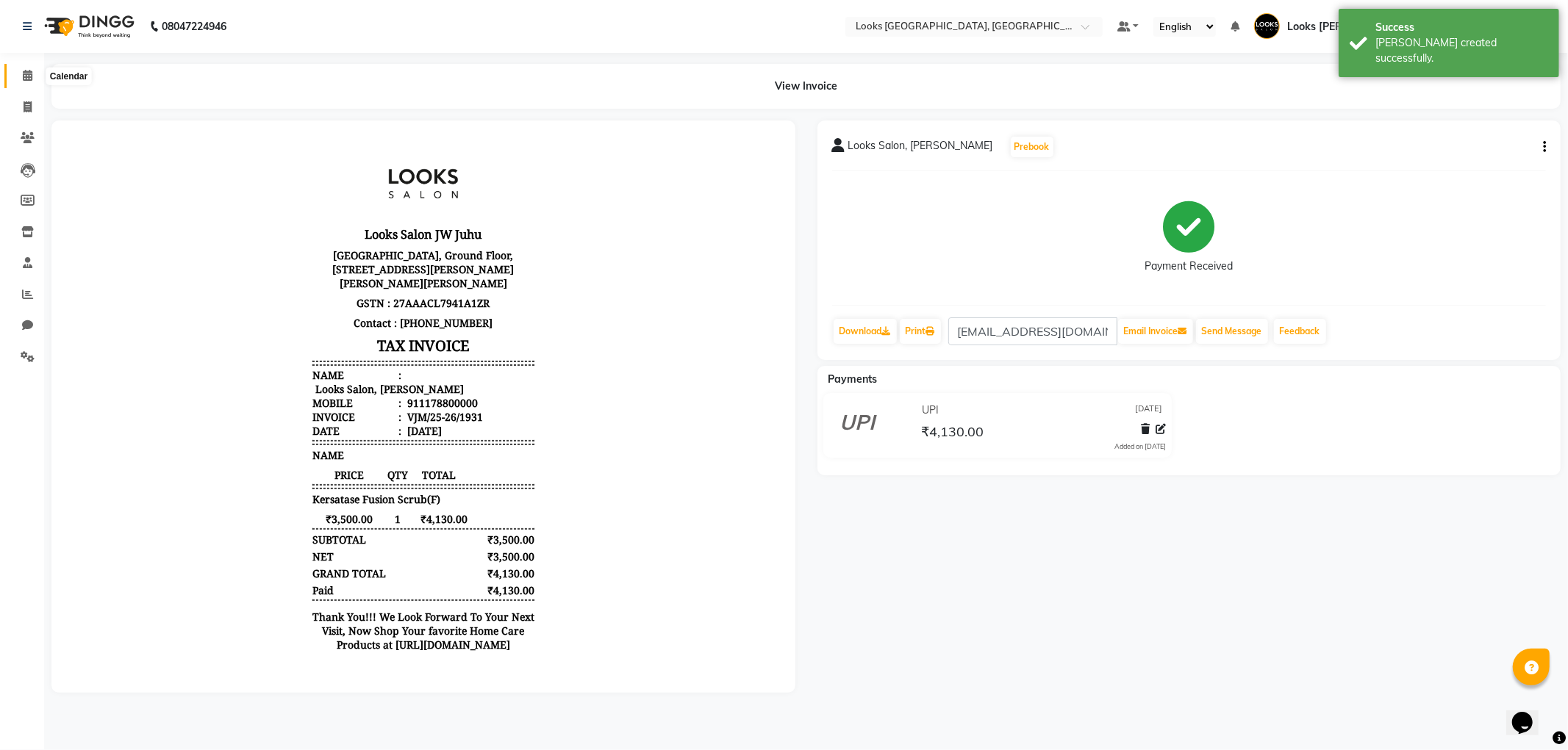
click at [16, 75] on span at bounding box center [27, 75] width 25 height 17
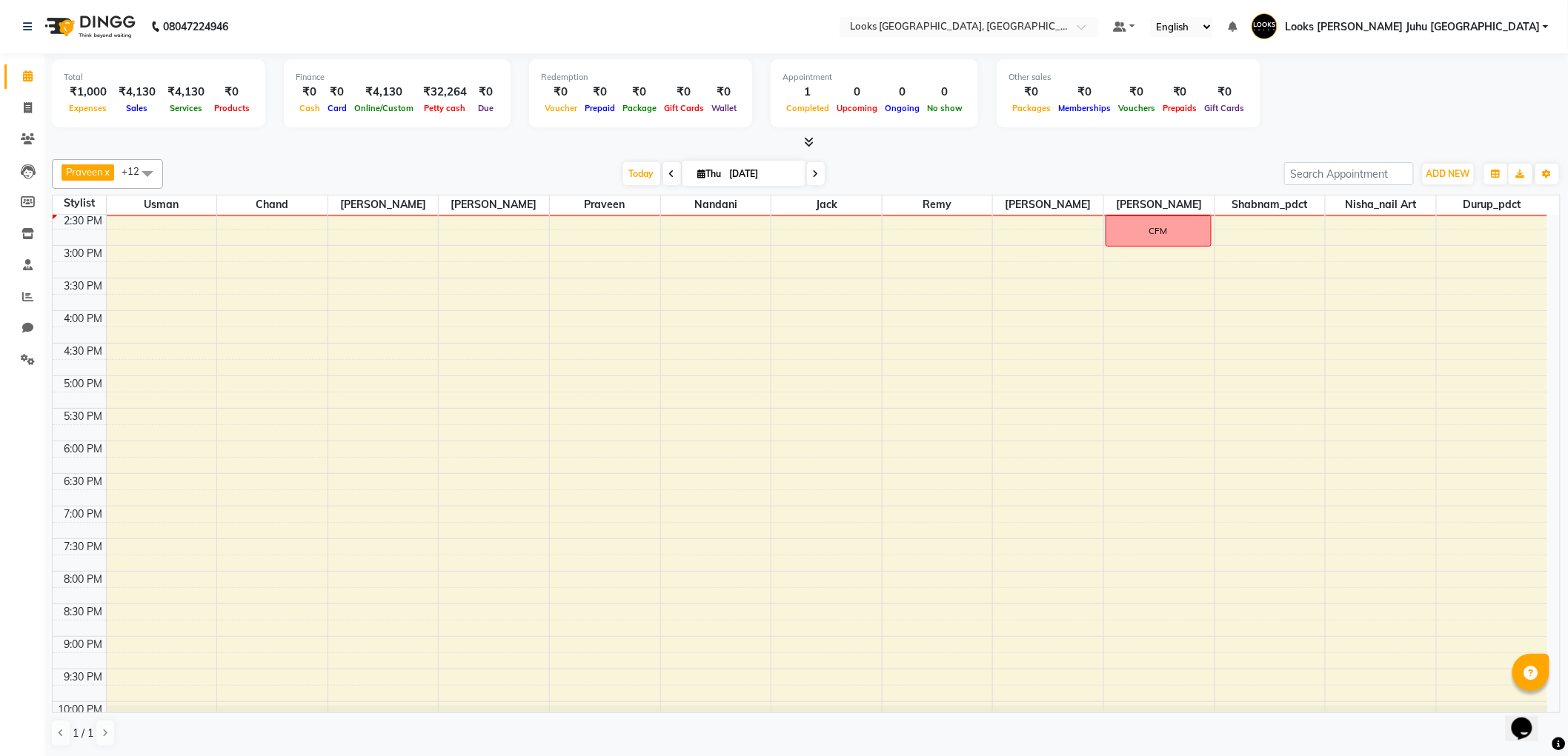
scroll to position [483, 0]
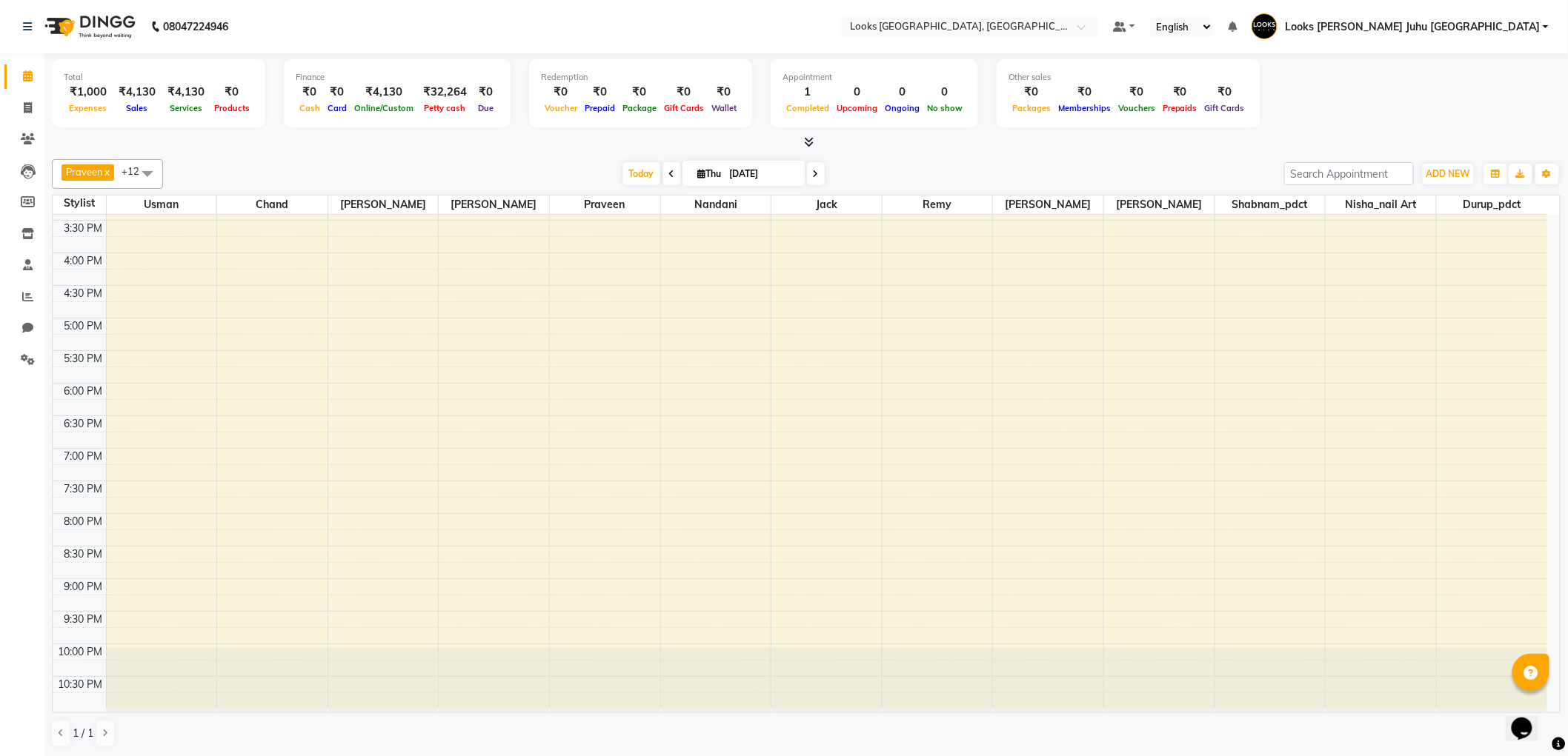
click at [976, 126] on div "Total ₹1,000 Expenses ₹4,130 Sales ₹4,130 Services ₹0 Products Finance ₹0 Cash …" at bounding box center [806, 95] width 1508 height 73
drag, startPoint x: 494, startPoint y: 143, endPoint x: 383, endPoint y: 159, distance: 112.1
click at [383, 159] on div "Praveen x Remy x Sohail x Usman x chand x BHAGAYSHREE x Durup_pdct x Nisha_nail…" at bounding box center [806, 174] width 1508 height 29
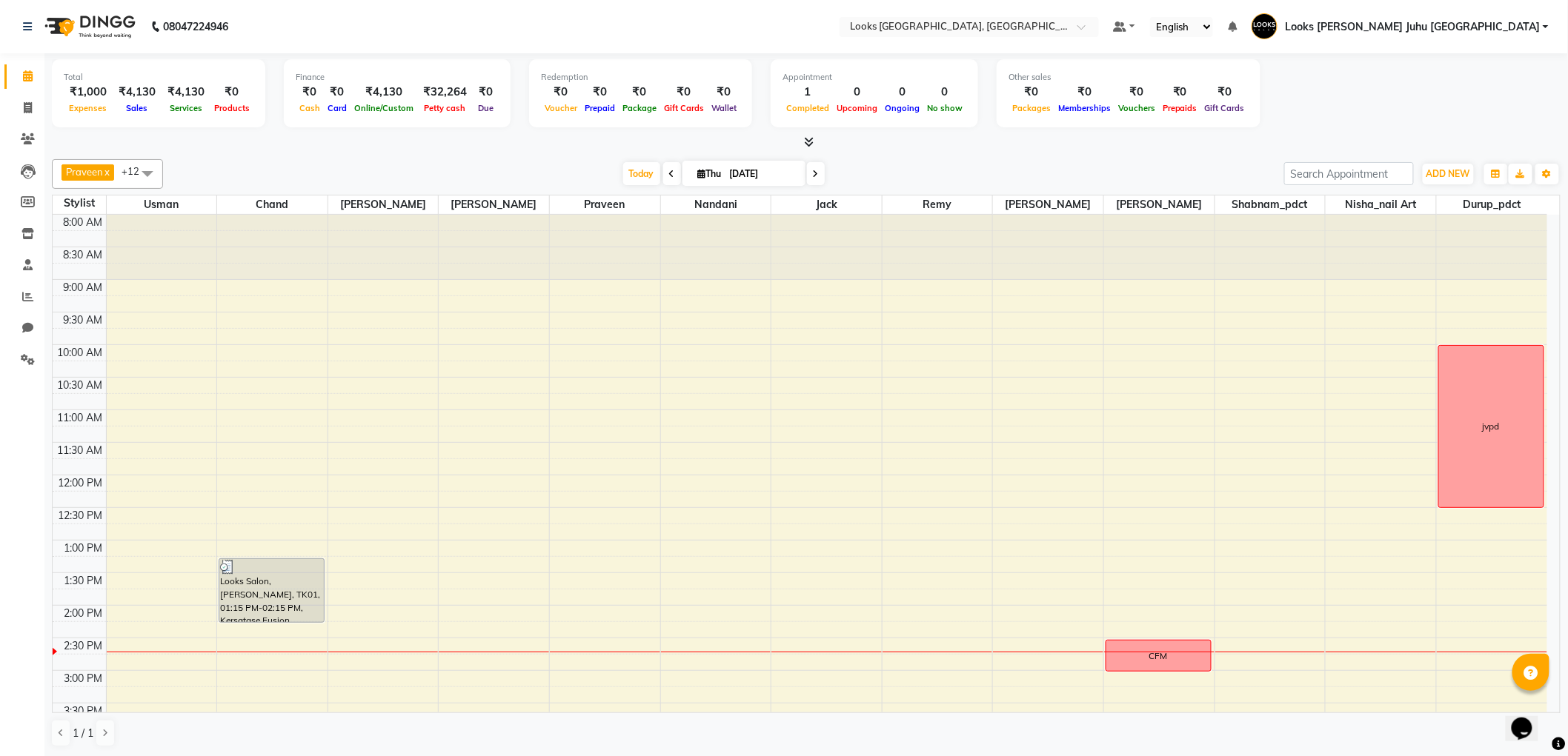
click at [894, 182] on div "[DATE] [DATE]" at bounding box center [724, 174] width 1107 height 23
click at [32, 136] on icon at bounding box center [27, 138] width 14 height 11
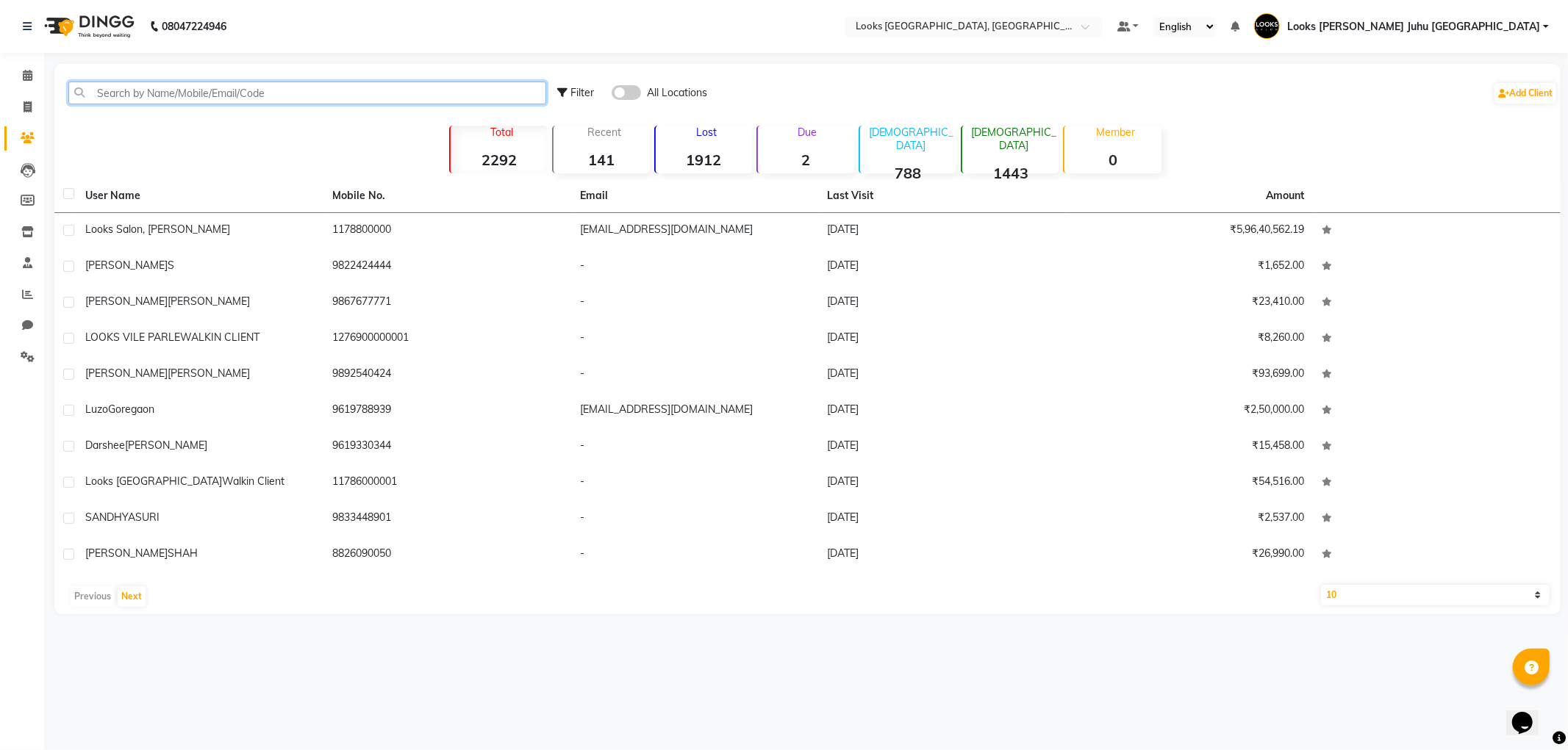
click at [217, 97] on input "text" at bounding box center [307, 93] width 478 height 22
click at [10, 75] on link "Calendar" at bounding box center [22, 76] width 35 height 24
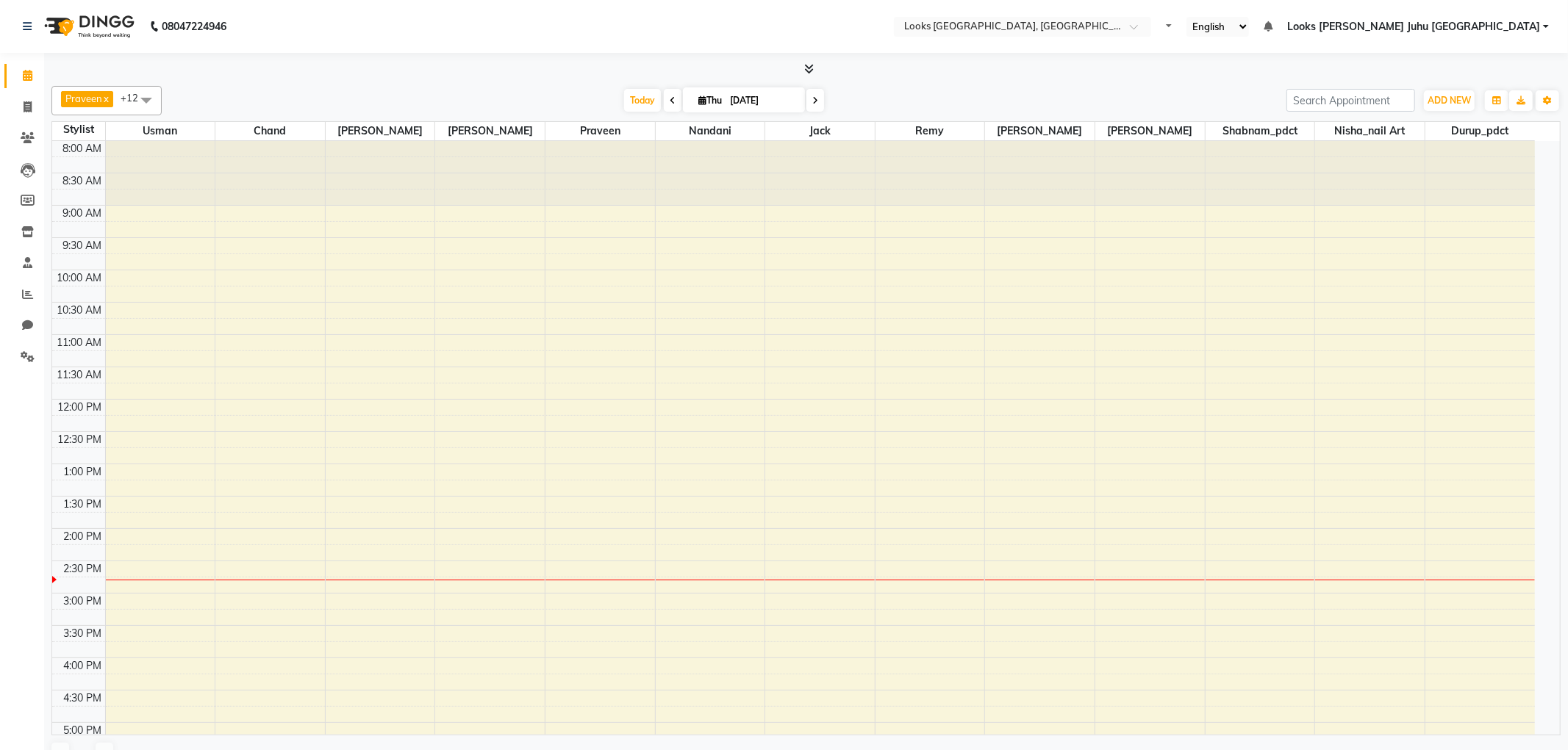
select select "en"
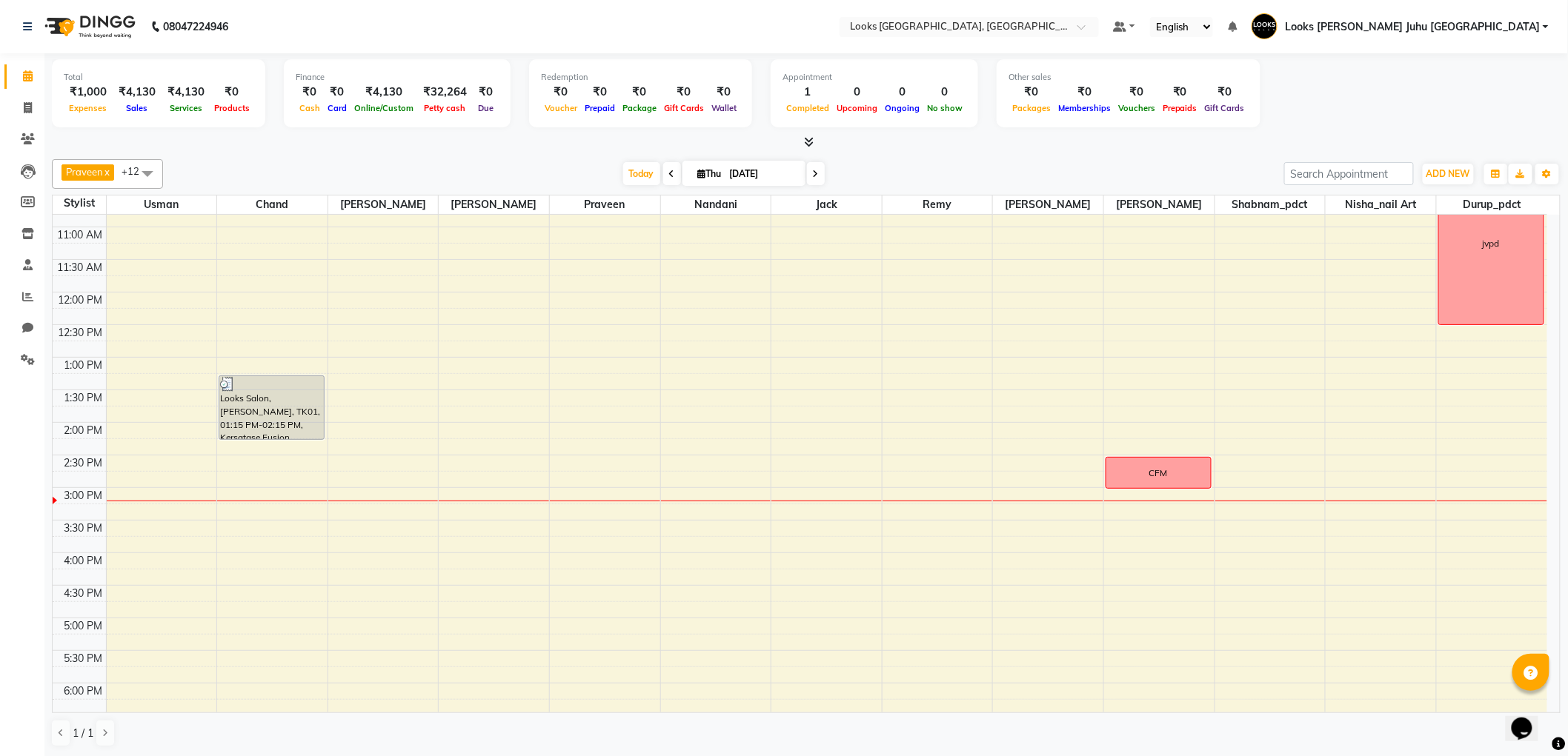
scroll to position [181, 0]
click at [382, 627] on div "8:00 AM 8:30 AM 9:00 AM 9:30 AM 10:00 AM 10:30 AM 11:00 AM 11:30 AM 12:00 PM 12…" at bounding box center [800, 522] width 1494 height 977
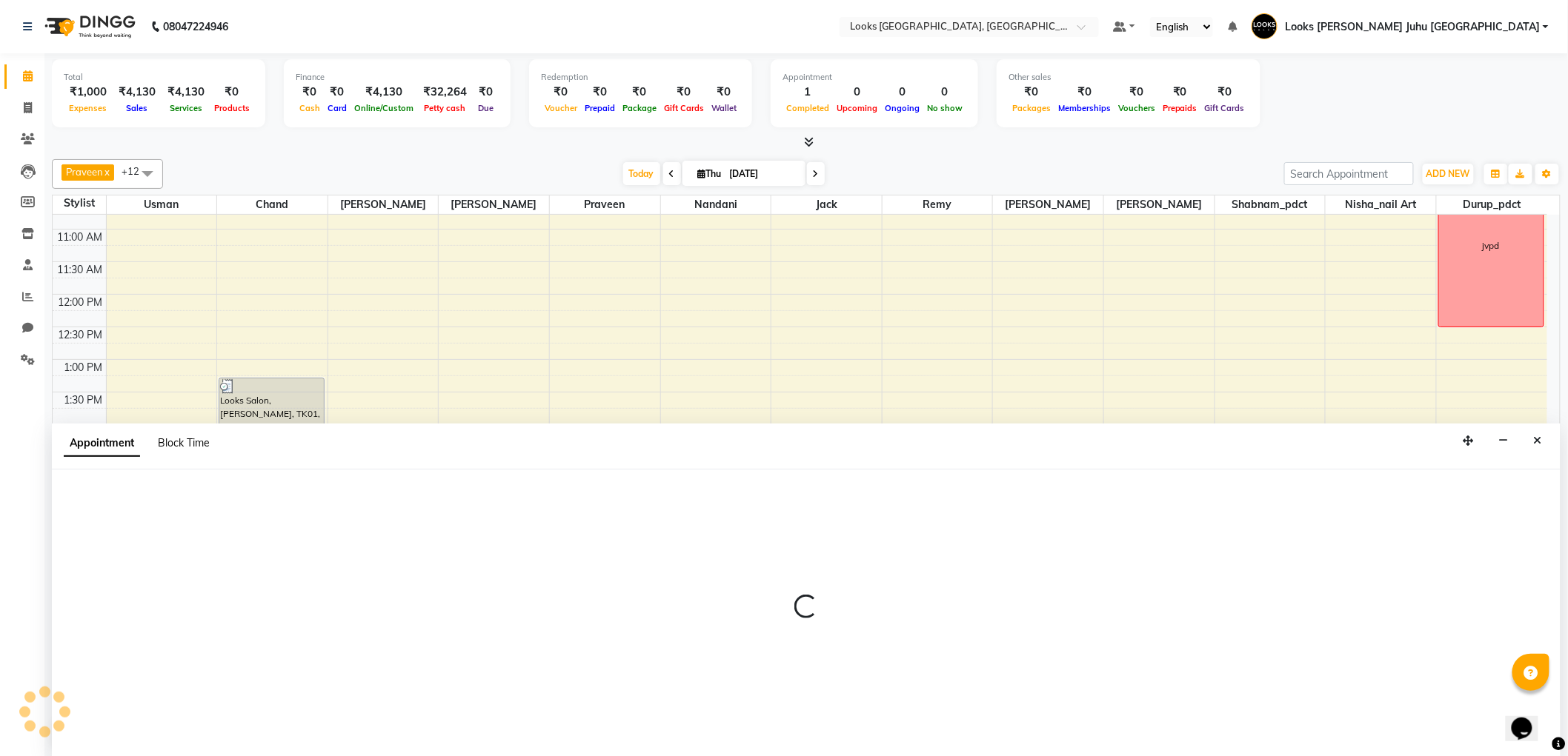
click at [194, 443] on span "Block Time" at bounding box center [184, 443] width 52 height 14
select select "23385"
select select "1020"
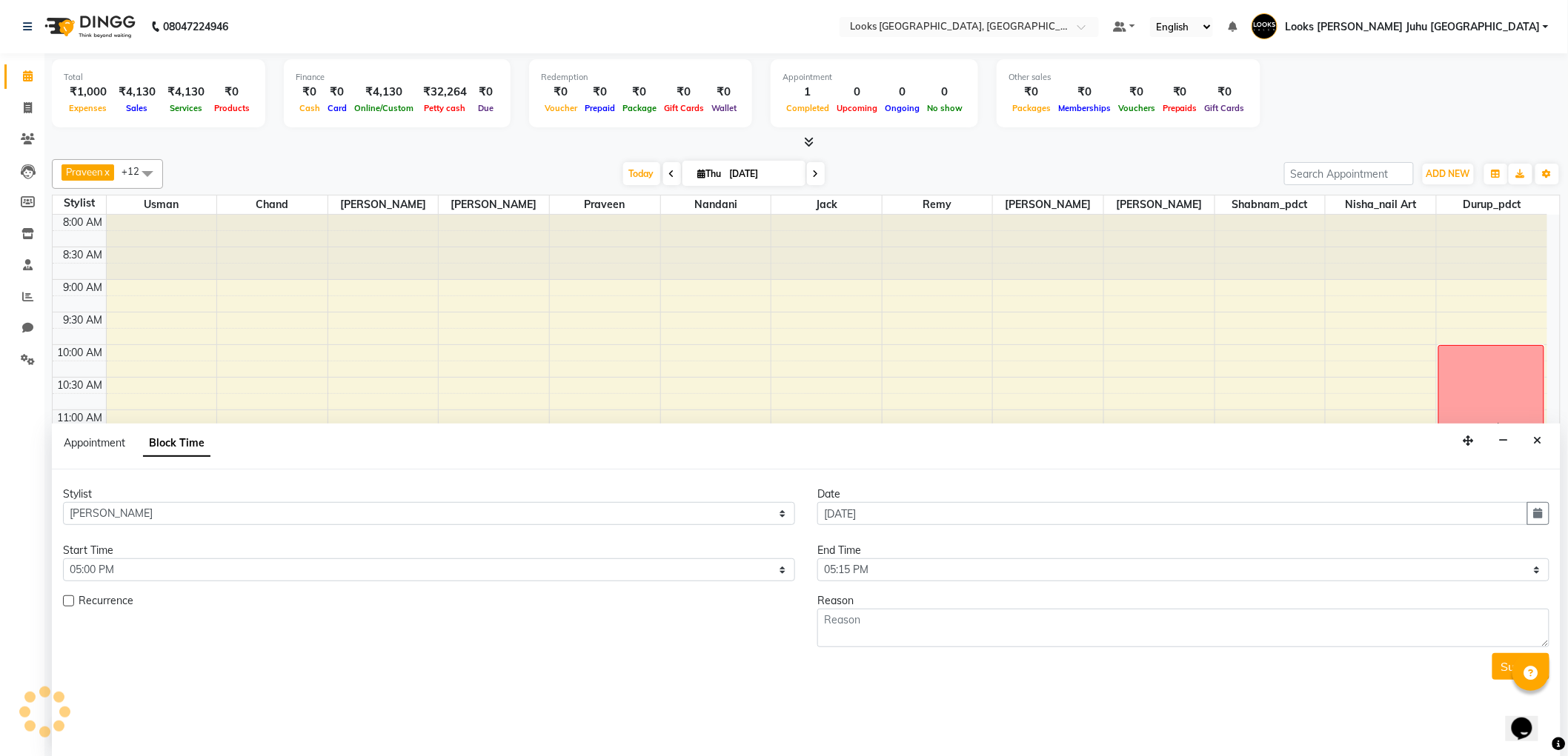
scroll to position [459, 0]
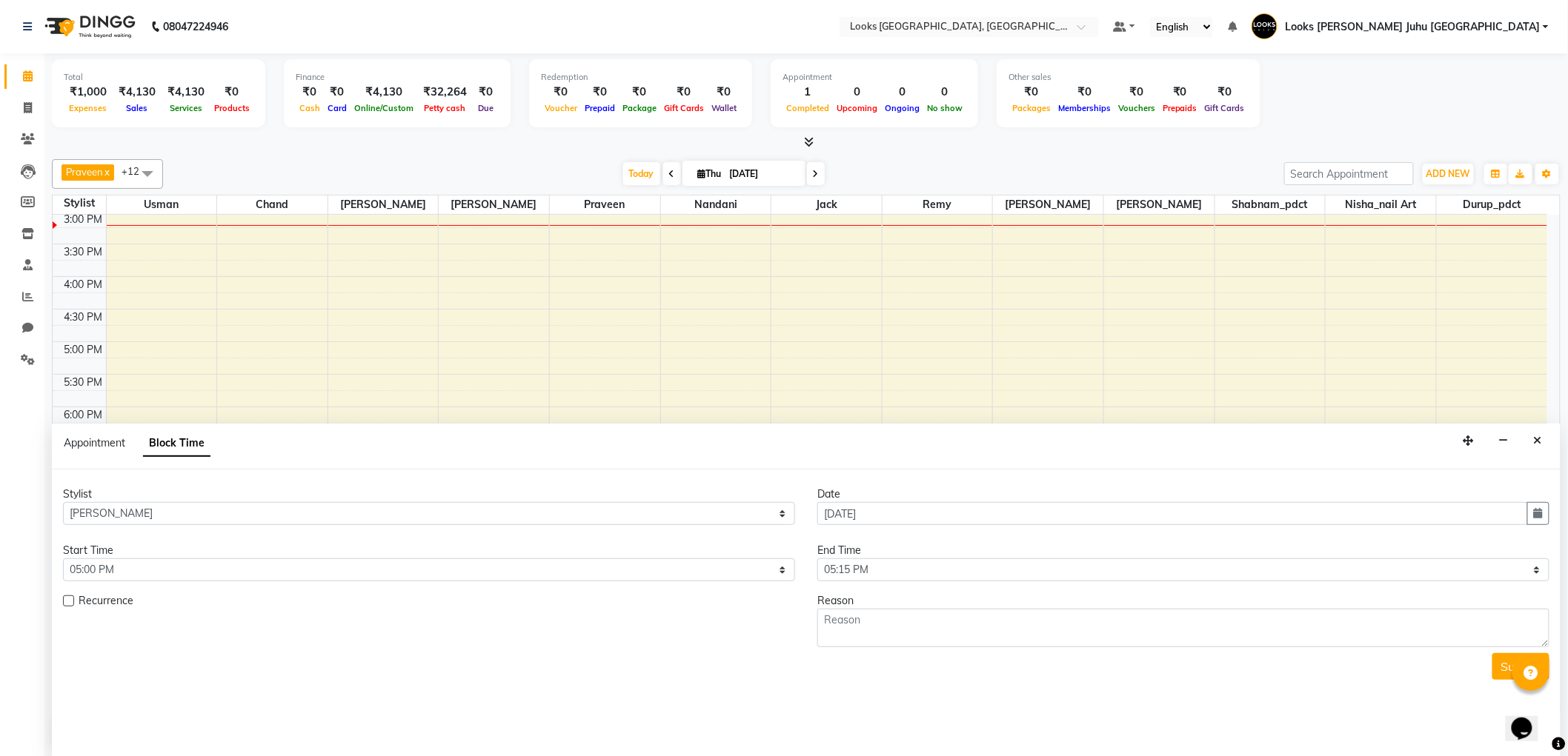
click at [902, 584] on form "Stylist Select Adil BHAGAYSHREE chand Chan_Mrg Counter Sales Deena Gohil DEEPAK…" at bounding box center [806, 583] width 1487 height 193
click at [905, 576] on select "Select 09:00 AM 09:15 AM 09:30 AM 09:45 AM 10:00 AM 10:15 AM 10:30 AM 10:45 AM …" at bounding box center [1182, 569] width 731 height 23
select select "1080"
click at [817, 559] on select "Select 09:00 AM 09:15 AM 09:30 AM 09:45 AM 10:00 AM 10:15 AM 10:30 AM 10:45 AM …" at bounding box center [1182, 569] width 731 height 23
click at [921, 626] on textarea at bounding box center [1182, 627] width 731 height 38
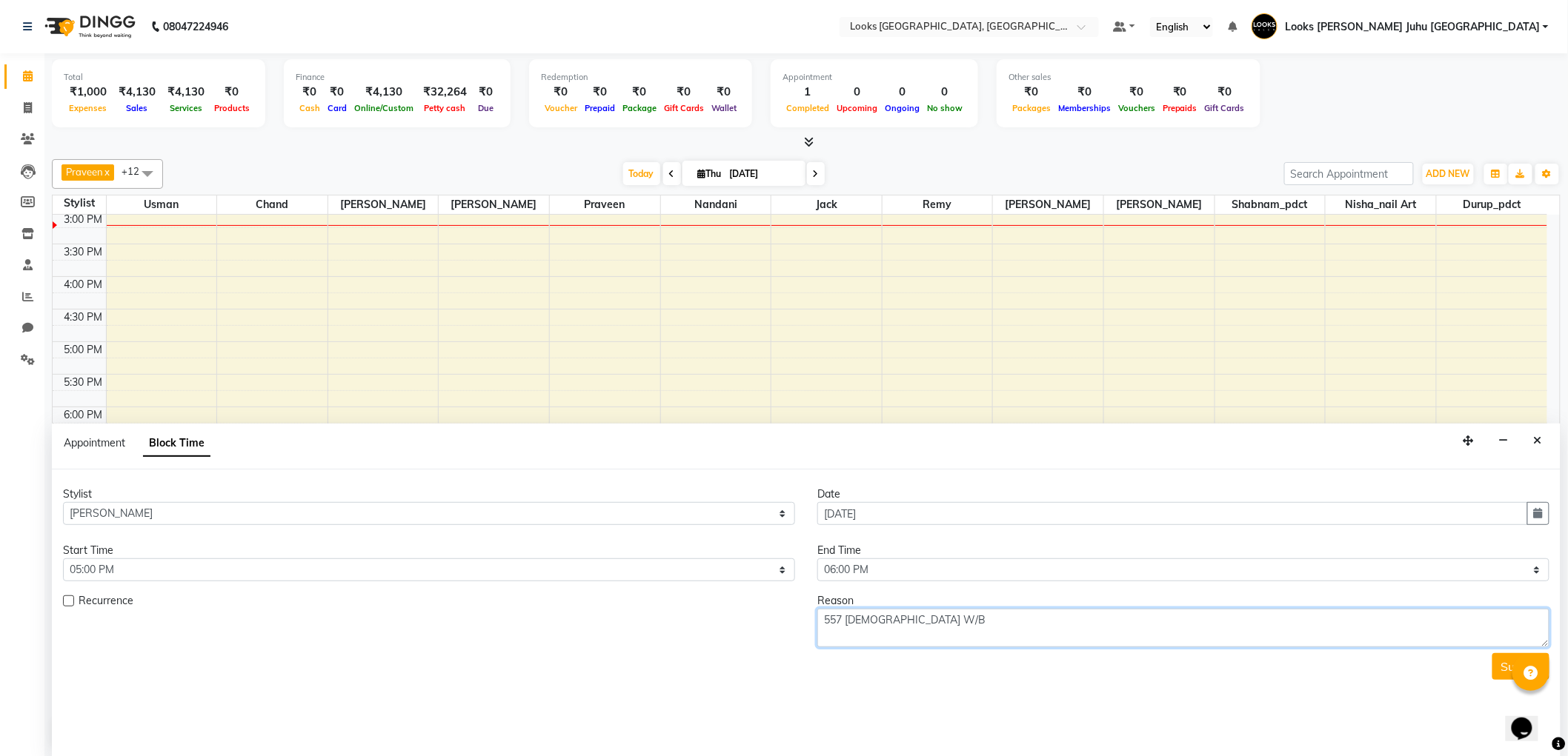
type textarea "557 [DEMOGRAPHIC_DATA] W/B"
click at [1514, 663] on div at bounding box center [1531, 673] width 37 height 37
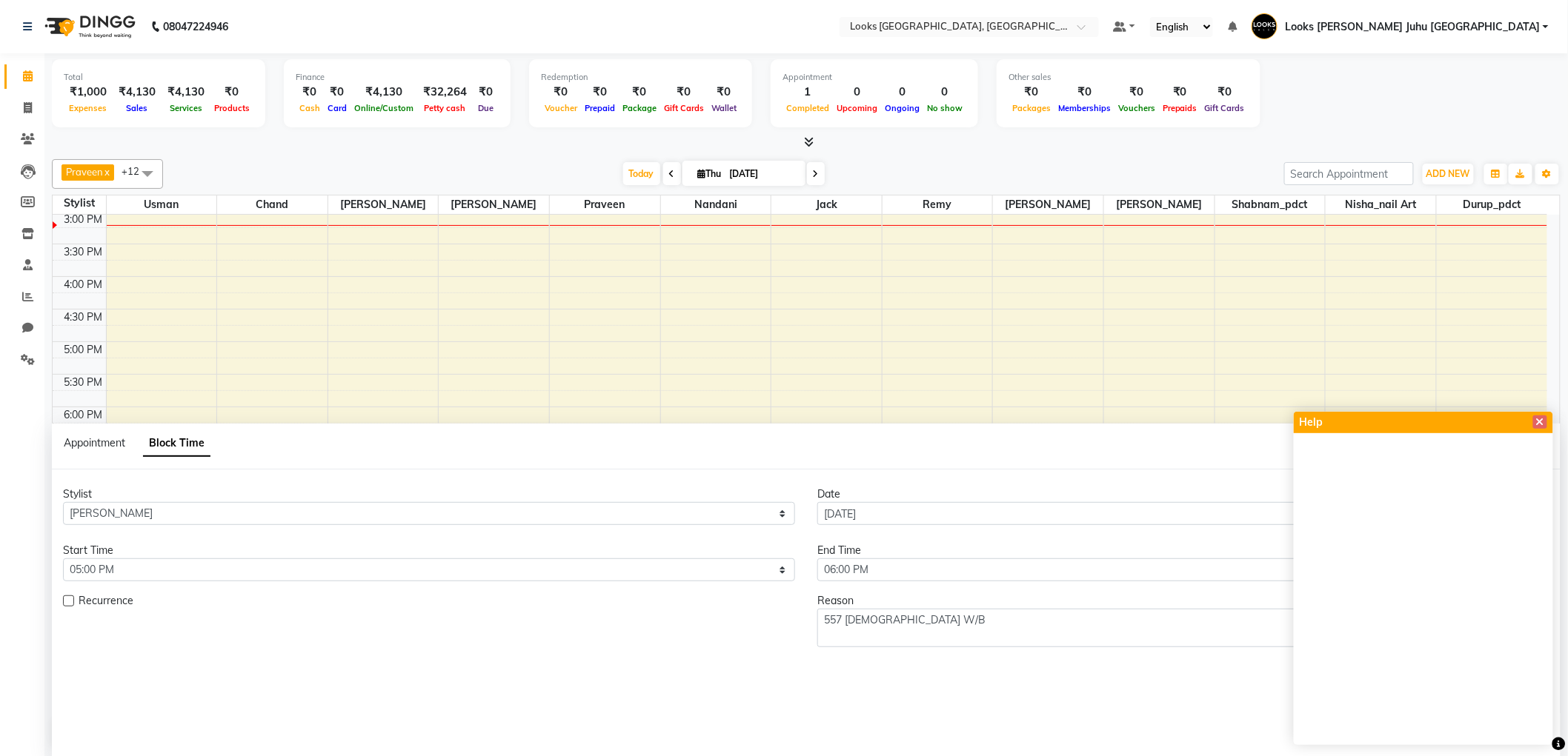
click at [1538, 440] on iframe at bounding box center [1423, 589] width 259 height 312
click at [1540, 423] on icon at bounding box center [1540, 422] width 8 height 11
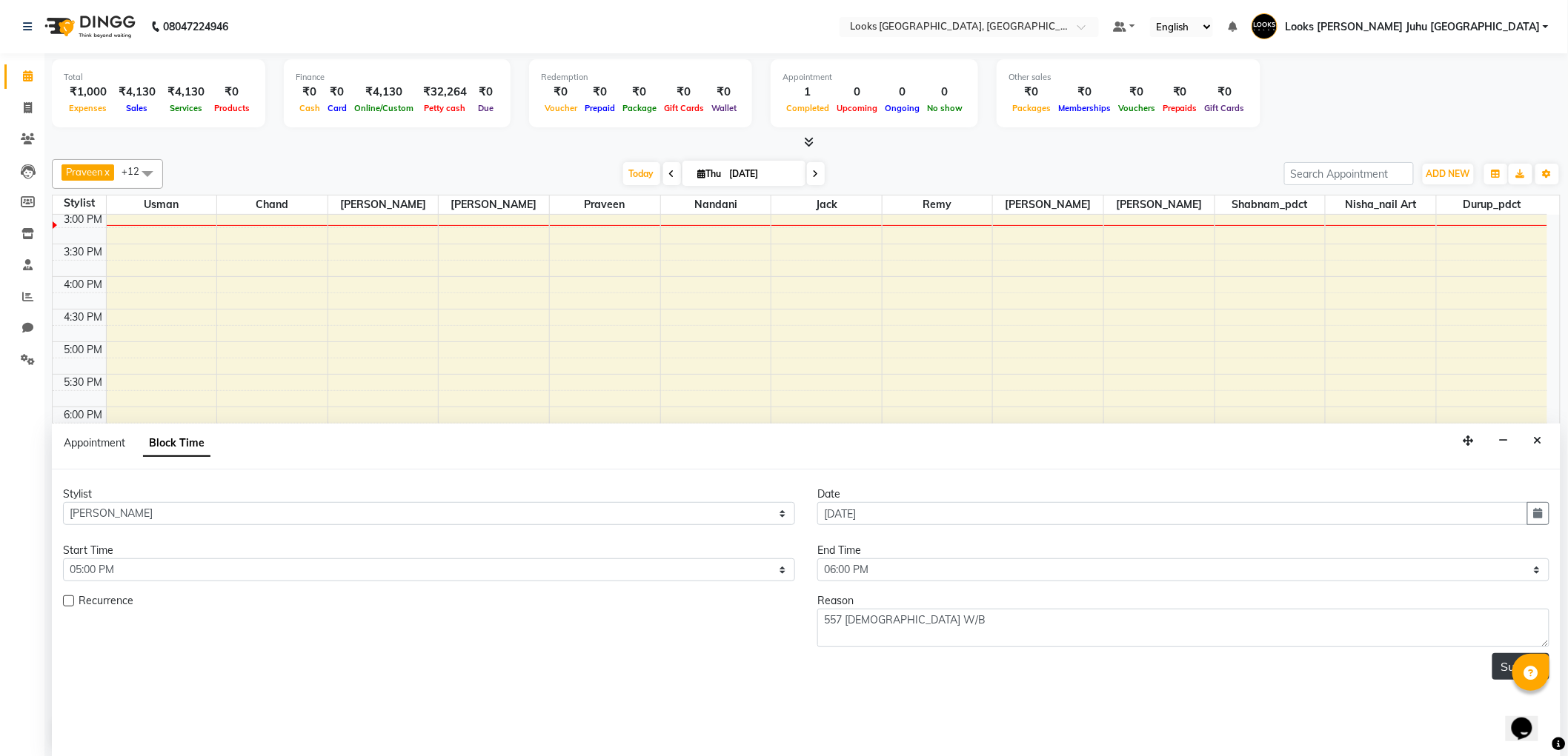
click at [1504, 672] on button "Submit" at bounding box center [1521, 666] width 57 height 27
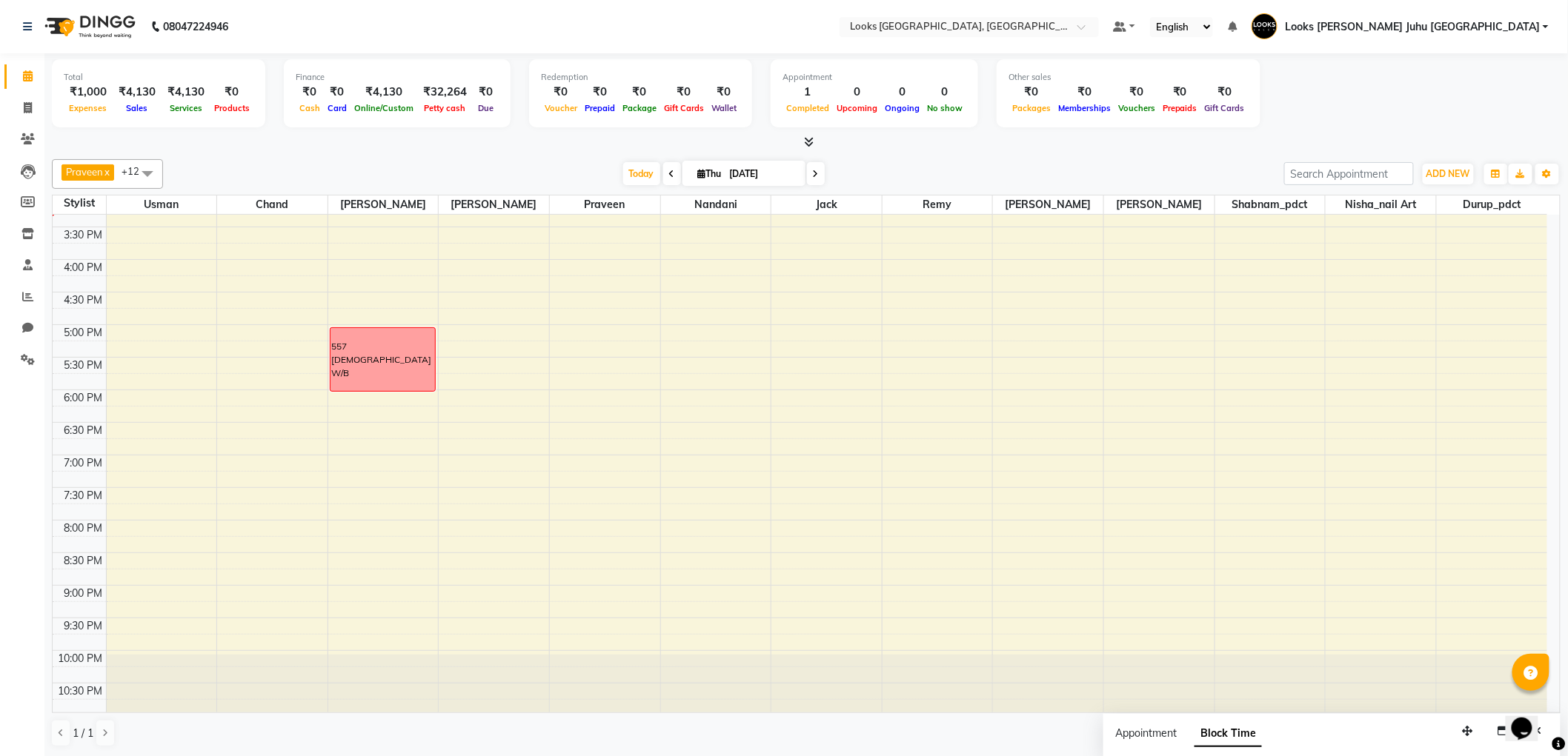
scroll to position [483, 0]
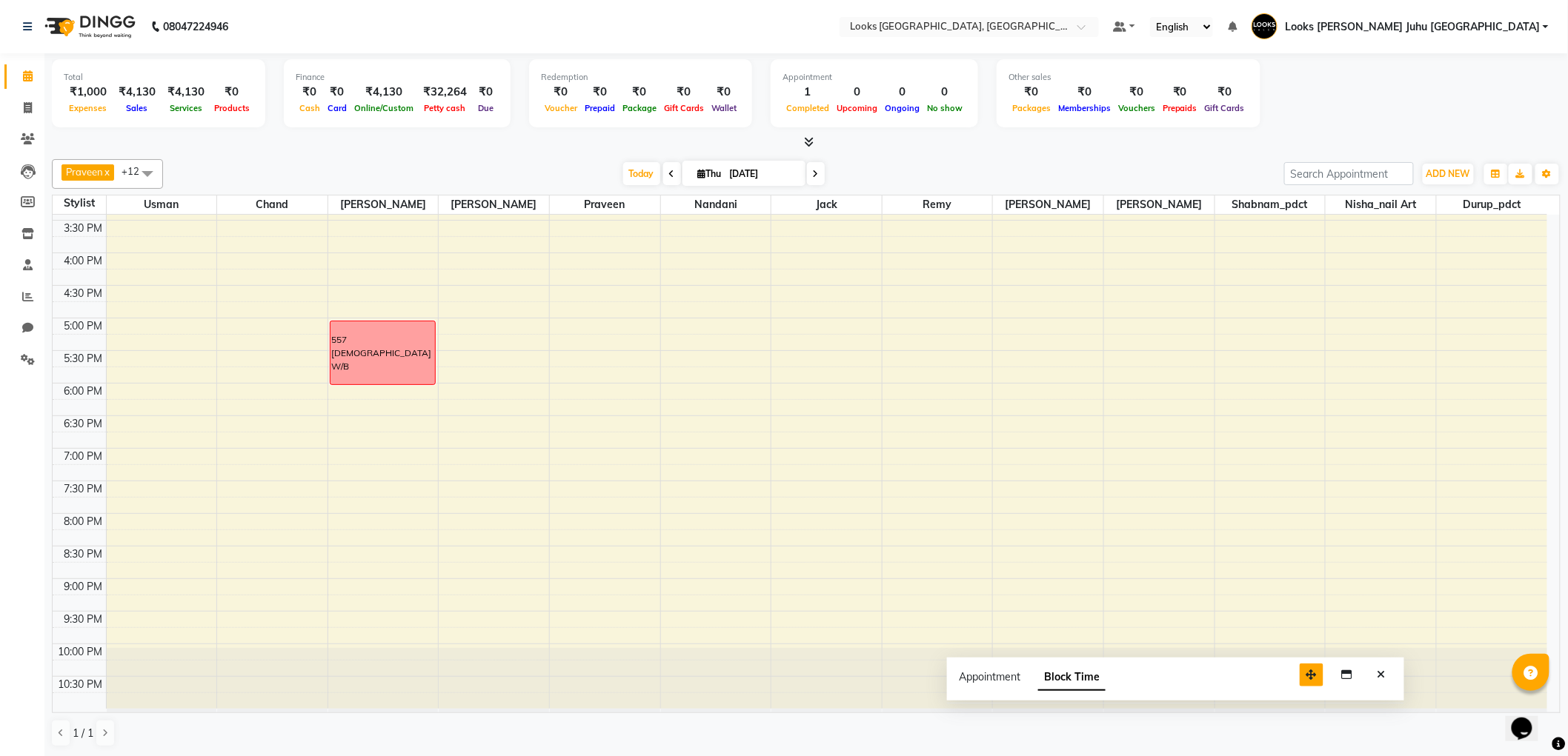
drag, startPoint x: 1469, startPoint y: 728, endPoint x: 1191, endPoint y: 642, distance: 291.0
click at [1306, 670] on icon "button" at bounding box center [1311, 675] width 11 height 11
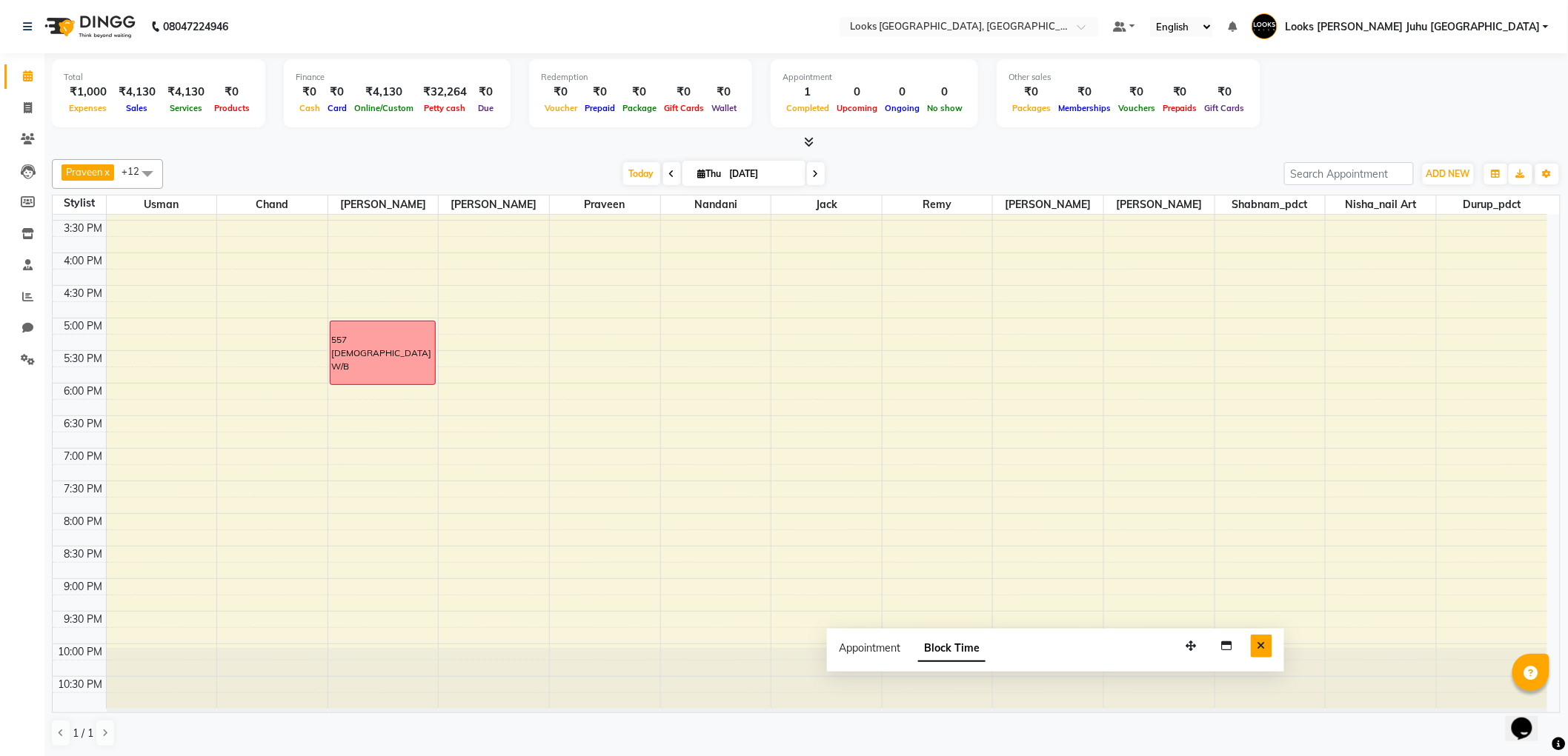
click at [1270, 648] on button "Close" at bounding box center [1262, 646] width 22 height 23
